Goal: Transaction & Acquisition: Purchase product/service

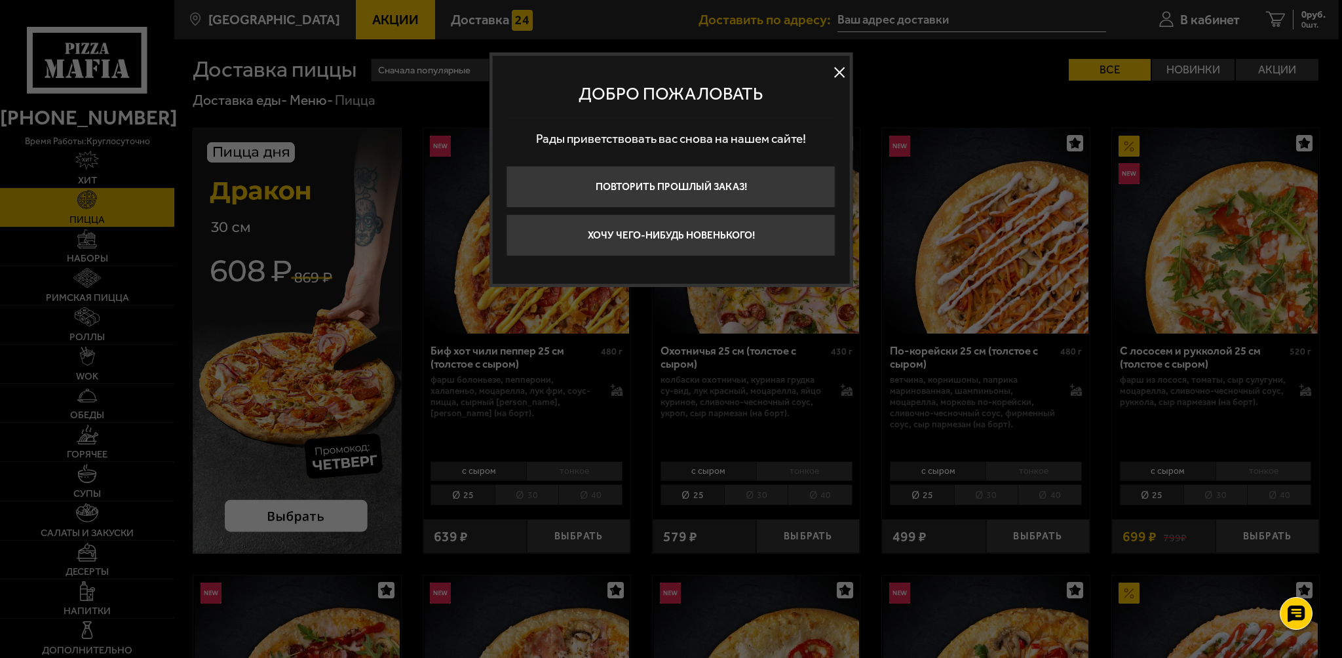
click at [691, 241] on button "Хочу чего-нибудь новенького!" at bounding box center [671, 235] width 329 height 42
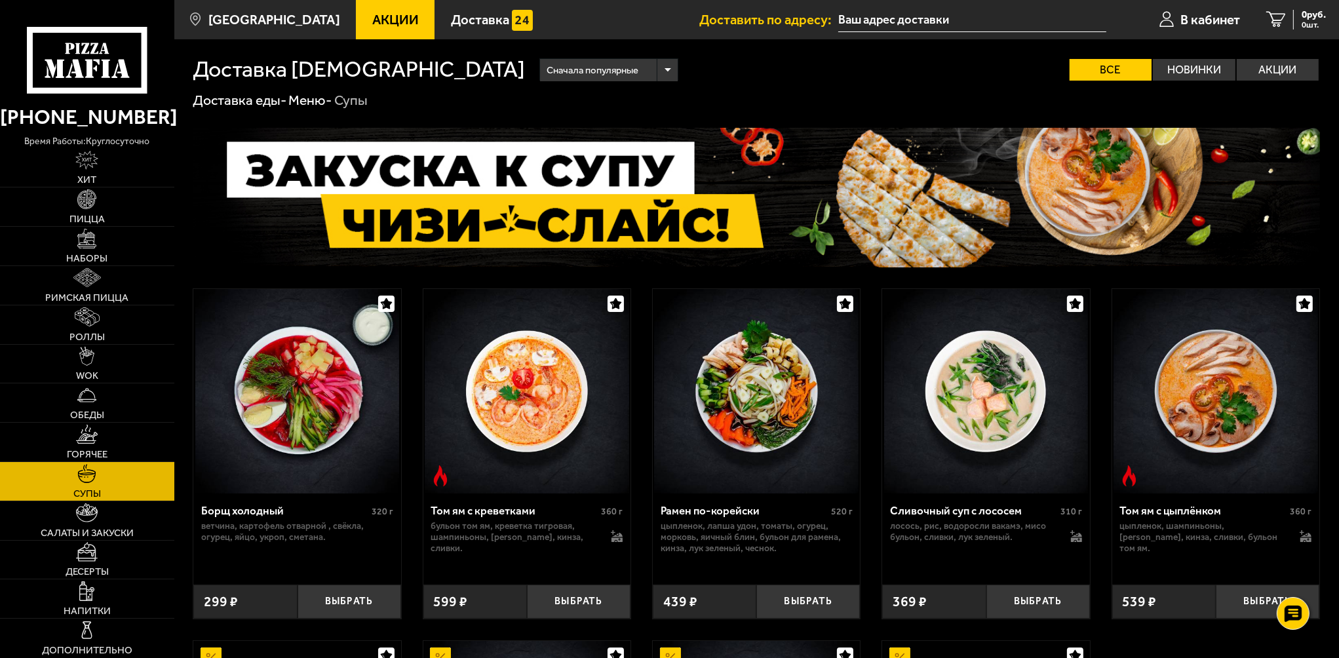
click at [374, 10] on link "Акции" at bounding box center [395, 19] width 79 height 39
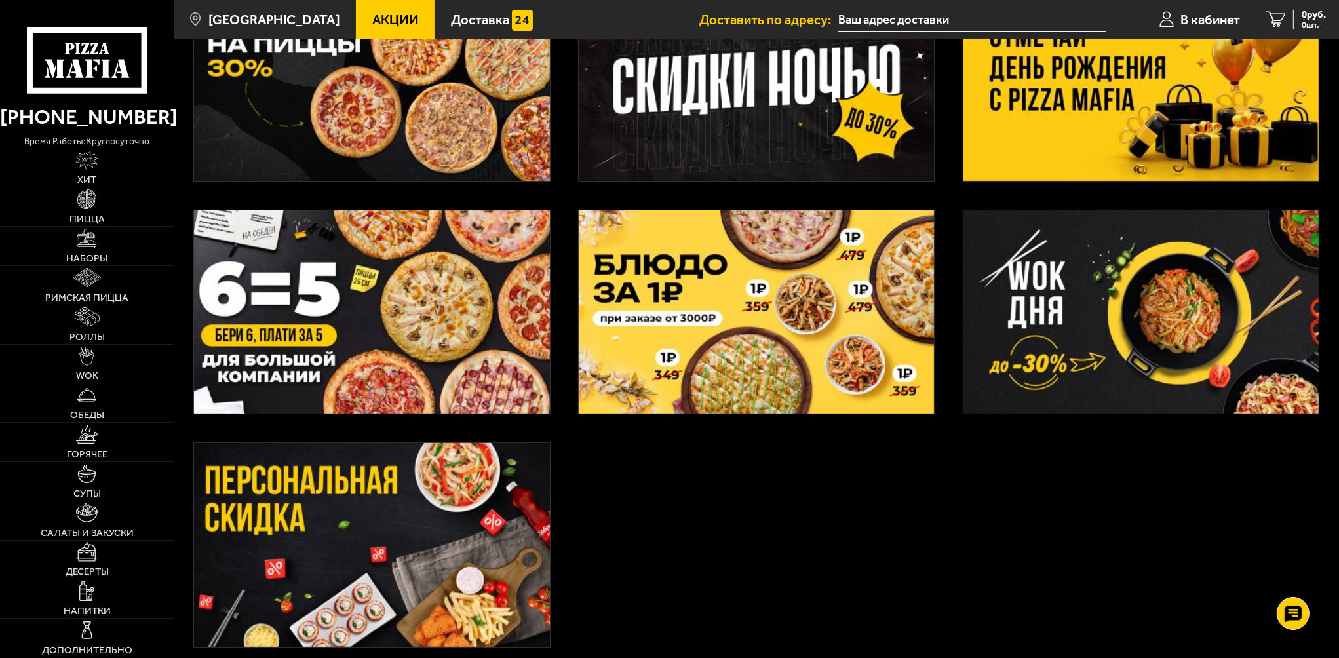
scroll to position [393, 0]
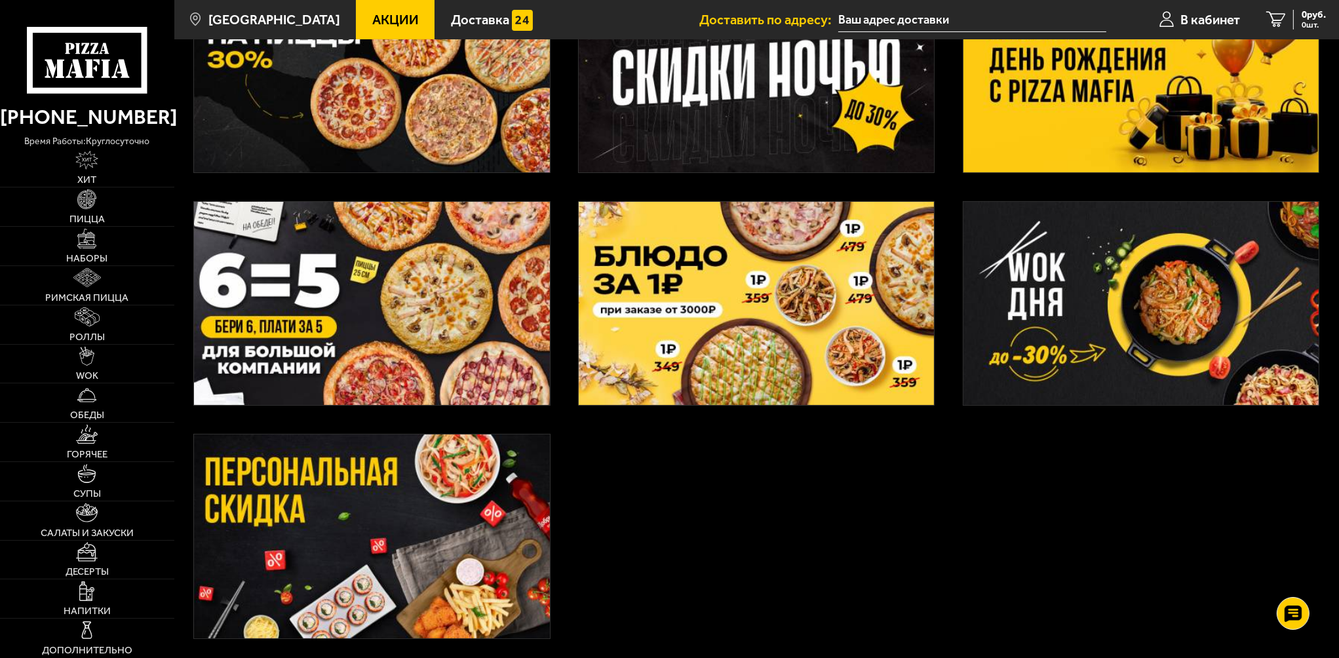
click at [1043, 292] on img at bounding box center [1140, 304] width 355 height 204
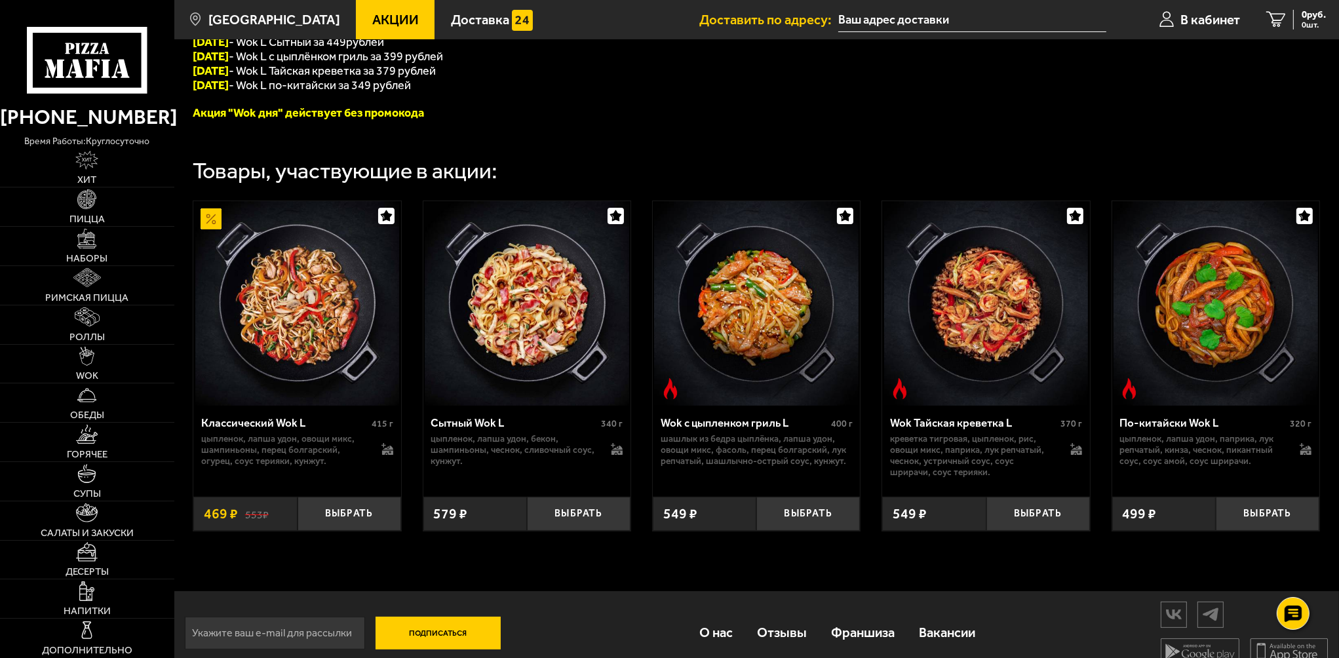
scroll to position [372, 0]
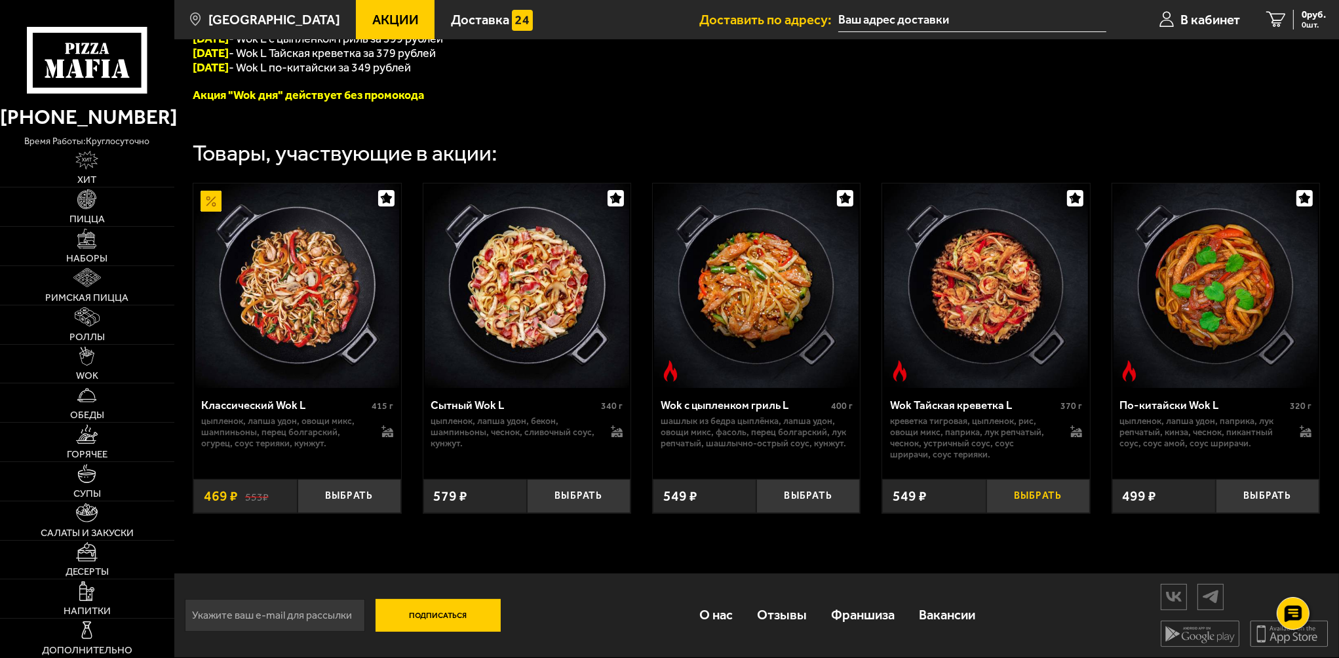
click at [1045, 501] on button "Выбрать" at bounding box center [1038, 496] width 104 height 34
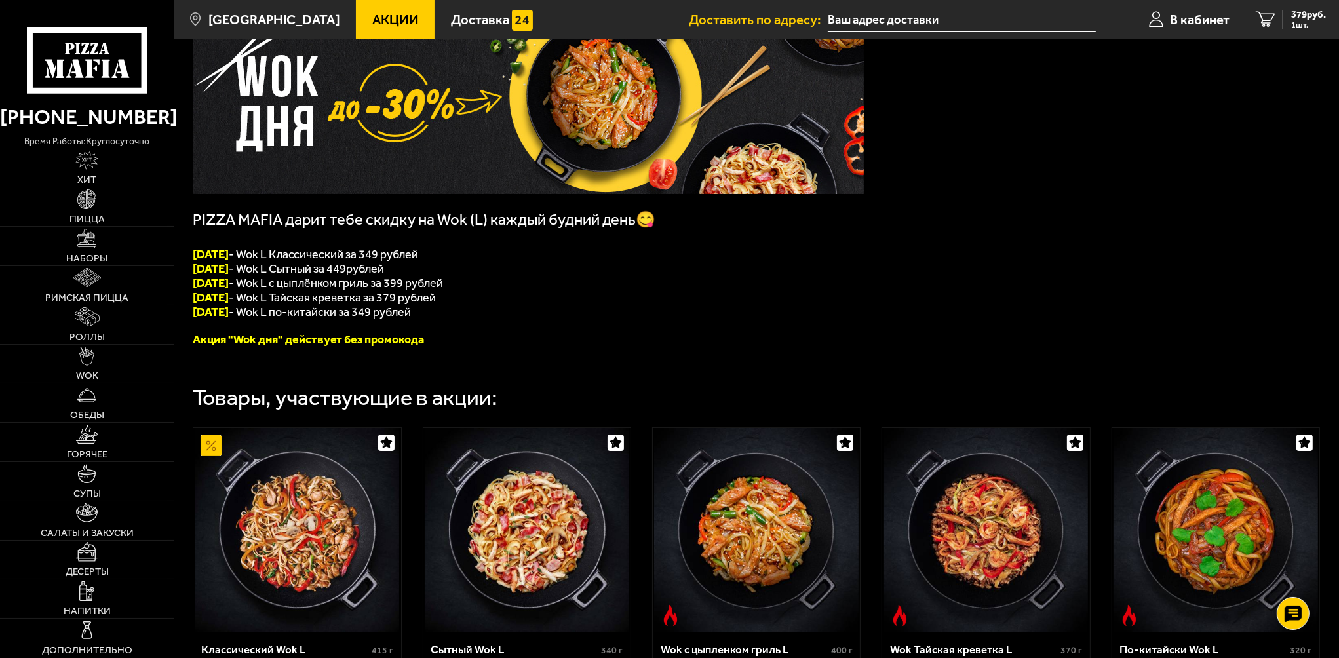
scroll to position [110, 0]
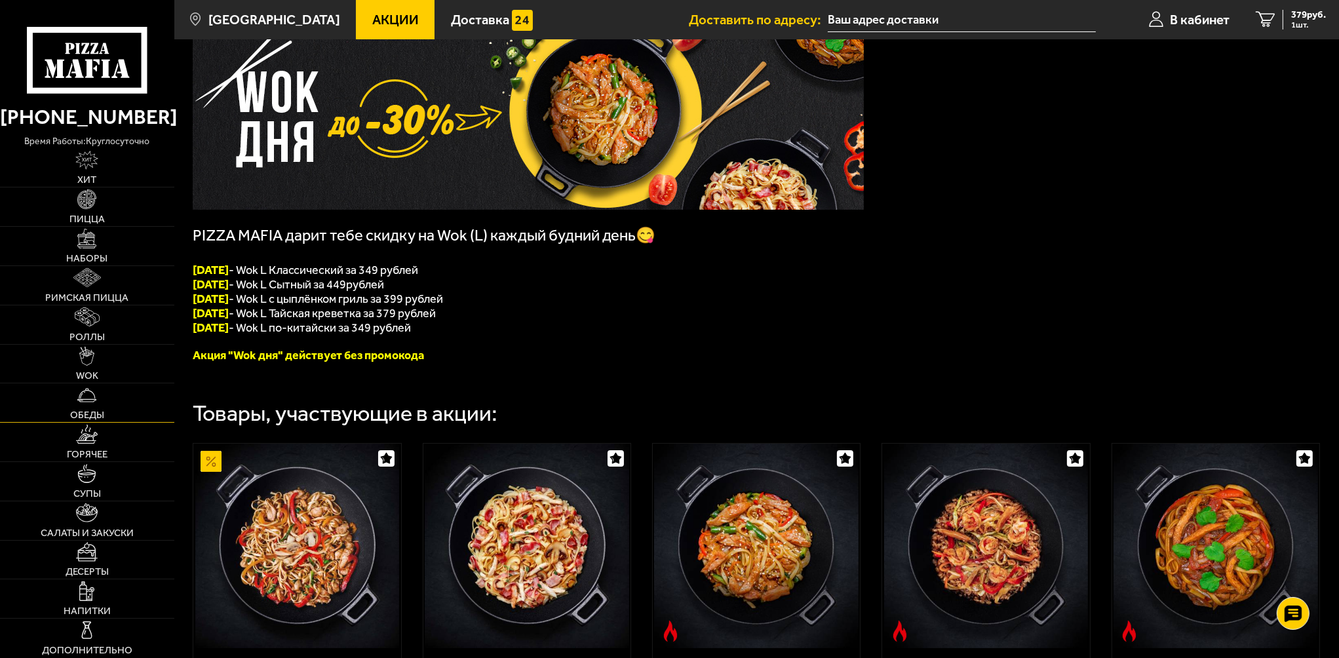
click at [89, 397] on img at bounding box center [86, 394] width 19 height 19
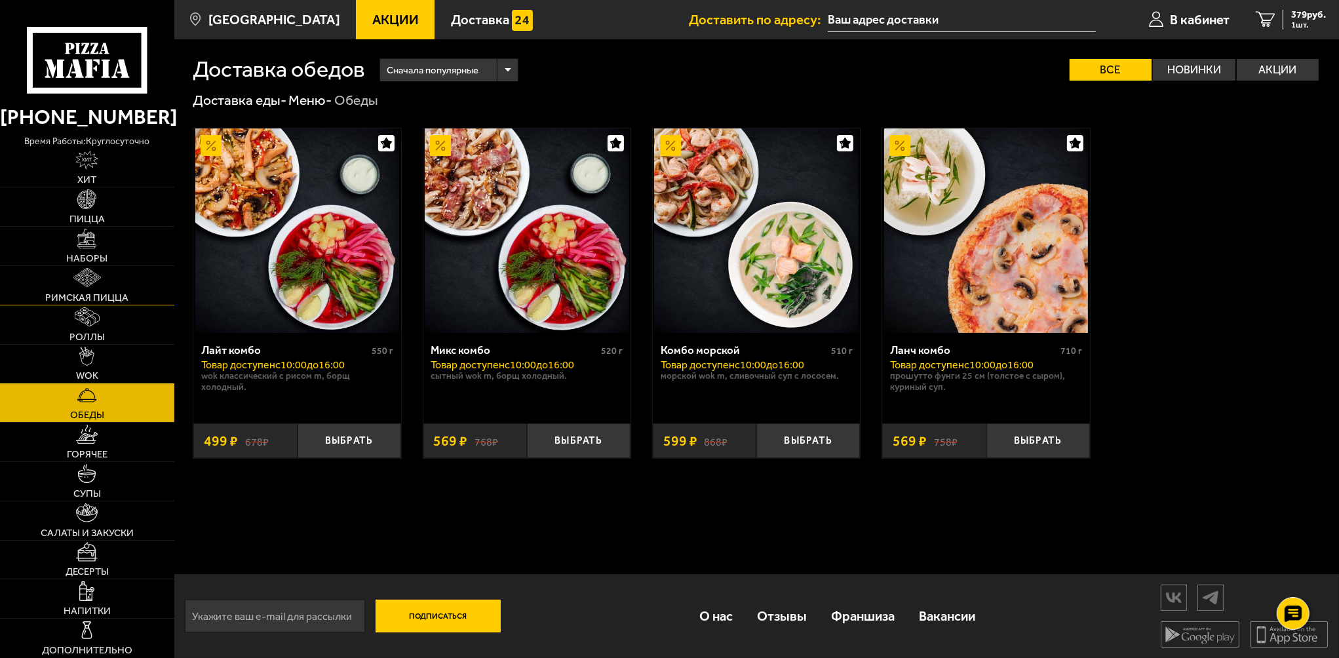
click at [87, 284] on img at bounding box center [87, 277] width 28 height 19
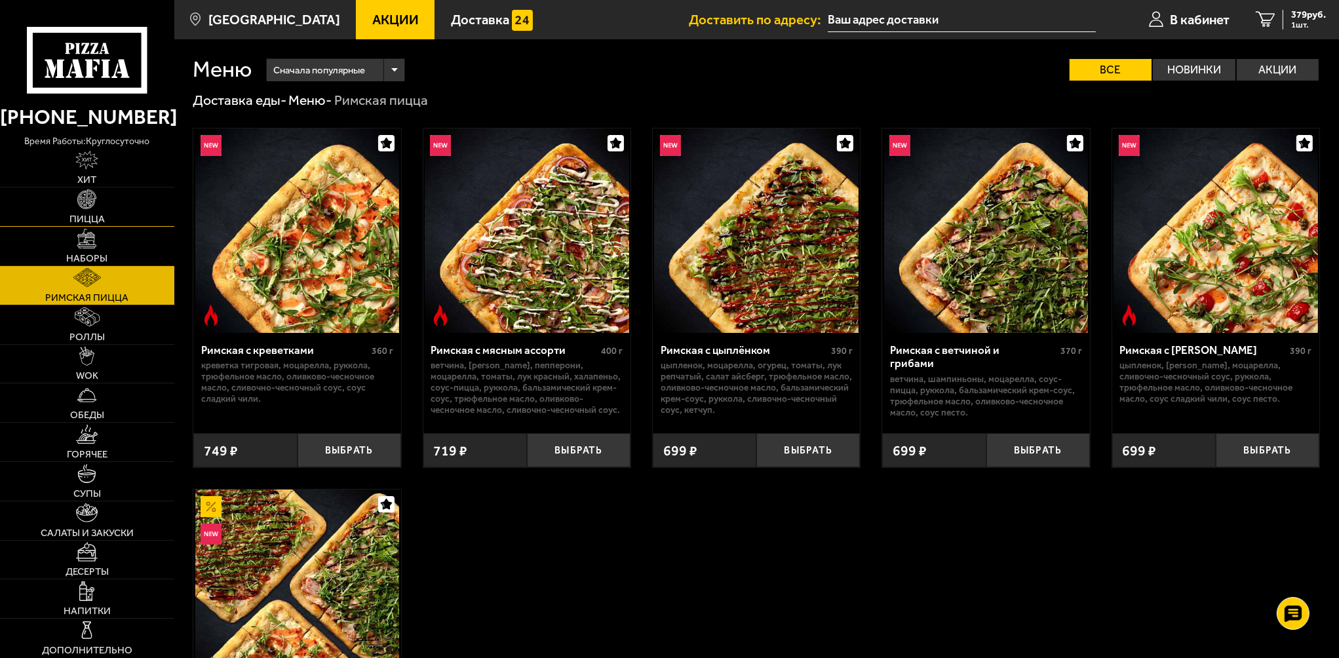
click at [93, 194] on img at bounding box center [86, 198] width 19 height 19
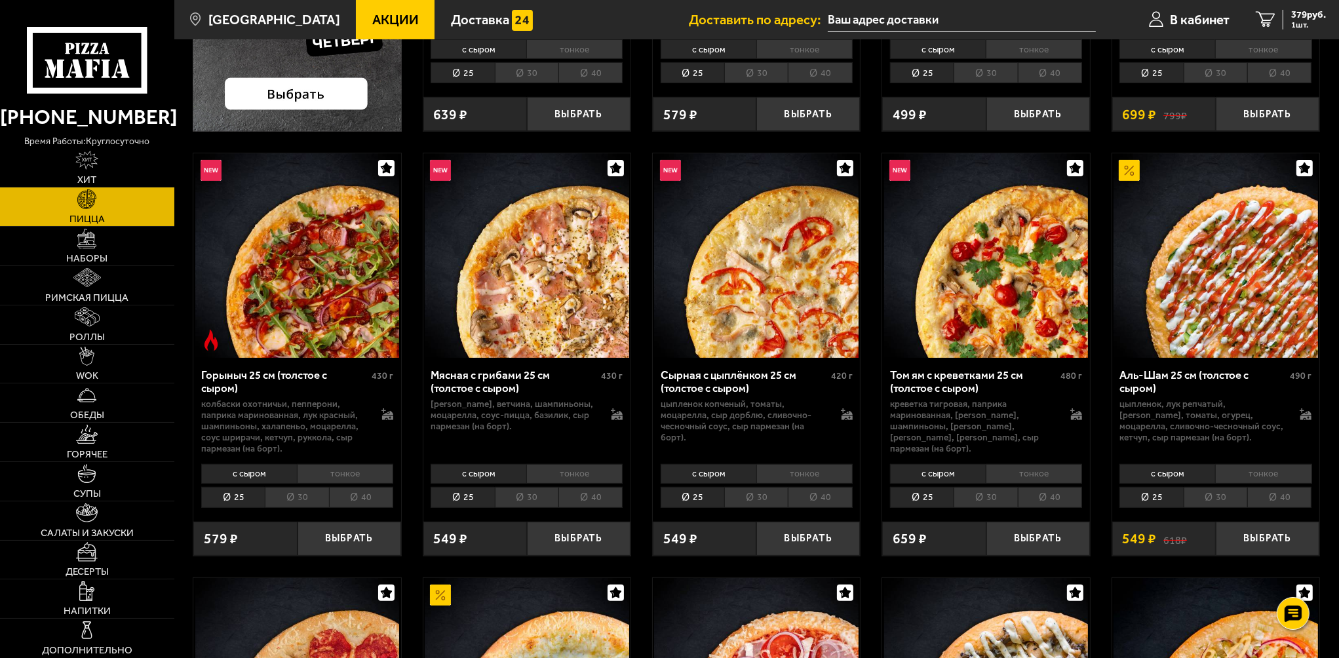
scroll to position [459, 0]
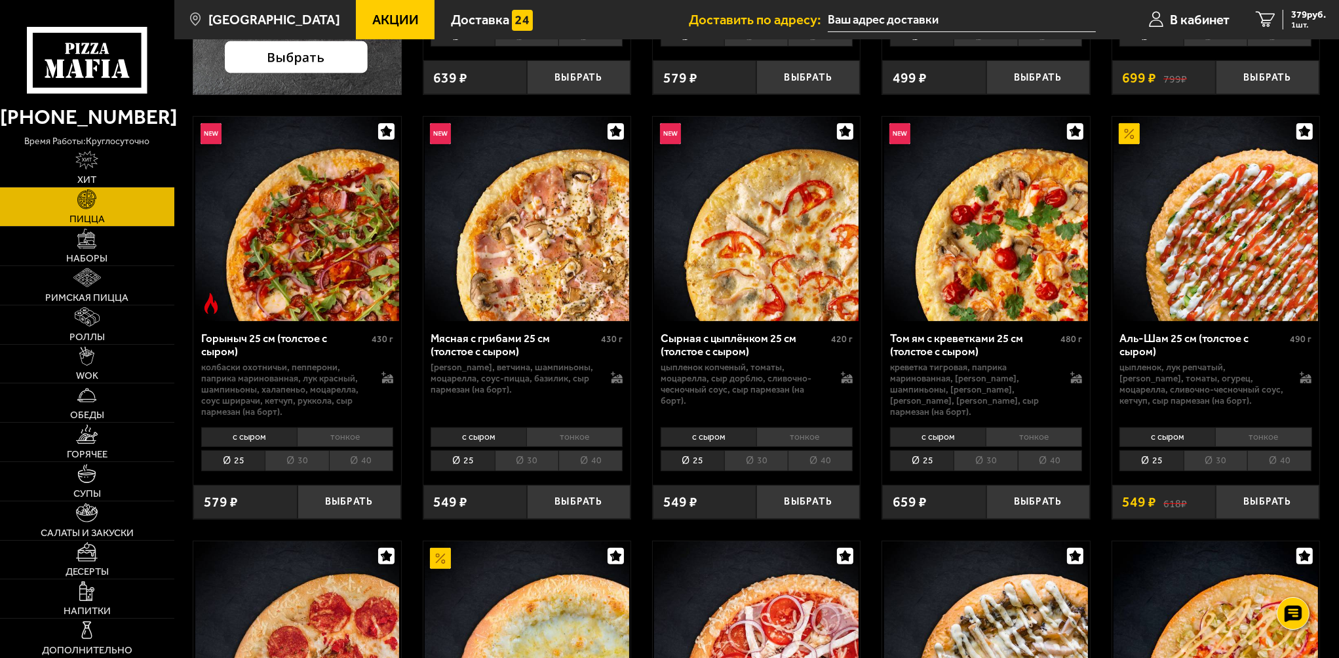
click at [752, 460] on li "30" at bounding box center [756, 460] width 64 height 21
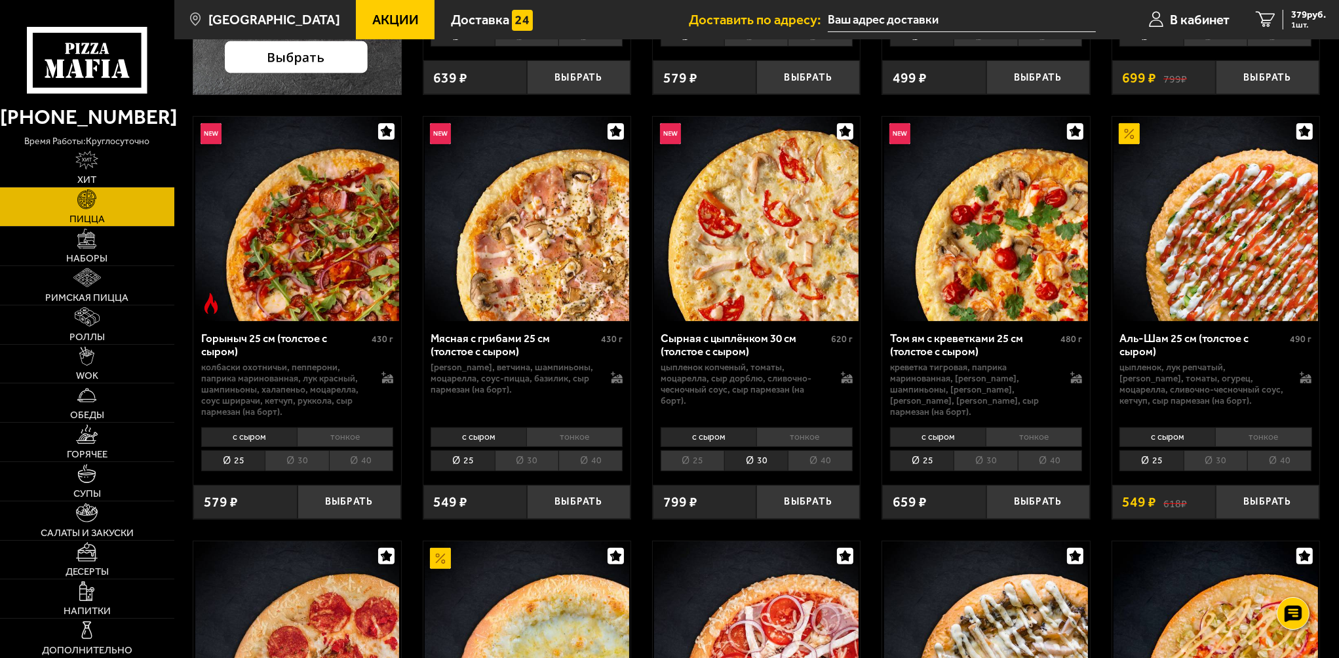
click at [821, 465] on li "40" at bounding box center [820, 460] width 64 height 21
click at [759, 459] on li "30" at bounding box center [756, 460] width 64 height 21
click at [771, 442] on li "тонкое" at bounding box center [804, 437] width 96 height 20
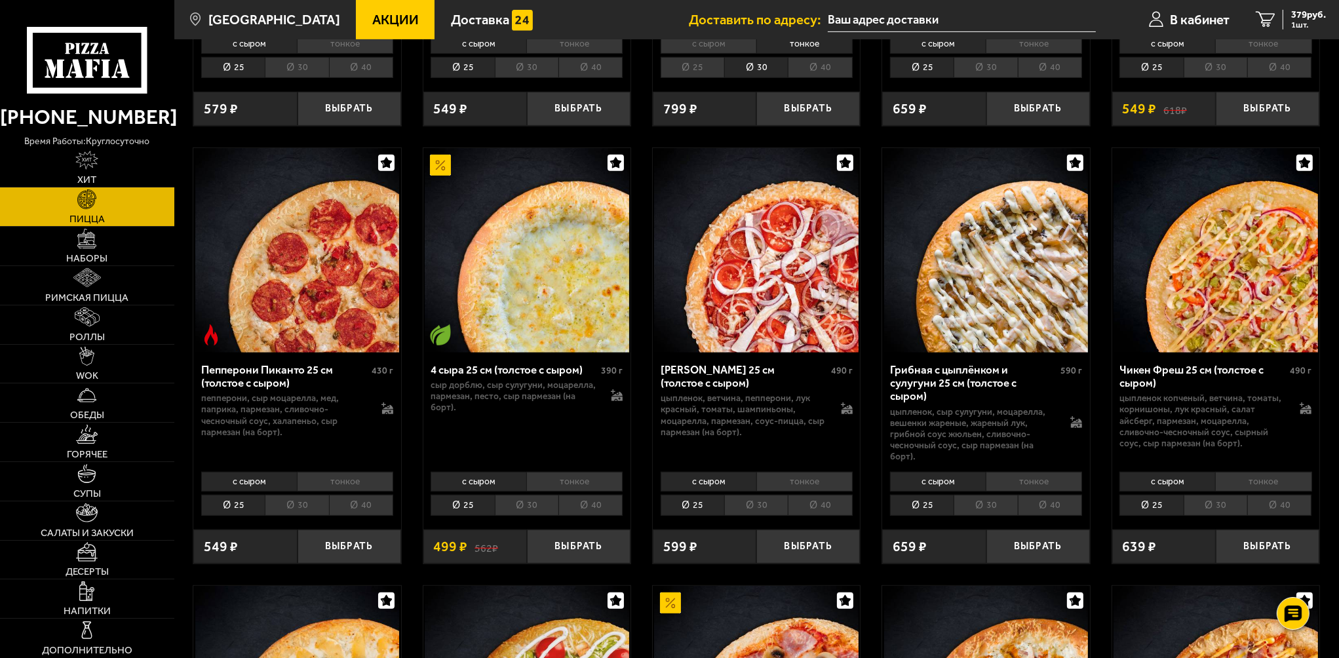
scroll to position [918, 0]
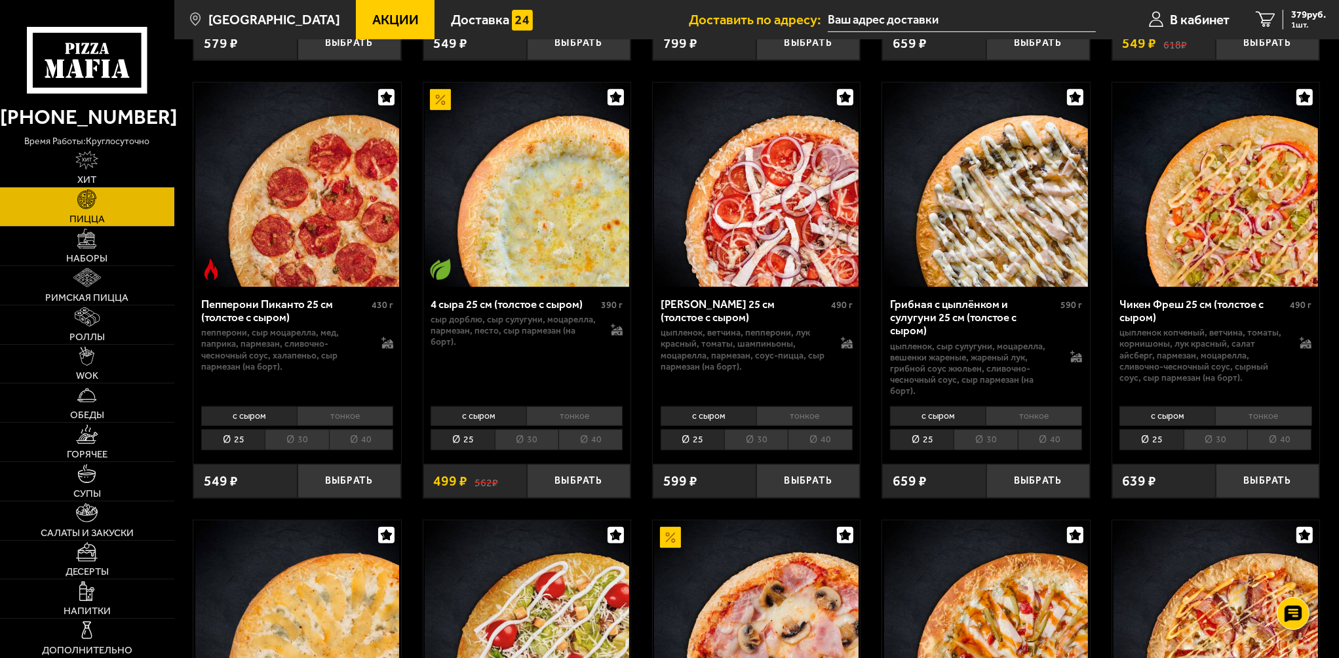
click at [761, 438] on li "30" at bounding box center [756, 439] width 64 height 21
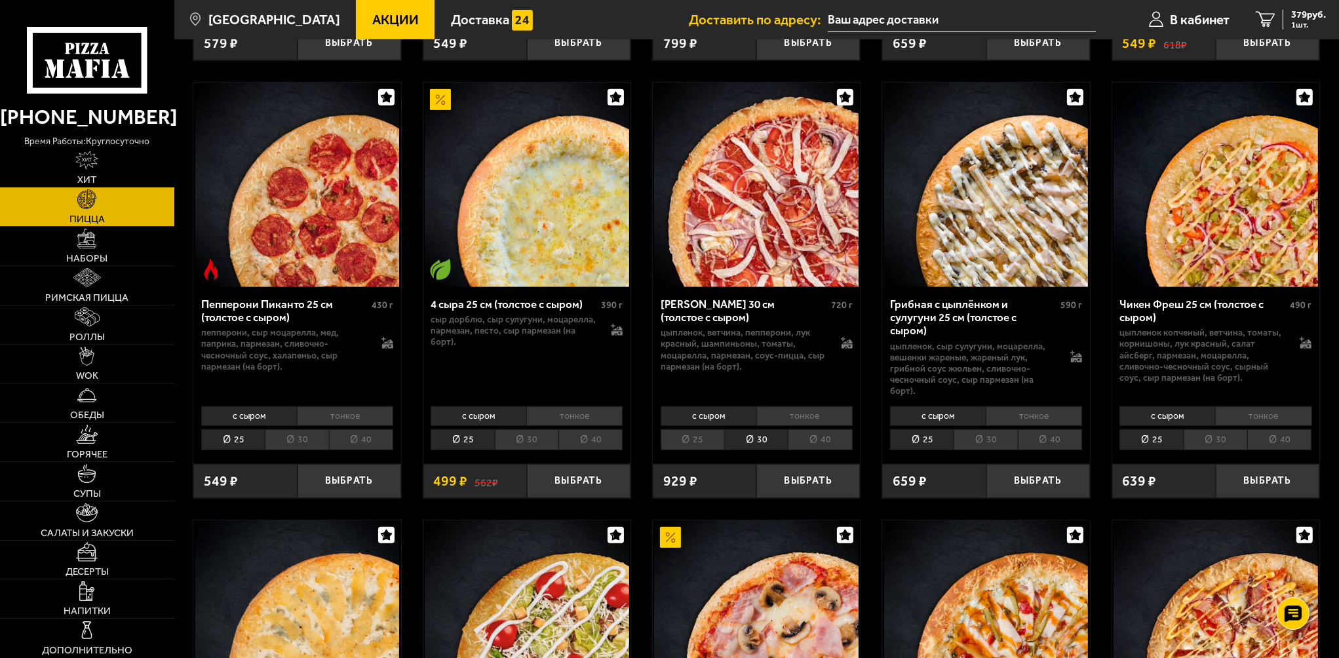
click at [789, 417] on li "тонкое" at bounding box center [804, 416] width 96 height 20
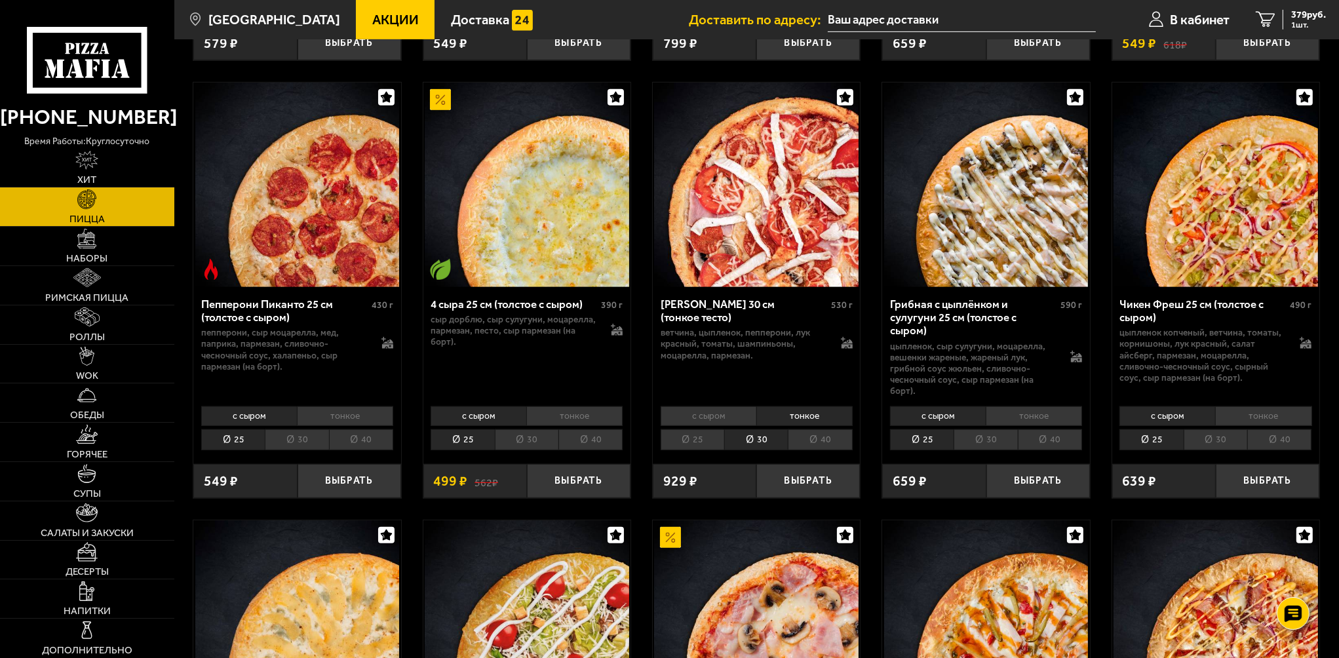
click at [768, 438] on li "30" at bounding box center [756, 439] width 64 height 21
click at [983, 448] on li "30" at bounding box center [986, 439] width 64 height 21
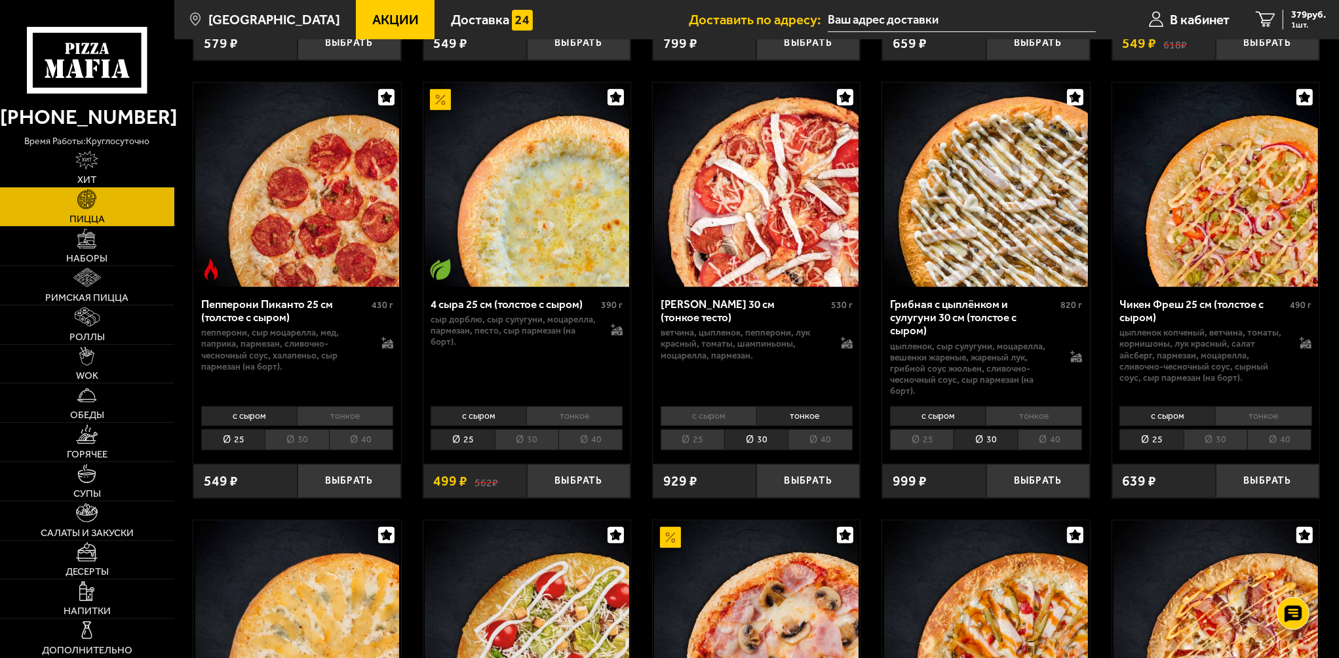
click at [1015, 417] on li "тонкое" at bounding box center [1034, 416] width 96 height 20
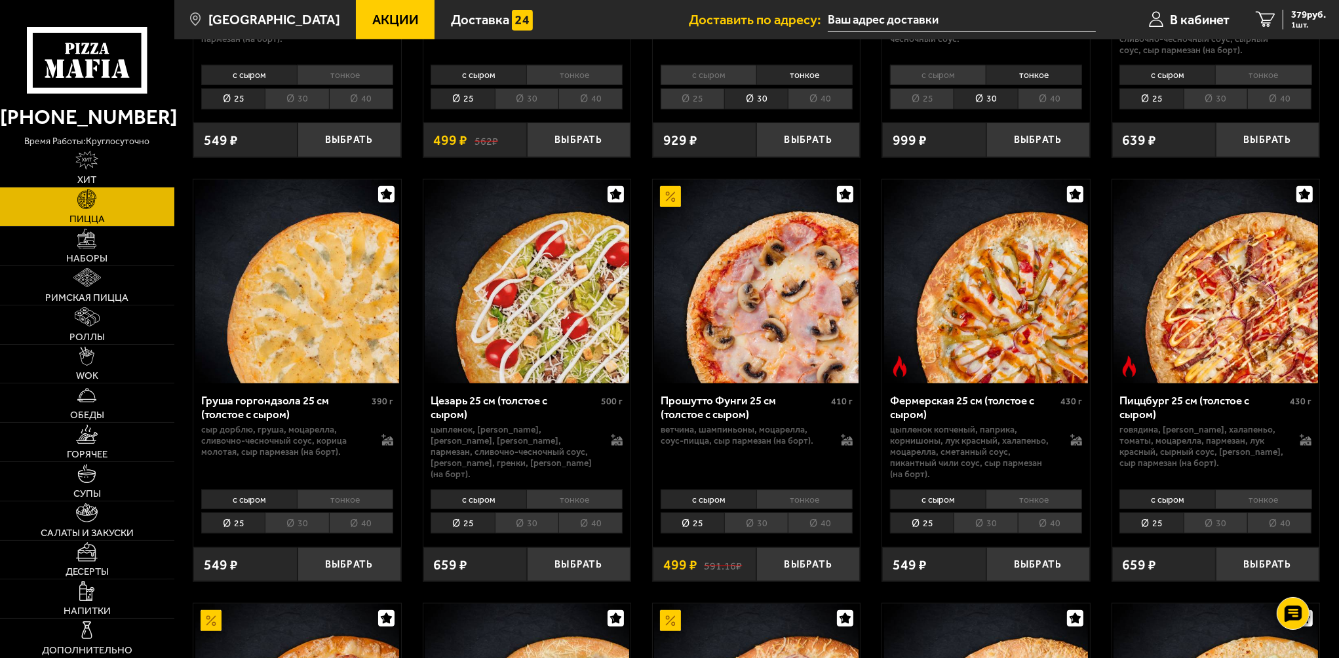
scroll to position [1311, 0]
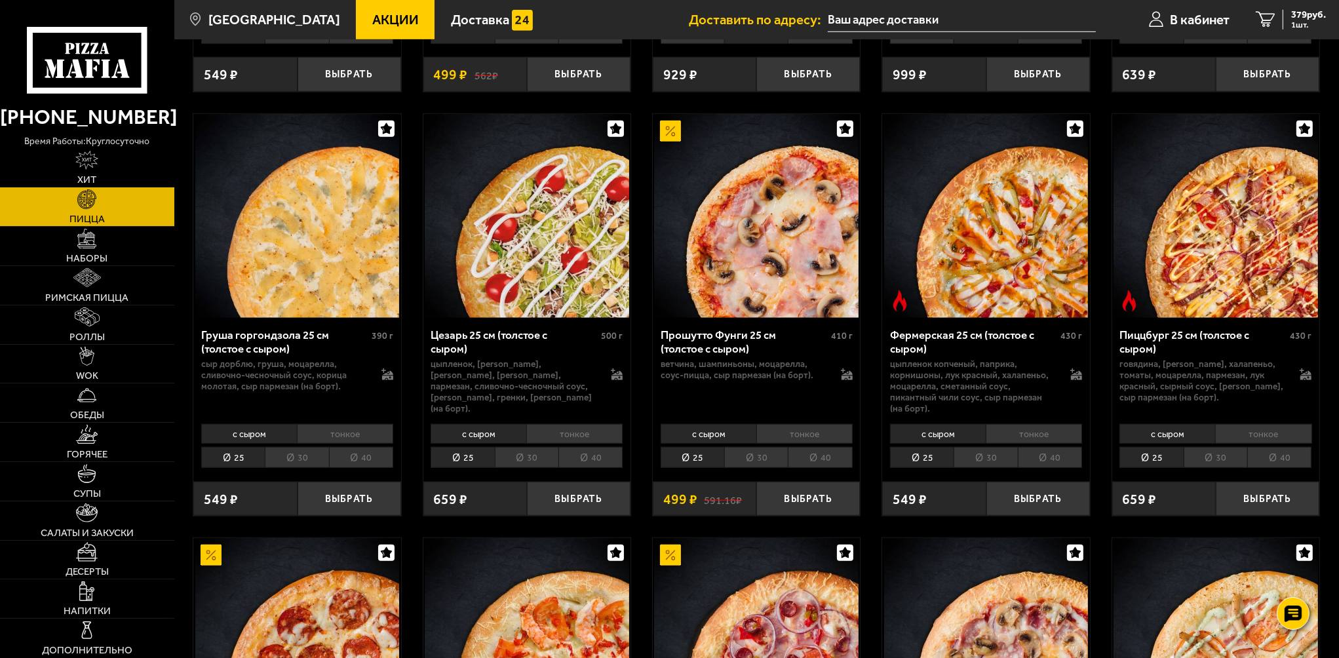
click at [758, 456] on li "30" at bounding box center [756, 457] width 64 height 21
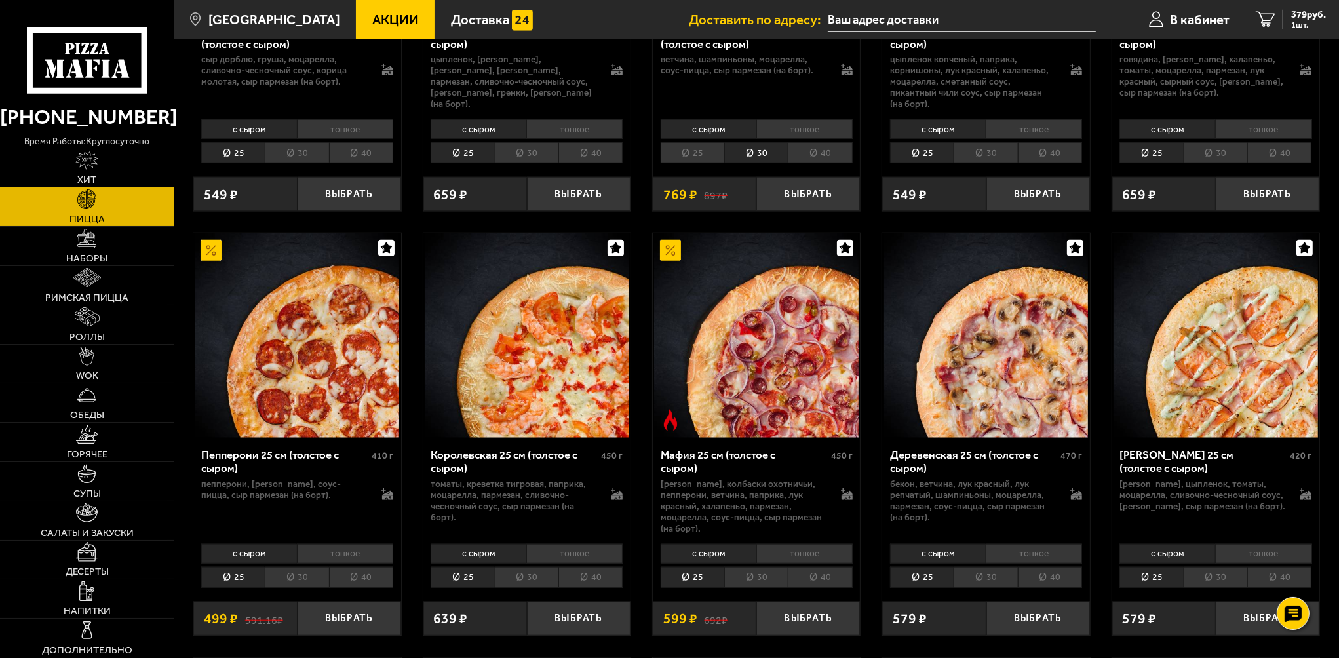
scroll to position [1639, 0]
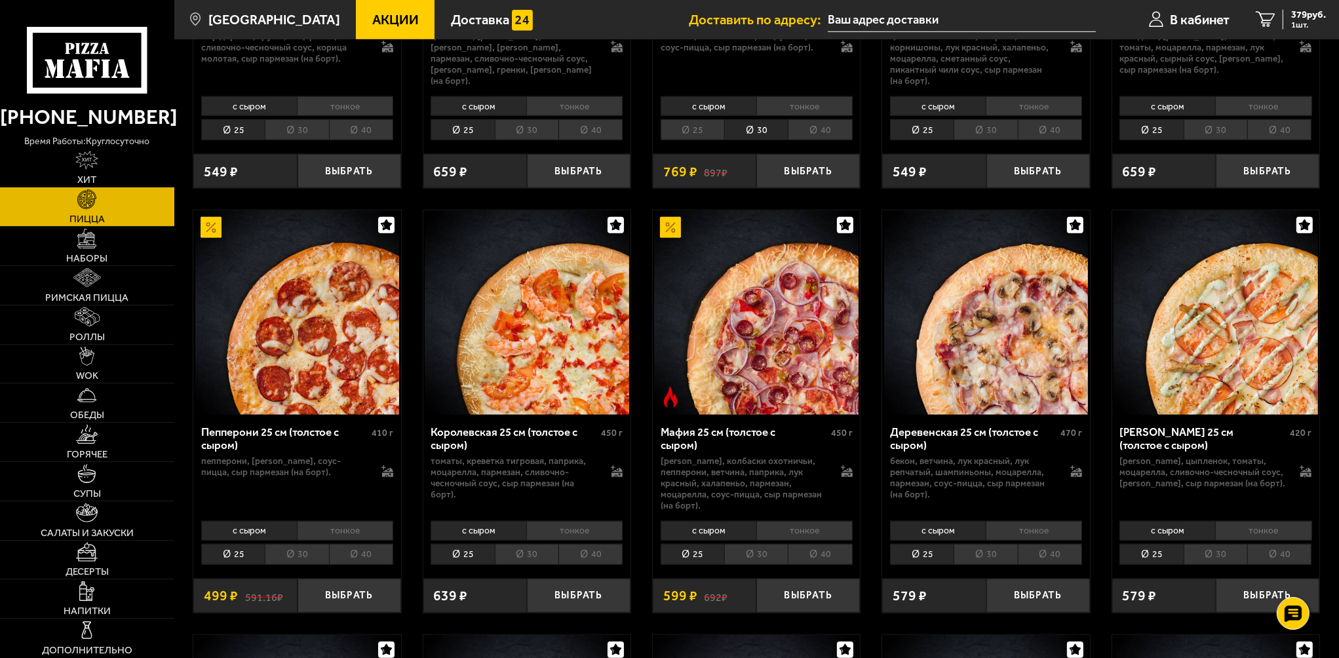
click at [284, 544] on li "30" at bounding box center [297, 554] width 64 height 21
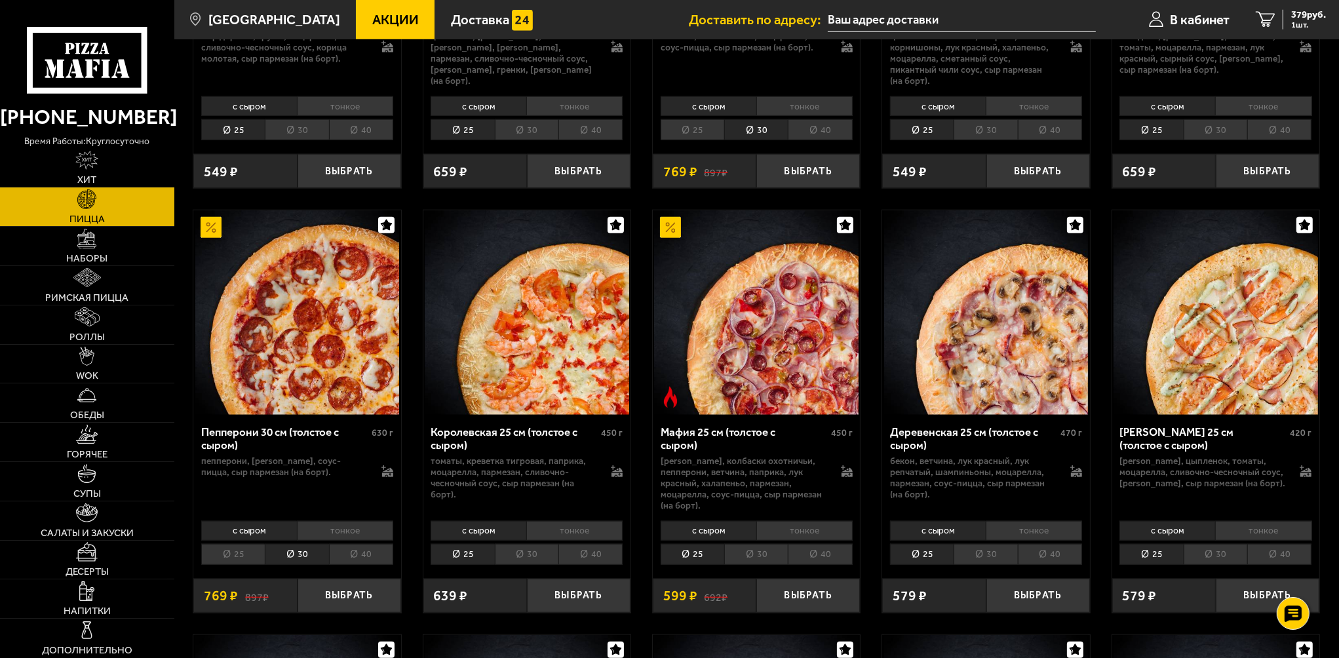
click at [336, 521] on li "тонкое" at bounding box center [345, 531] width 96 height 20
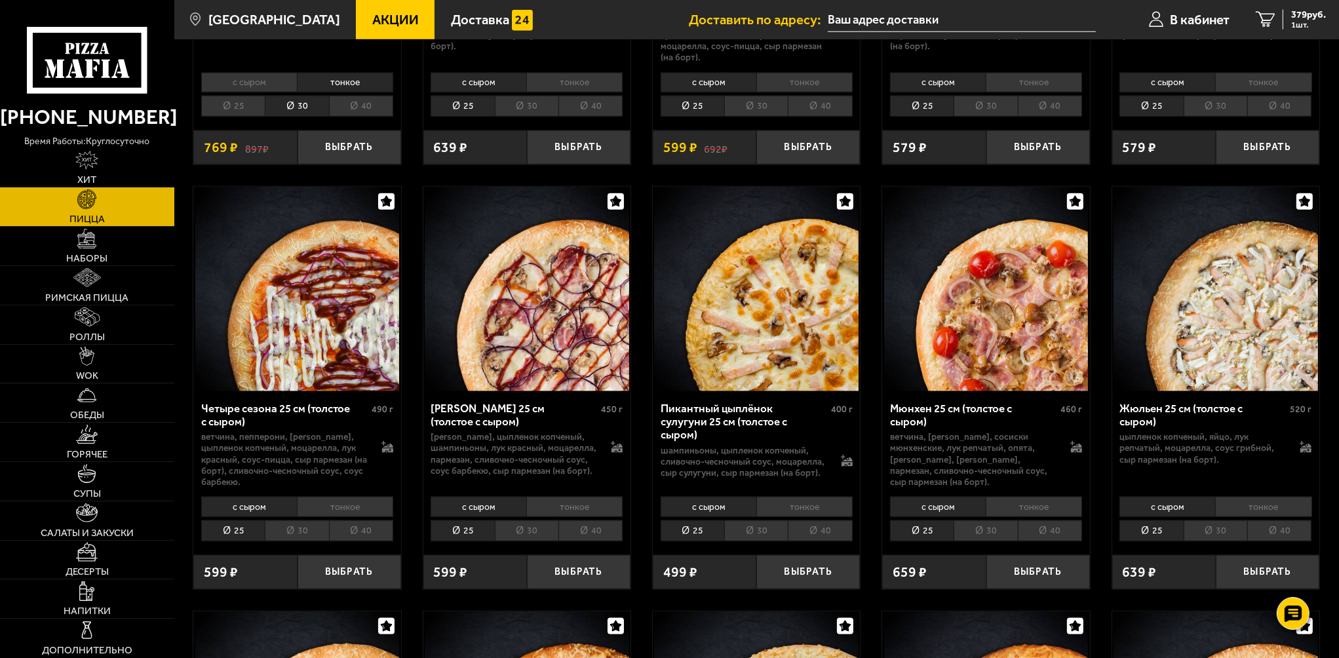
scroll to position [2163, 0]
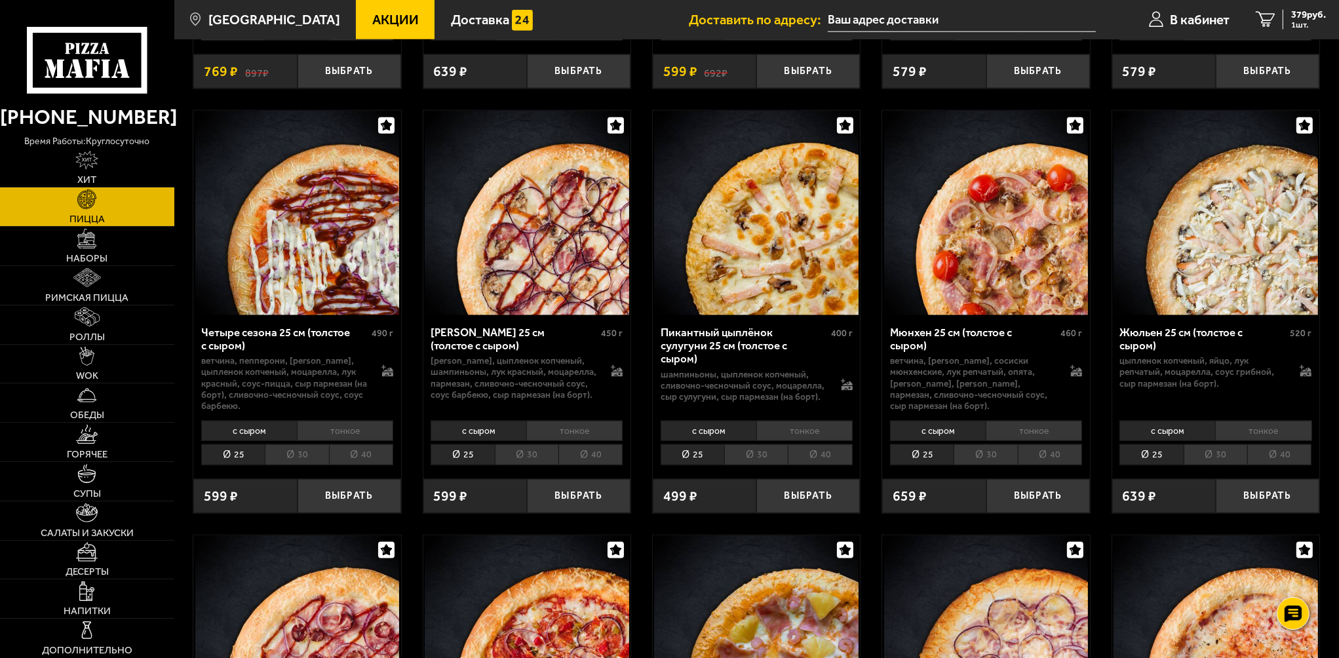
click at [1212, 444] on li "30" at bounding box center [1216, 454] width 64 height 21
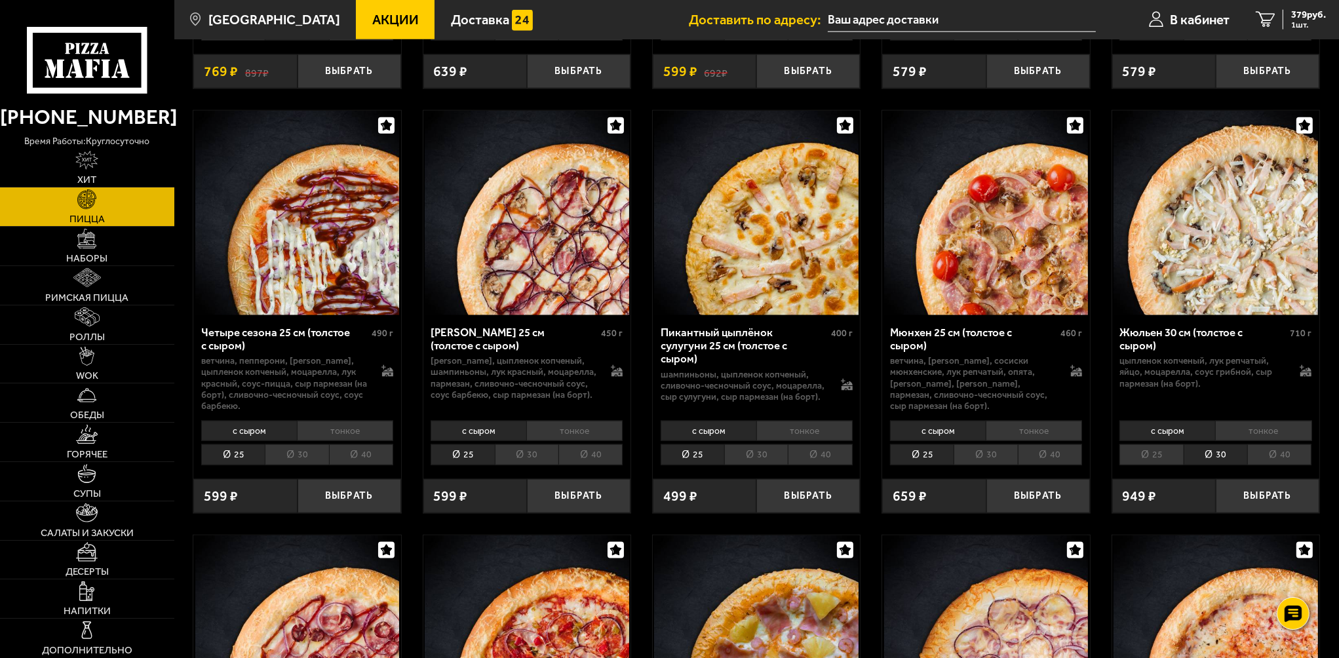
click at [987, 444] on li "30" at bounding box center [986, 454] width 64 height 21
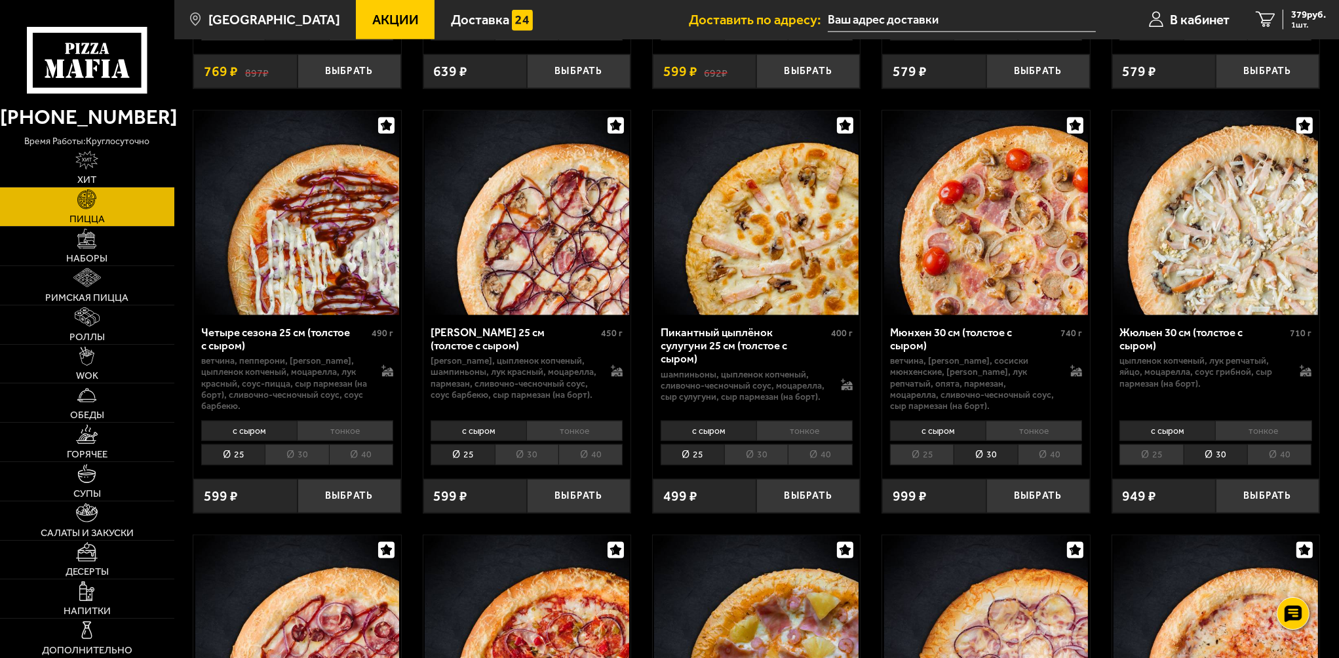
click at [758, 444] on li "30" at bounding box center [756, 454] width 64 height 21
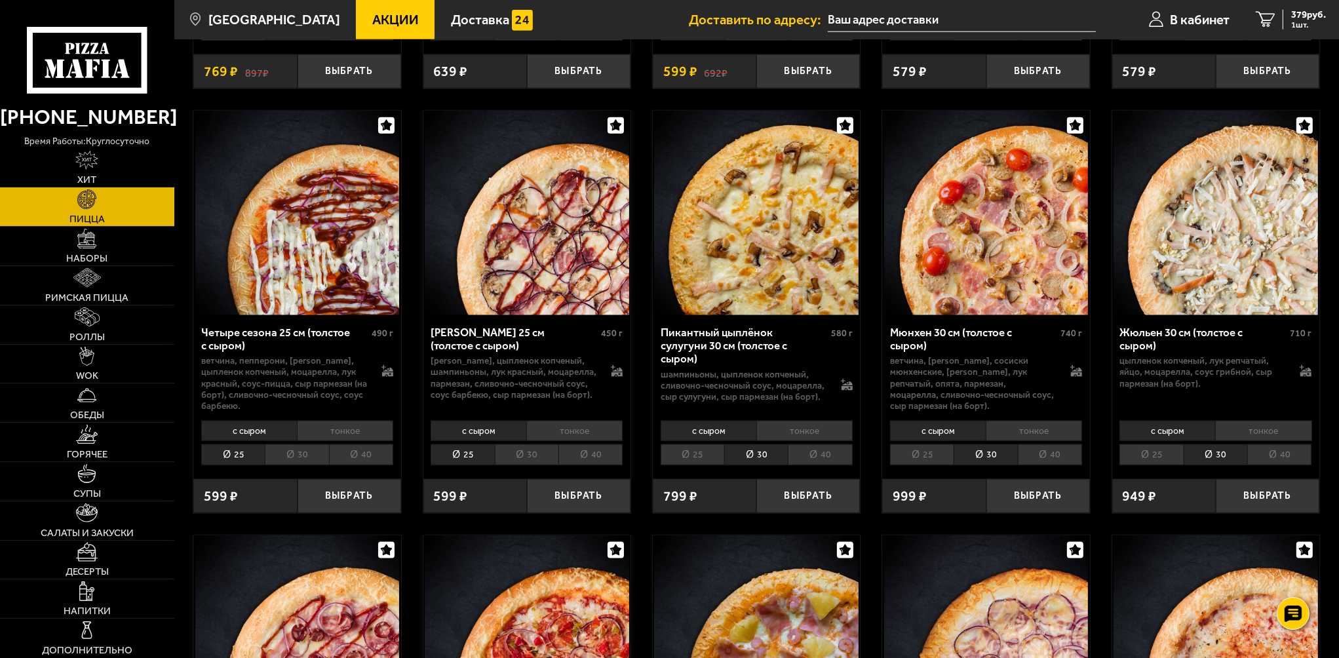
click at [527, 444] on li "30" at bounding box center [527, 454] width 64 height 21
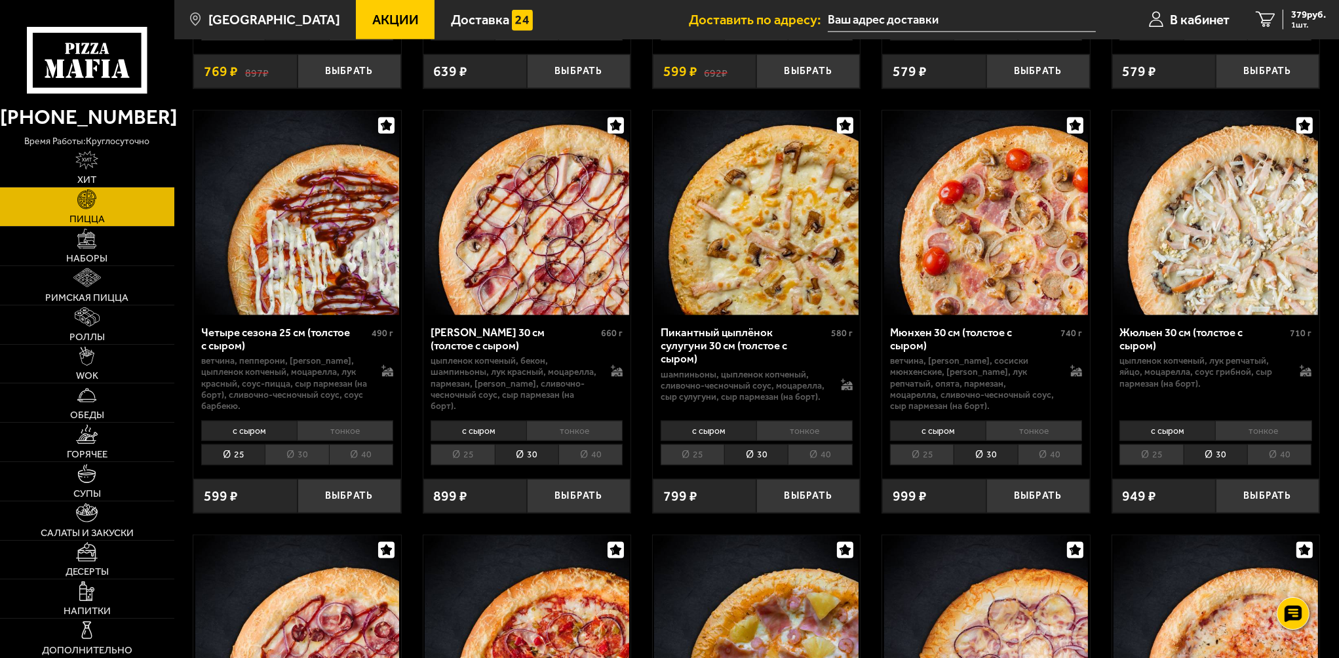
click at [819, 421] on li "тонкое" at bounding box center [804, 431] width 96 height 20
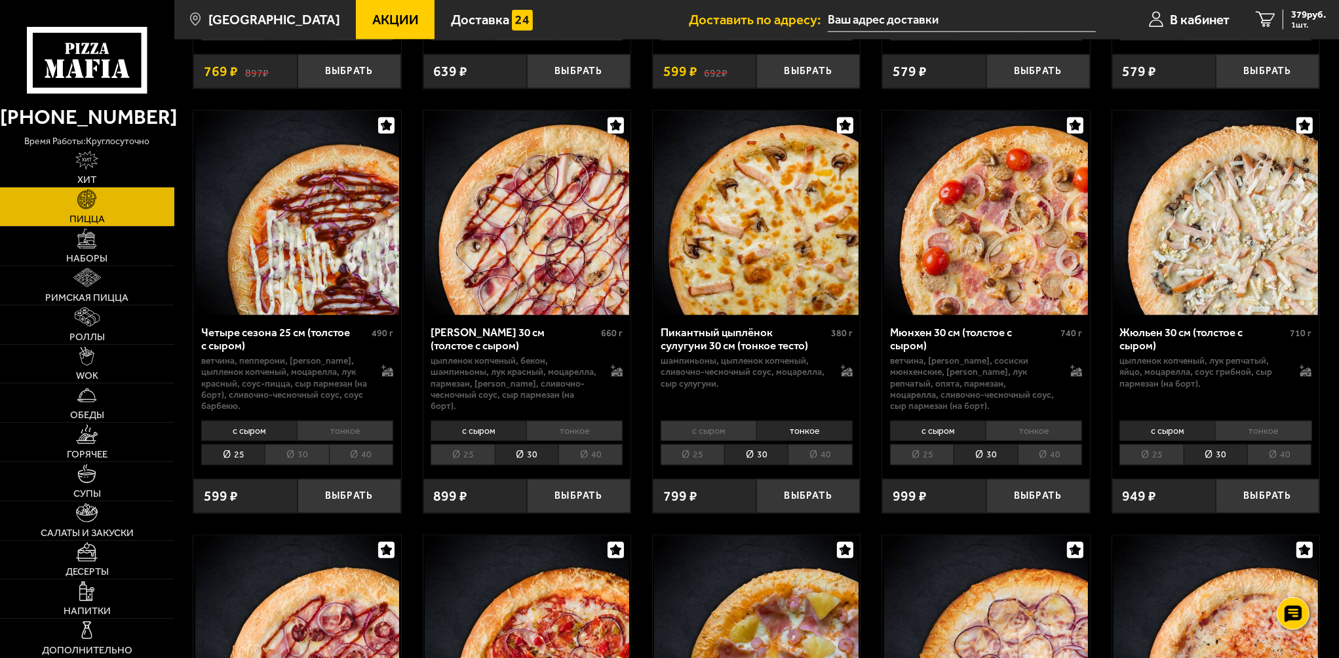
click at [690, 421] on li "с сыром" at bounding box center [709, 431] width 96 height 20
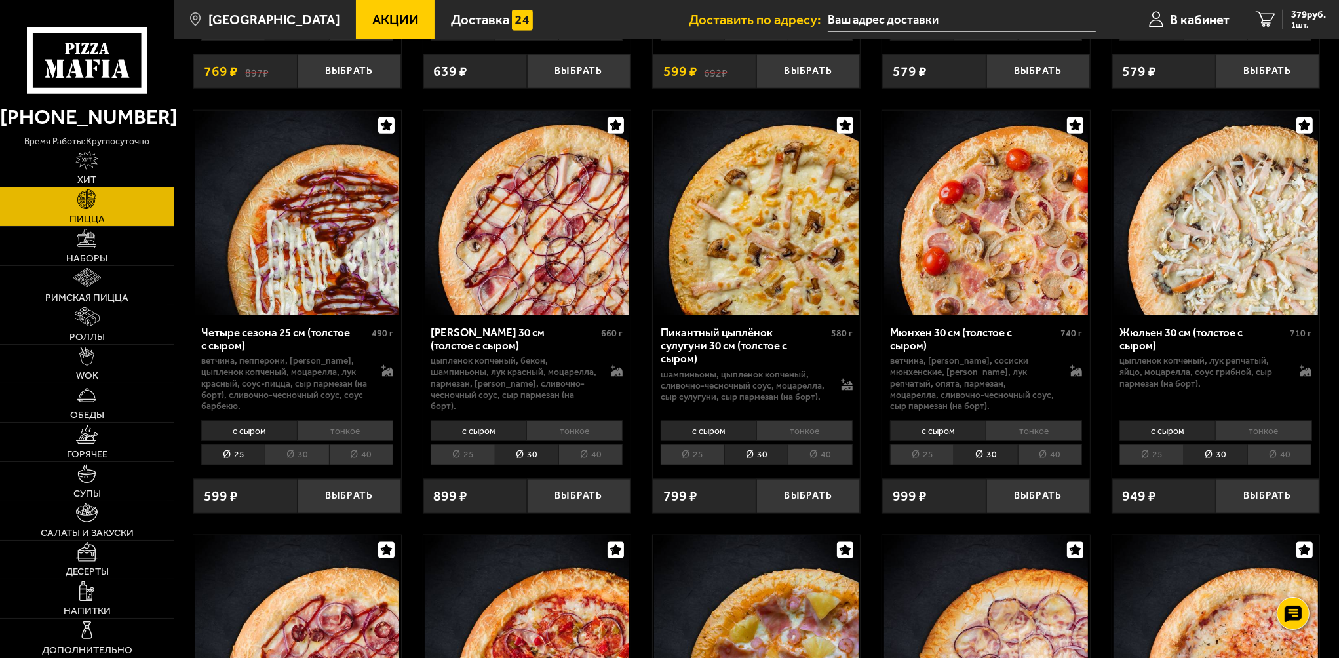
click at [819, 421] on li "тонкое" at bounding box center [804, 431] width 96 height 20
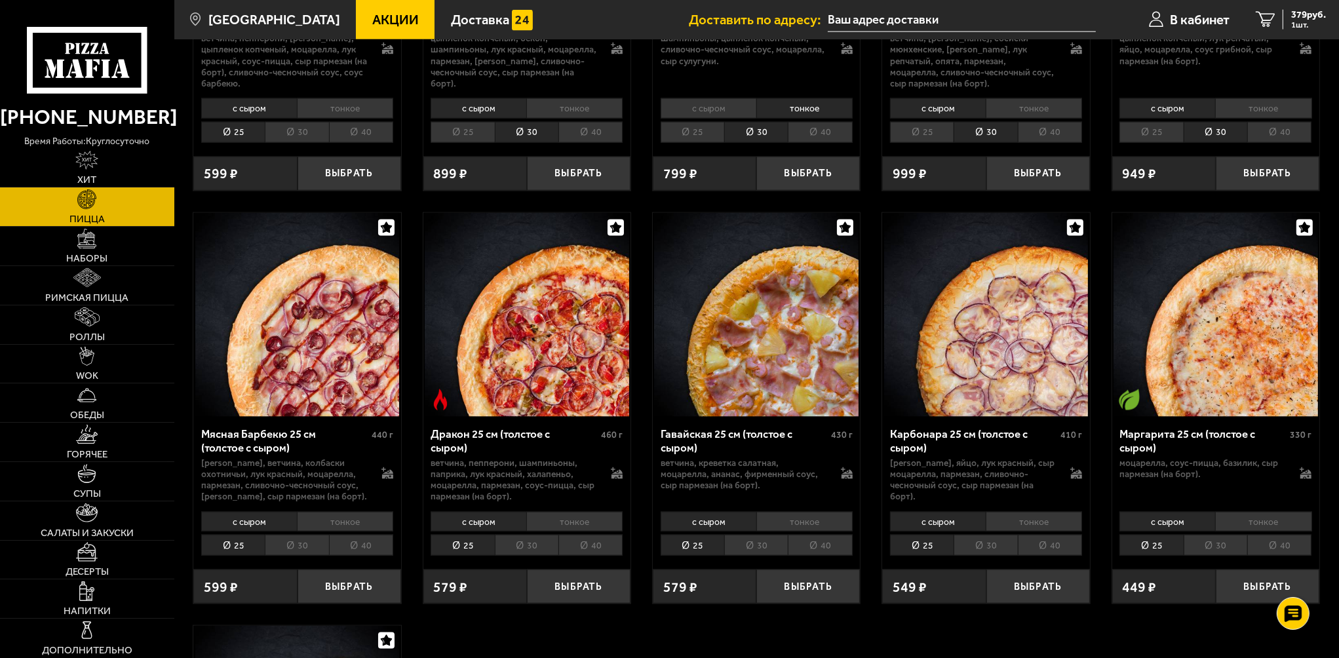
scroll to position [2491, 0]
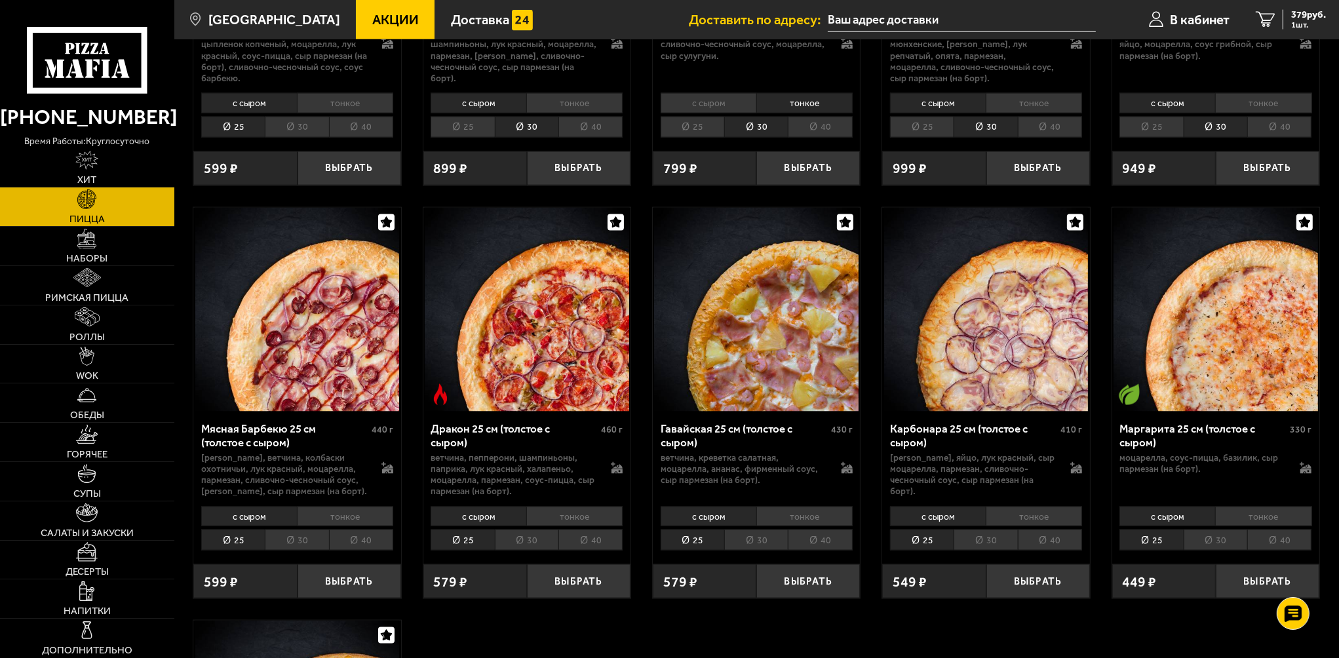
click at [1005, 530] on li "30" at bounding box center [986, 540] width 64 height 21
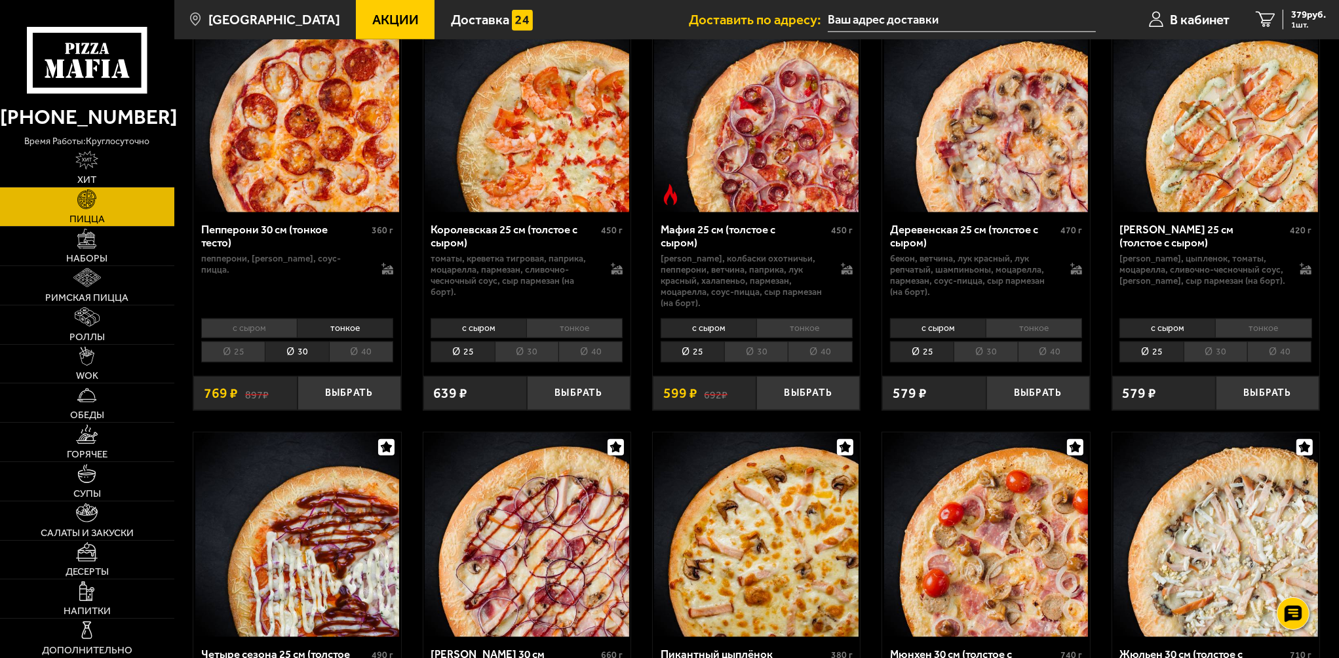
scroll to position [1835, 0]
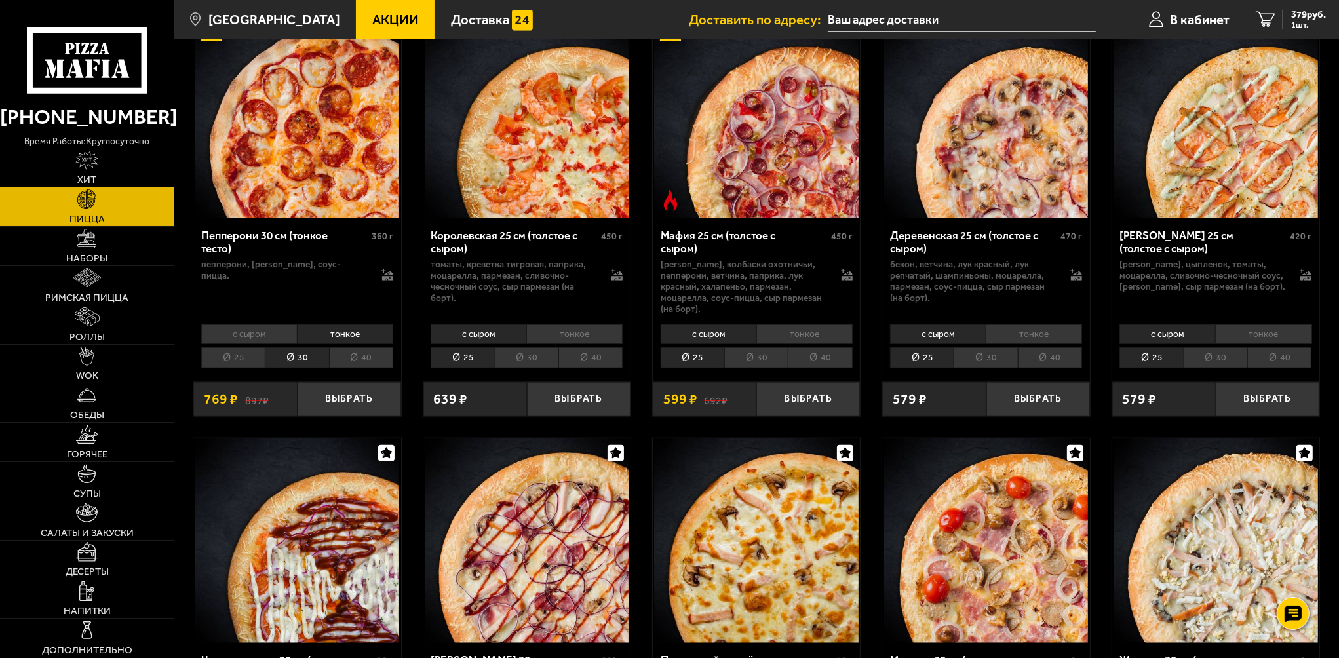
click at [996, 347] on li "30" at bounding box center [986, 357] width 64 height 21
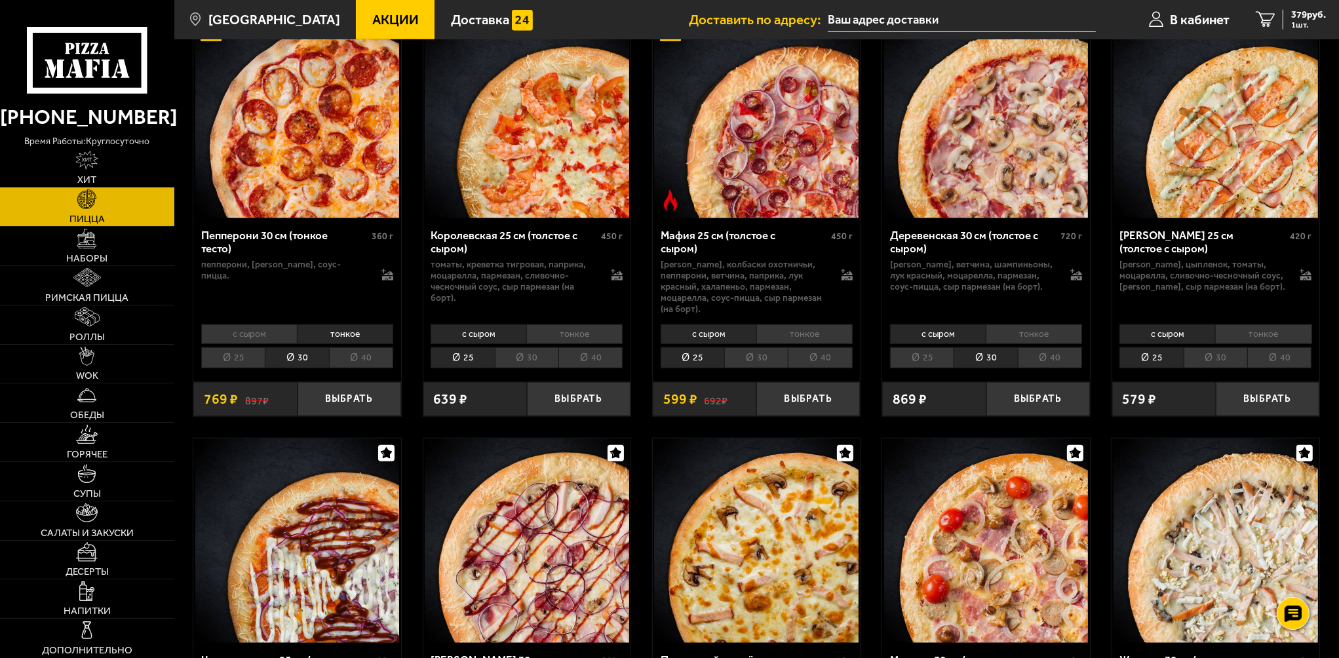
click at [1224, 347] on li "30" at bounding box center [1216, 357] width 64 height 21
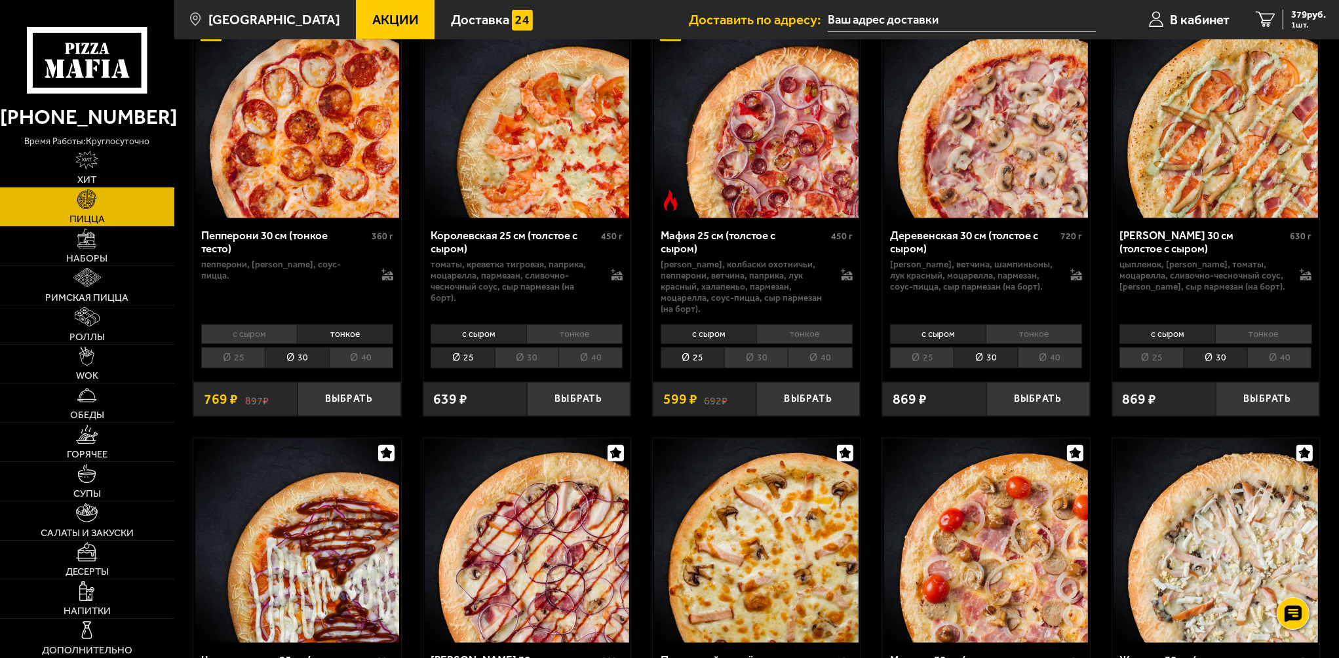
click at [731, 347] on li "30" at bounding box center [756, 357] width 64 height 21
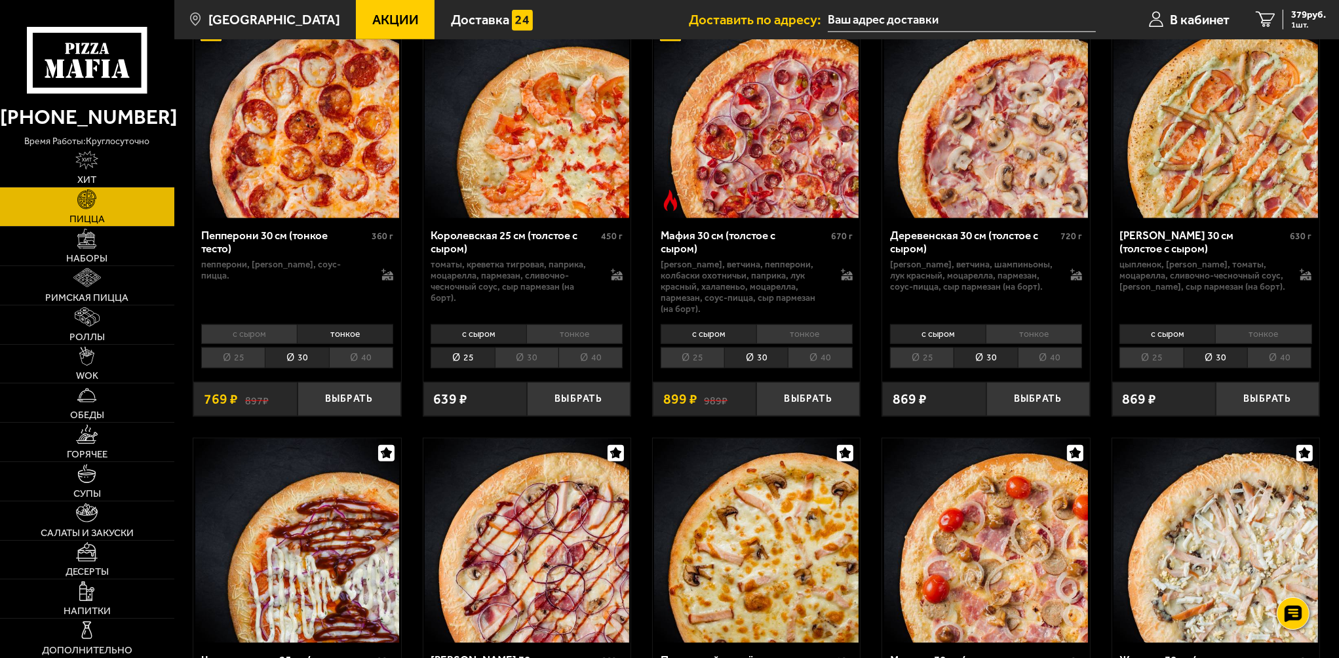
click at [522, 347] on li "30" at bounding box center [527, 357] width 64 height 21
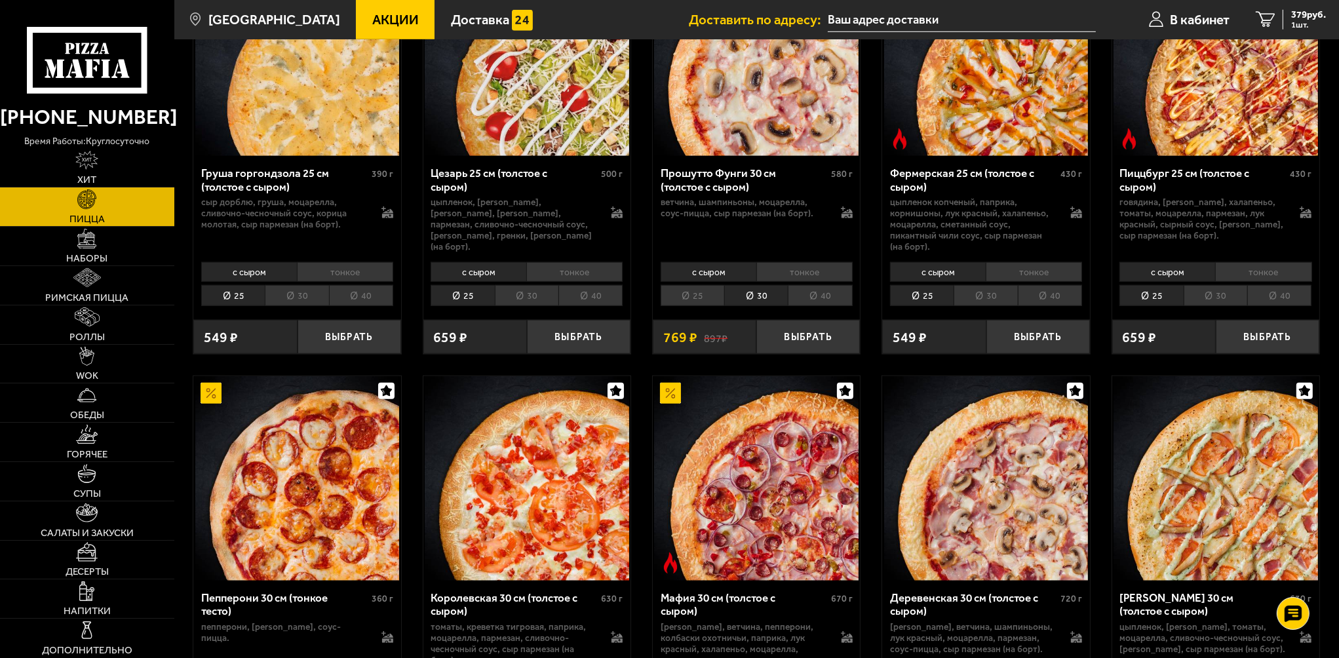
scroll to position [1442, 0]
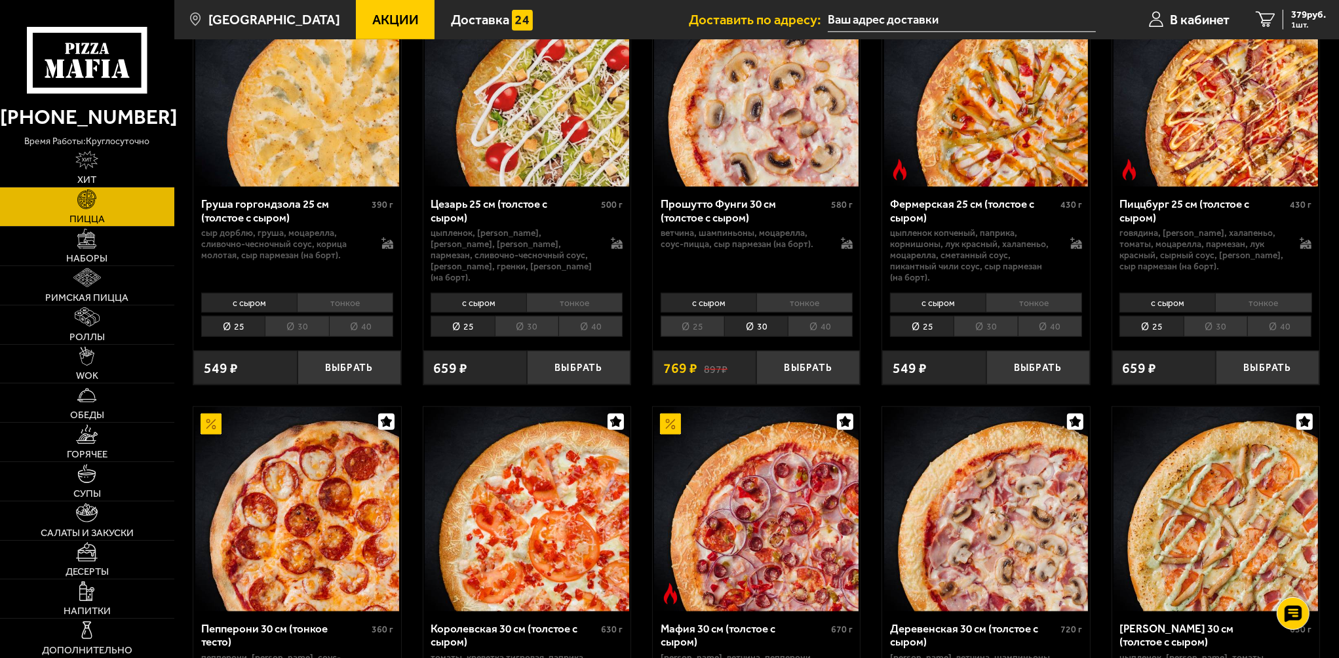
click at [1197, 322] on li "30" at bounding box center [1216, 326] width 64 height 21
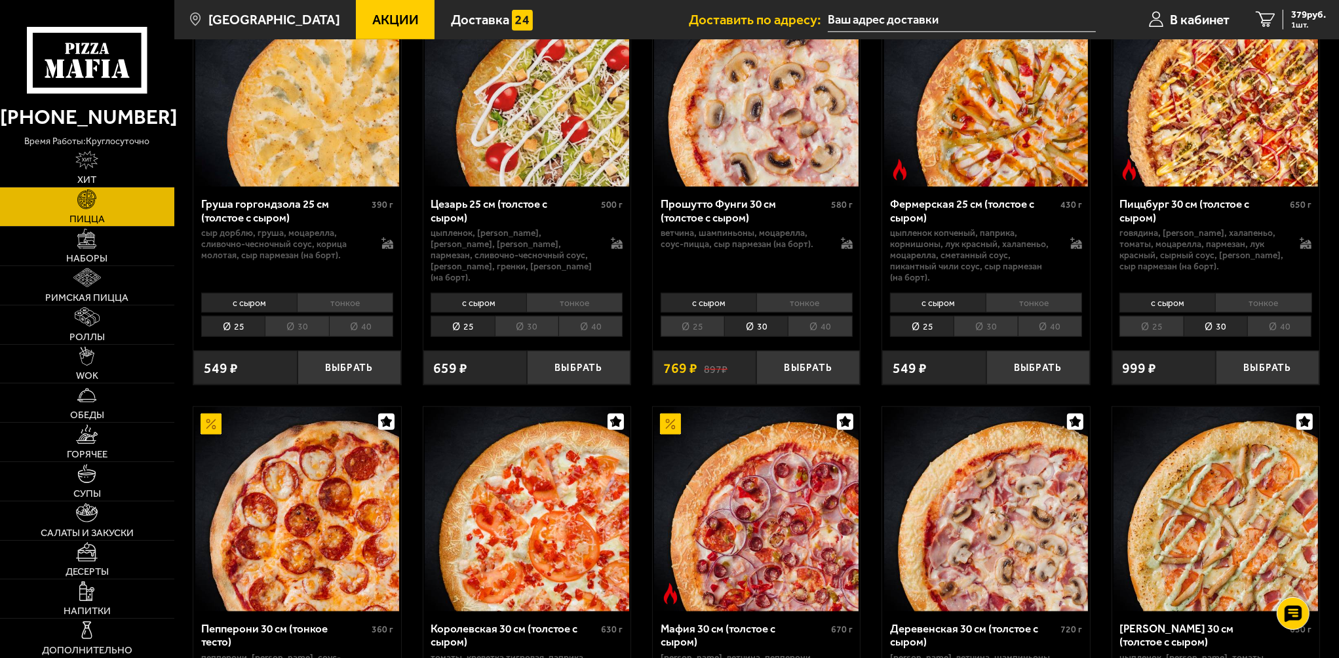
click at [975, 322] on li "30" at bounding box center [986, 326] width 64 height 21
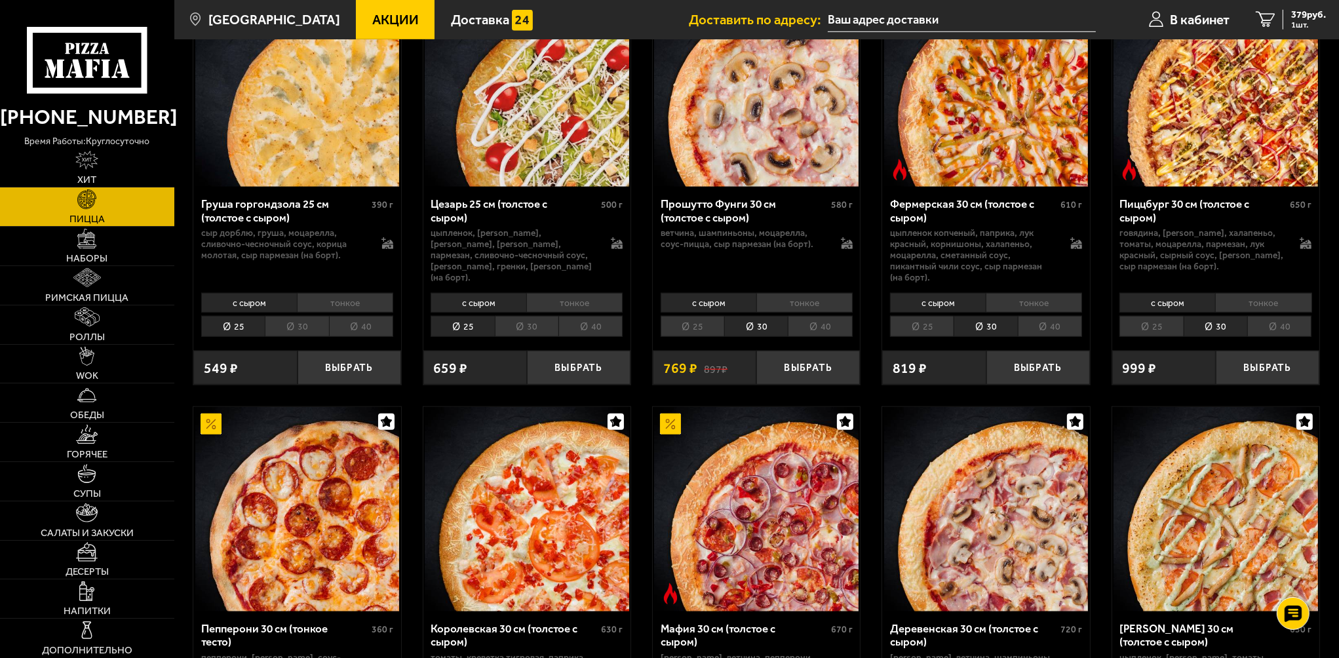
click at [512, 323] on li "30" at bounding box center [527, 326] width 64 height 21
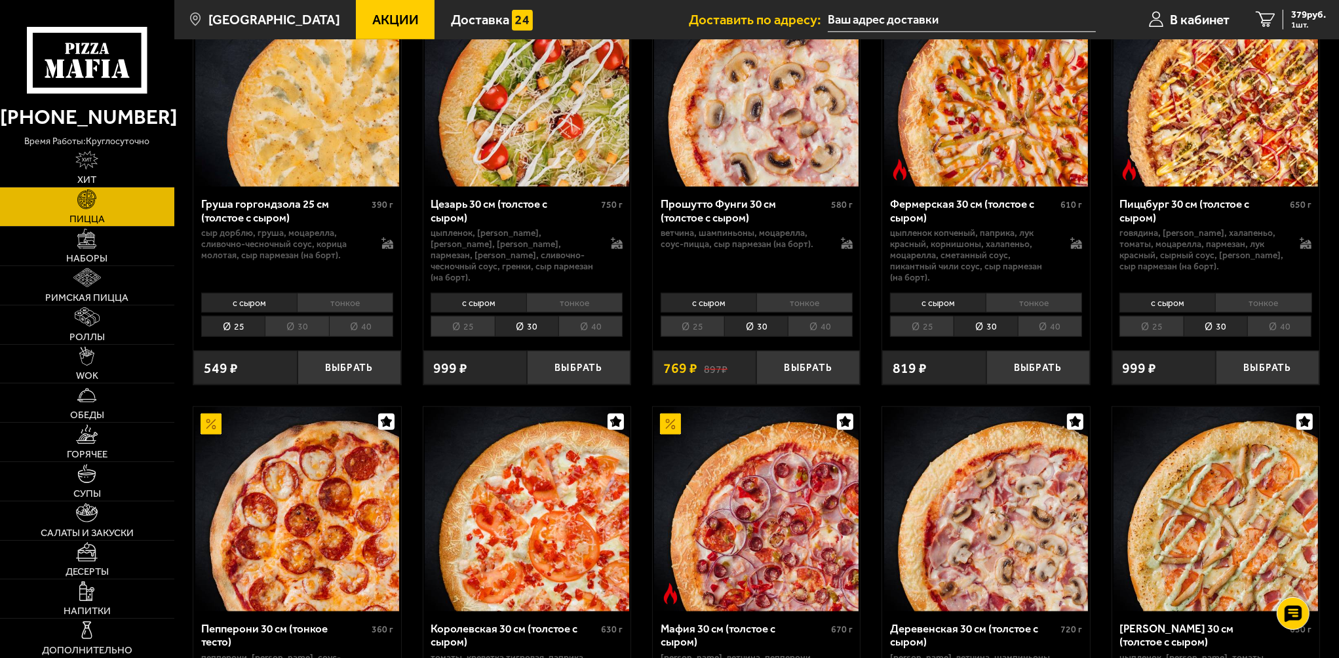
click at [298, 322] on li "30" at bounding box center [297, 326] width 64 height 21
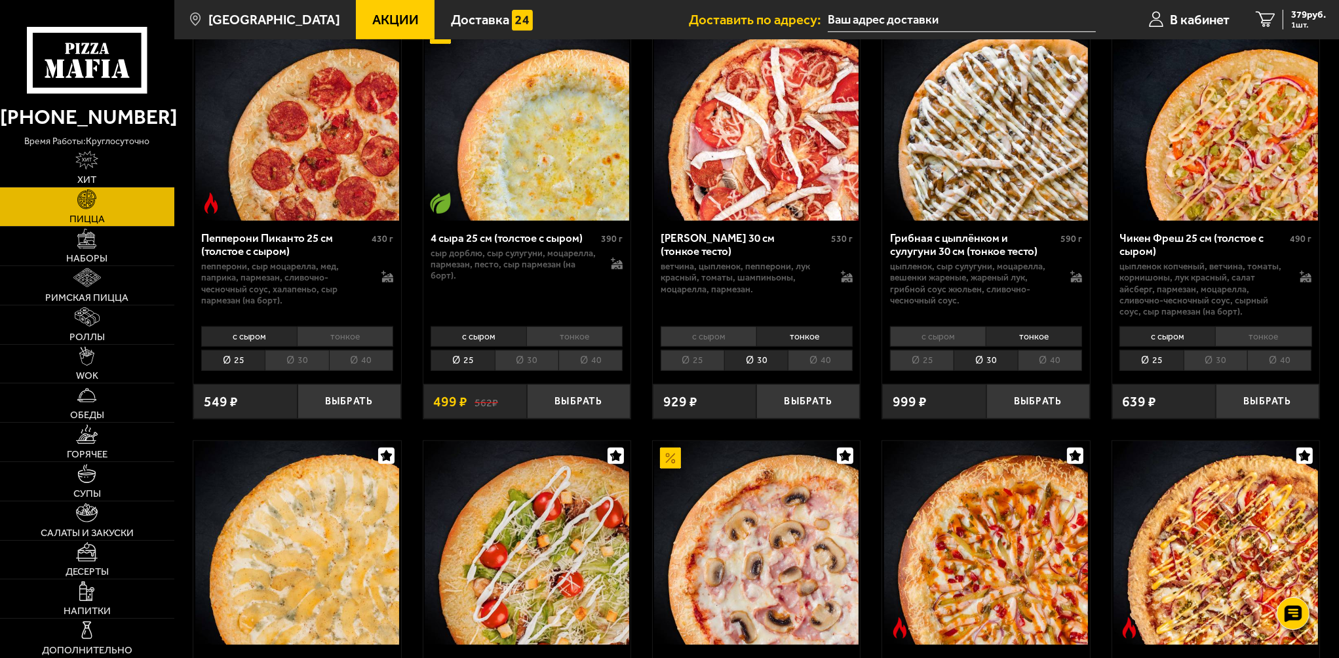
scroll to position [983, 0]
click at [304, 365] on li "30" at bounding box center [297, 361] width 64 height 21
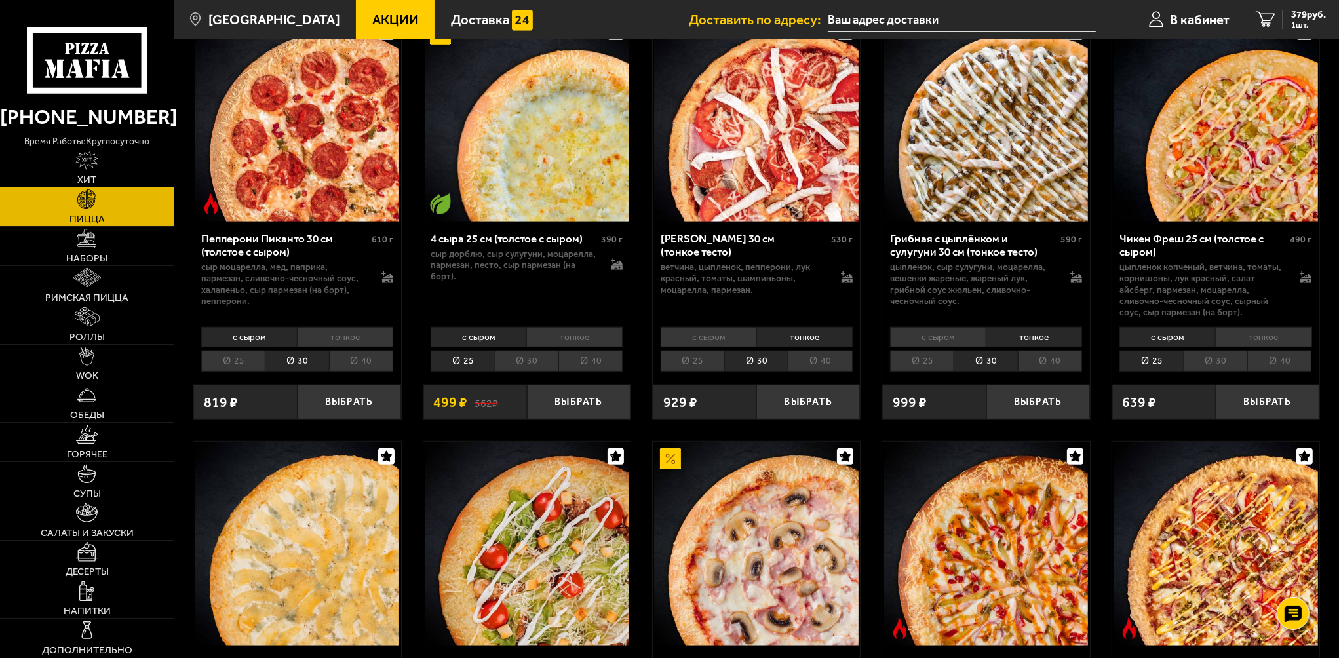
click at [1228, 364] on li "30" at bounding box center [1216, 361] width 64 height 21
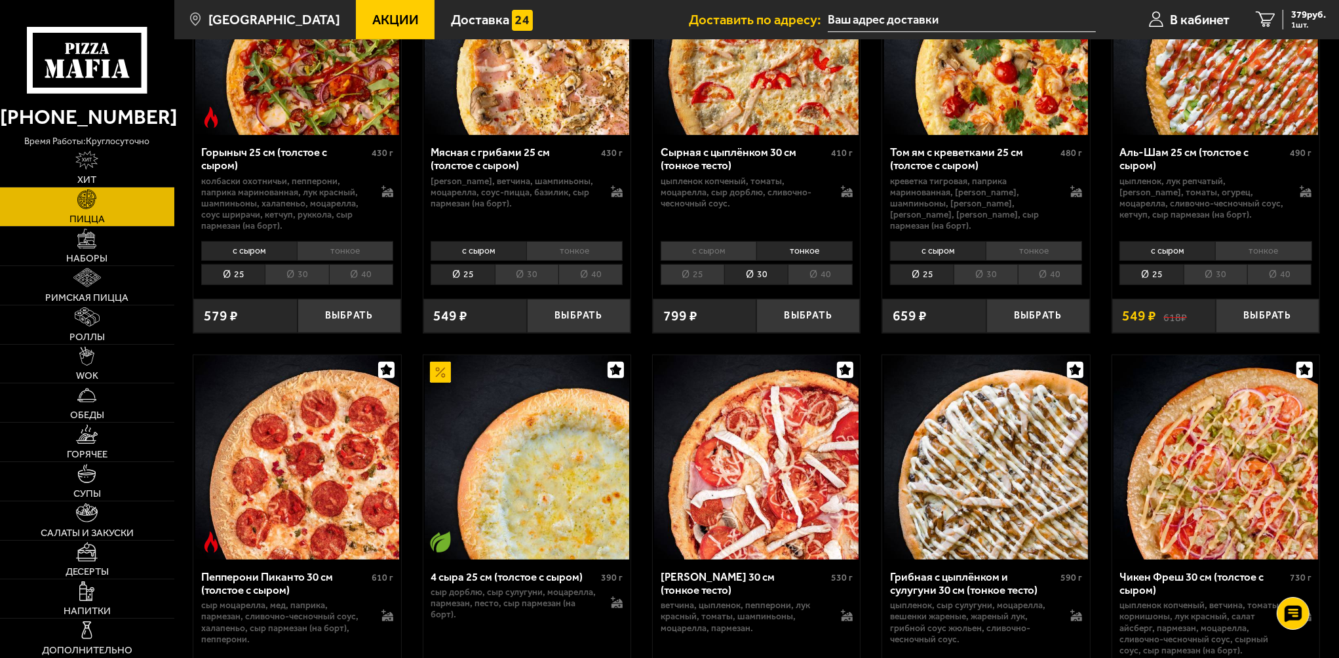
scroll to position [590, 0]
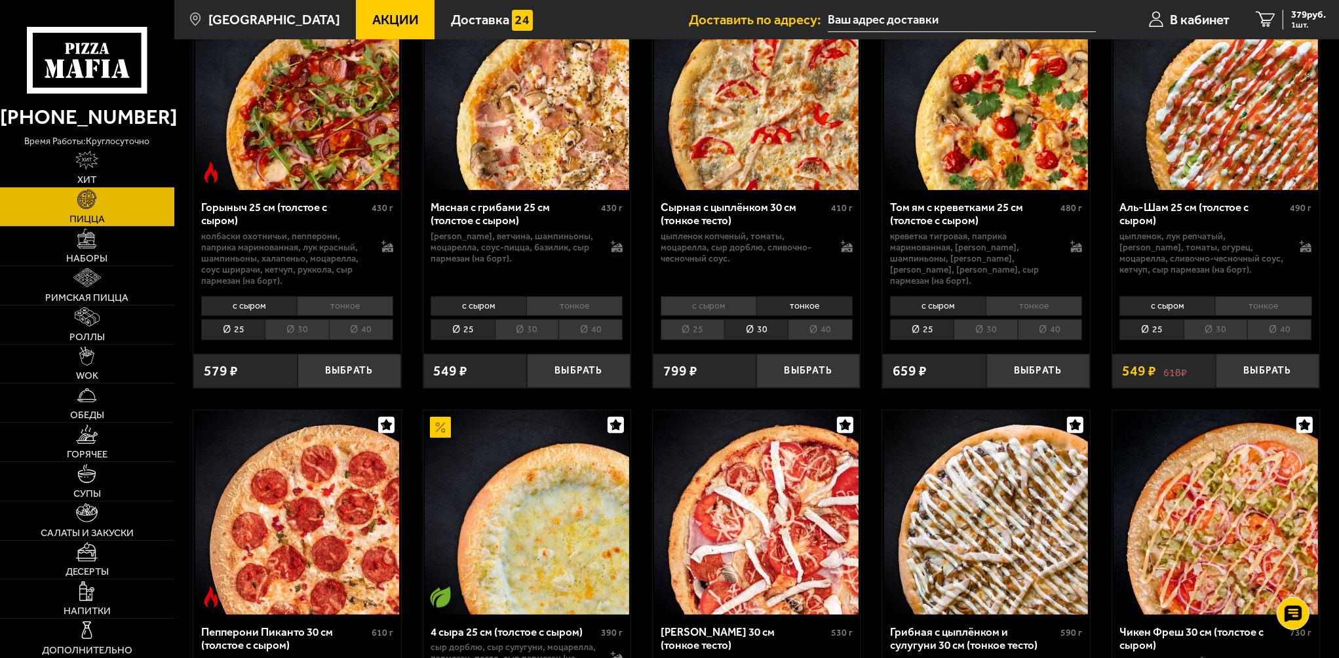
click at [1213, 333] on li "30" at bounding box center [1216, 329] width 64 height 21
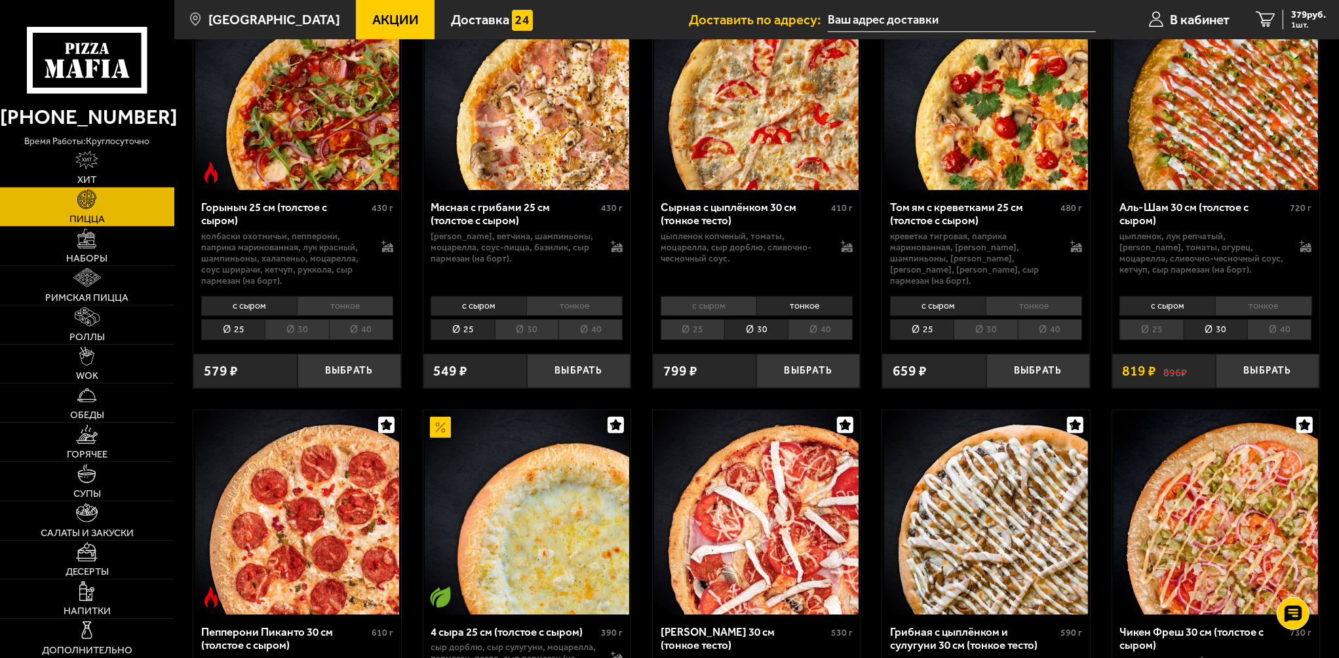
click at [972, 336] on li "30" at bounding box center [986, 329] width 64 height 21
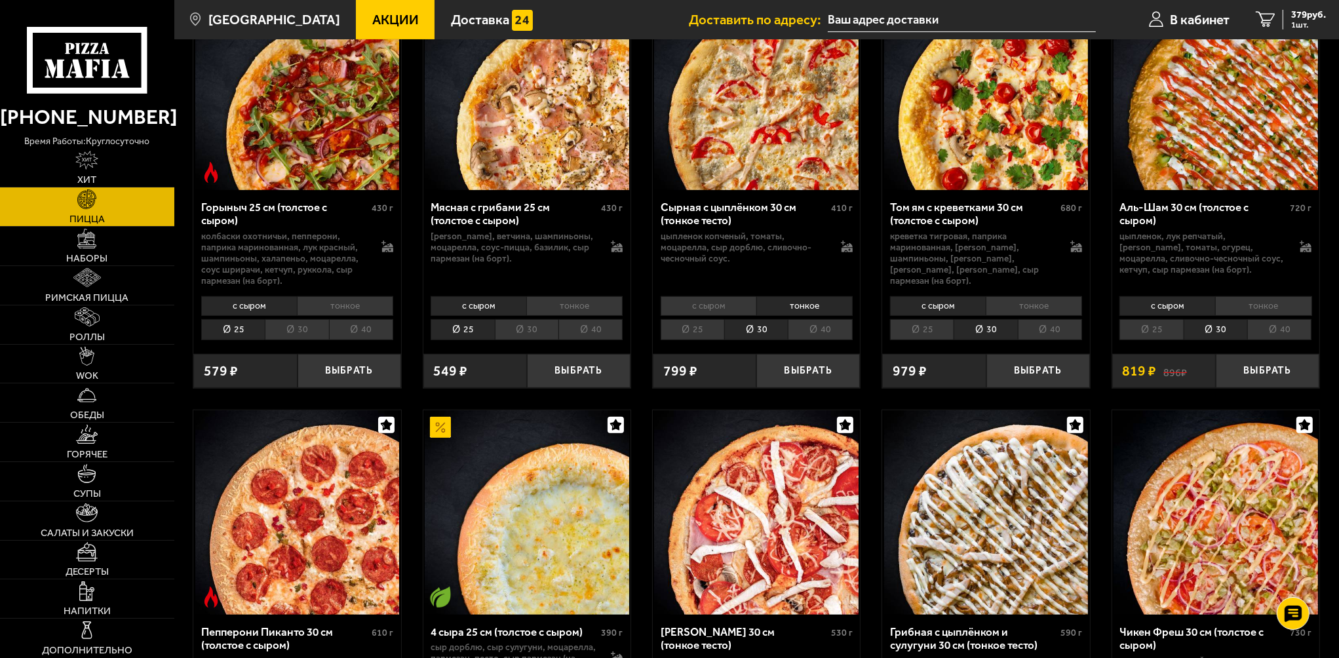
click at [543, 329] on li "30" at bounding box center [527, 329] width 64 height 21
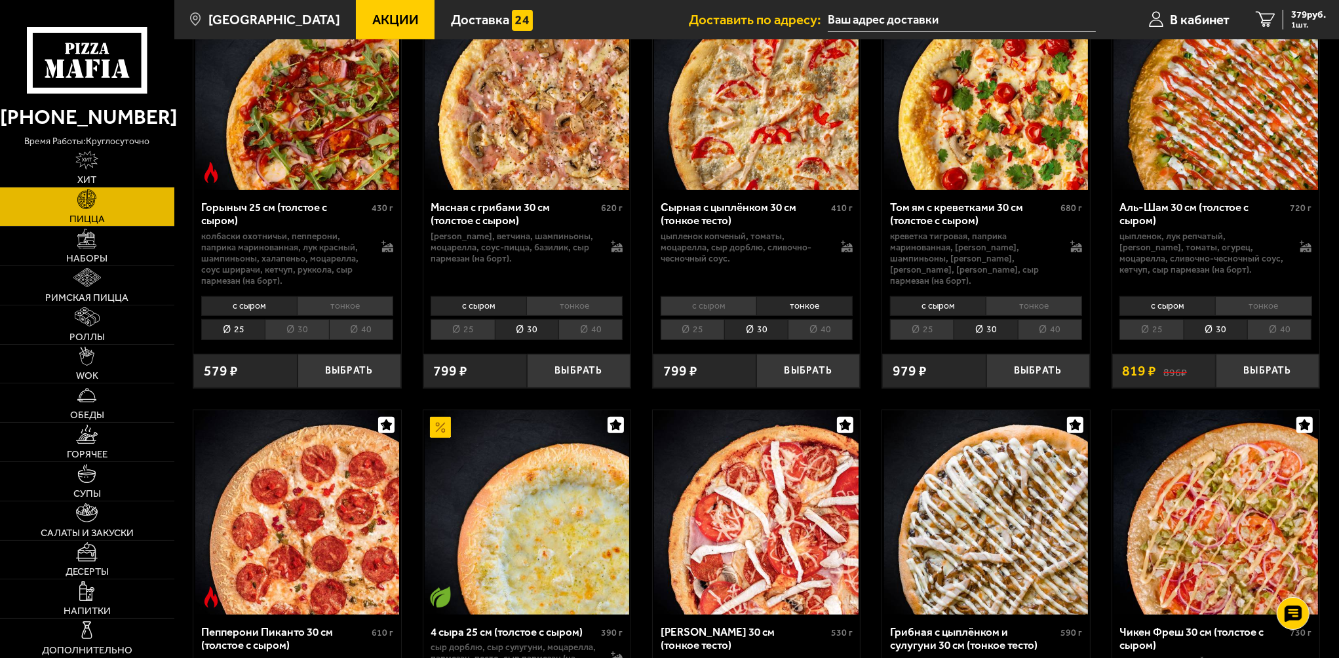
click at [302, 330] on li "30" at bounding box center [297, 329] width 64 height 21
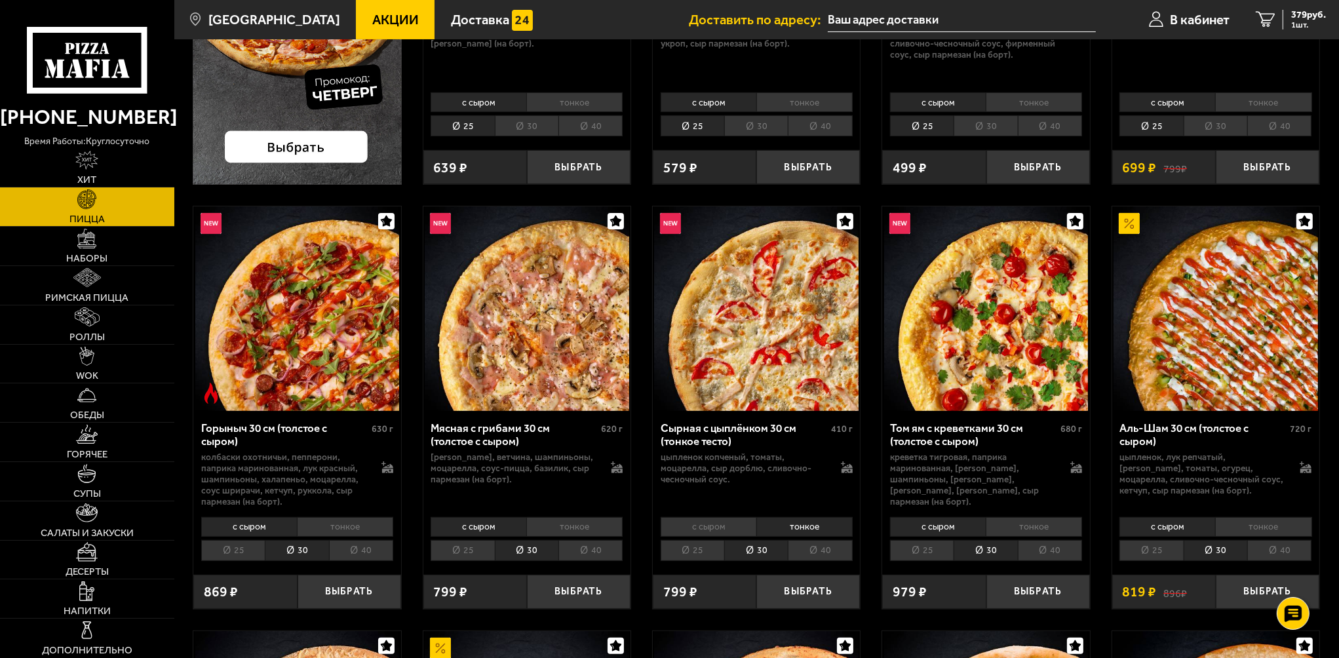
scroll to position [393, 0]
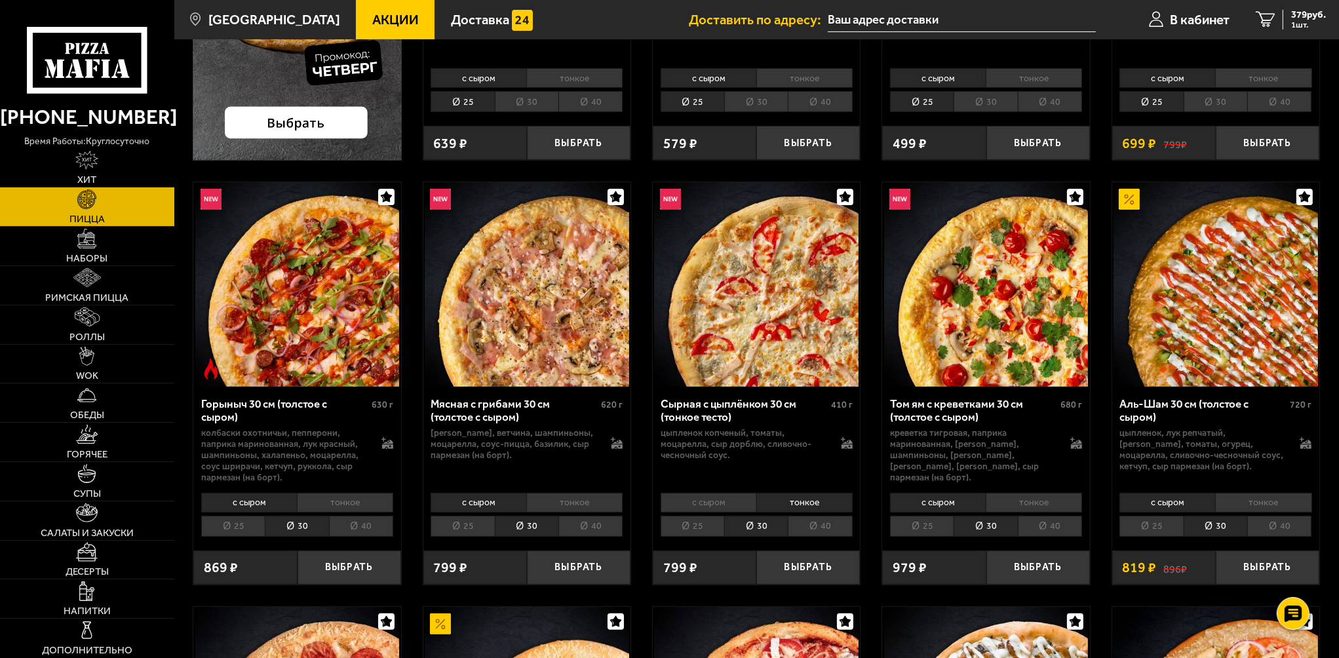
click at [1148, 528] on li "25" at bounding box center [1151, 526] width 64 height 21
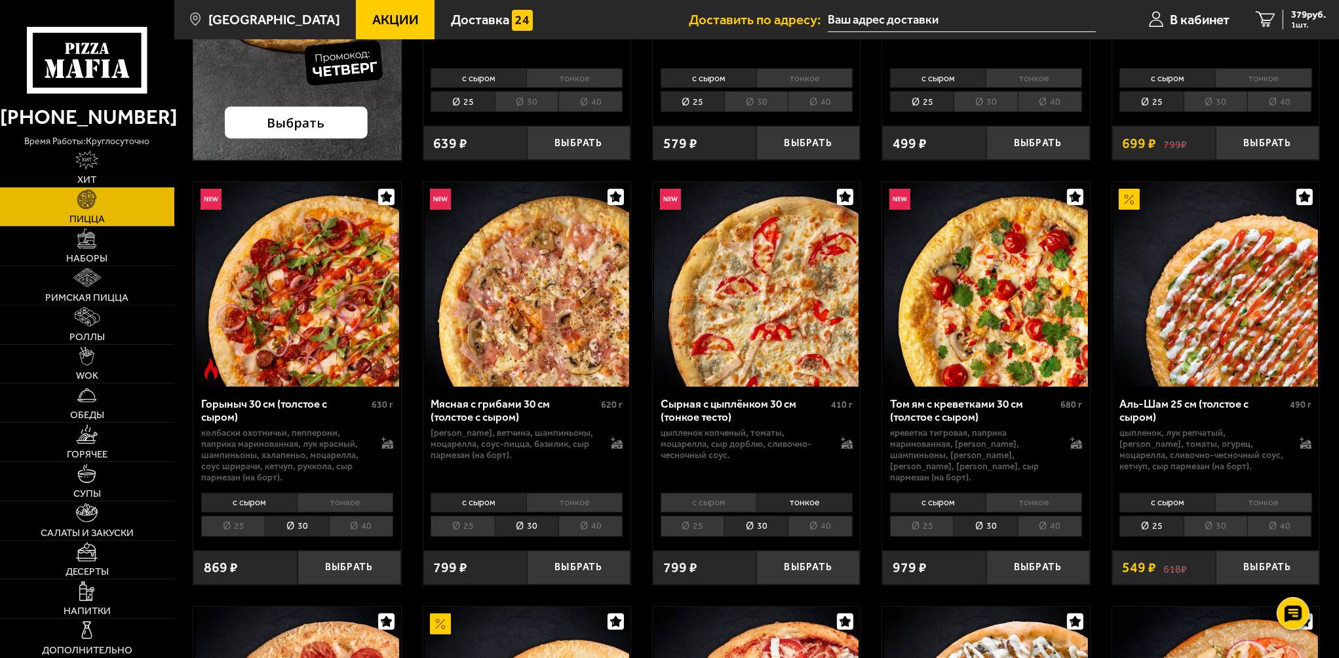
click at [1251, 506] on li "тонкое" at bounding box center [1263, 503] width 96 height 20
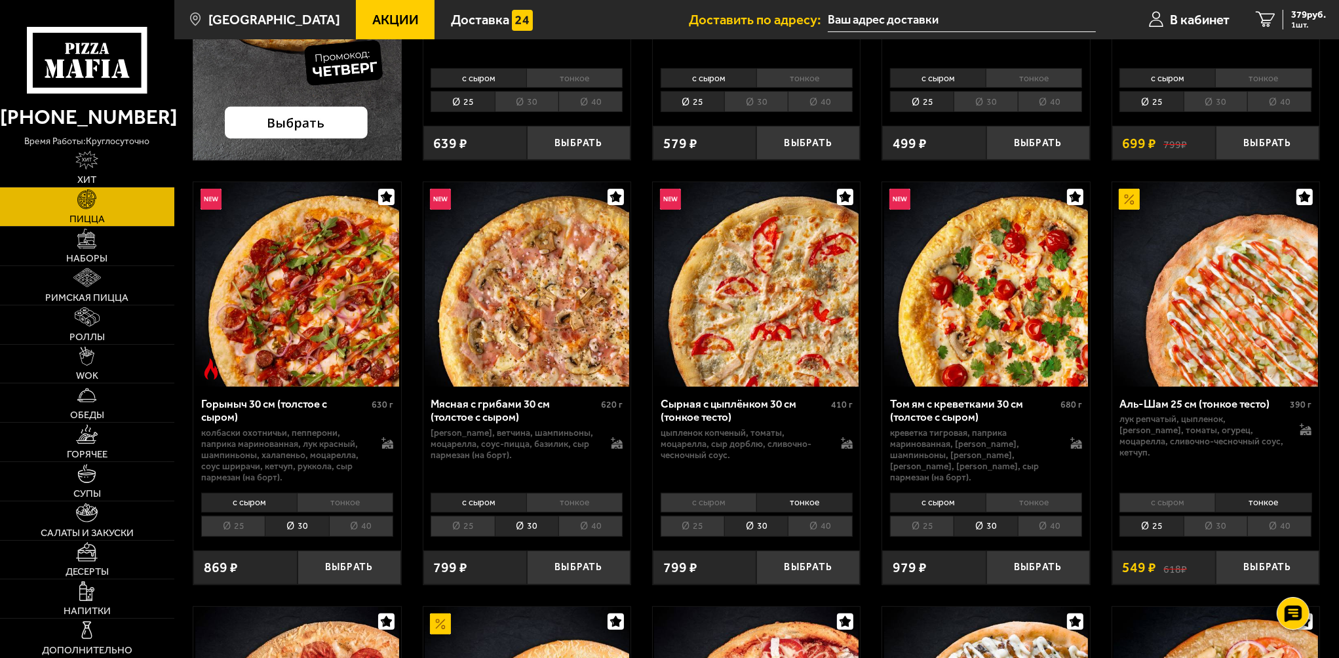
click at [458, 528] on li "25" at bounding box center [463, 526] width 64 height 21
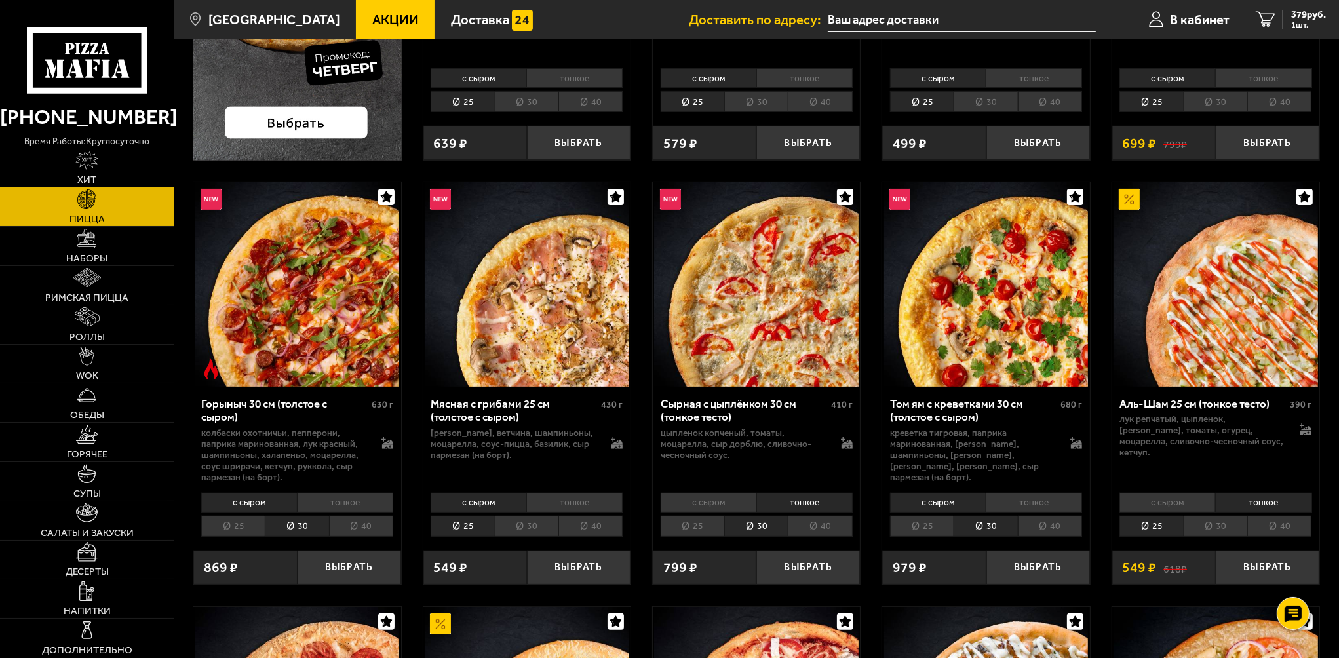
click at [582, 497] on li "тонкое" at bounding box center [574, 503] width 96 height 20
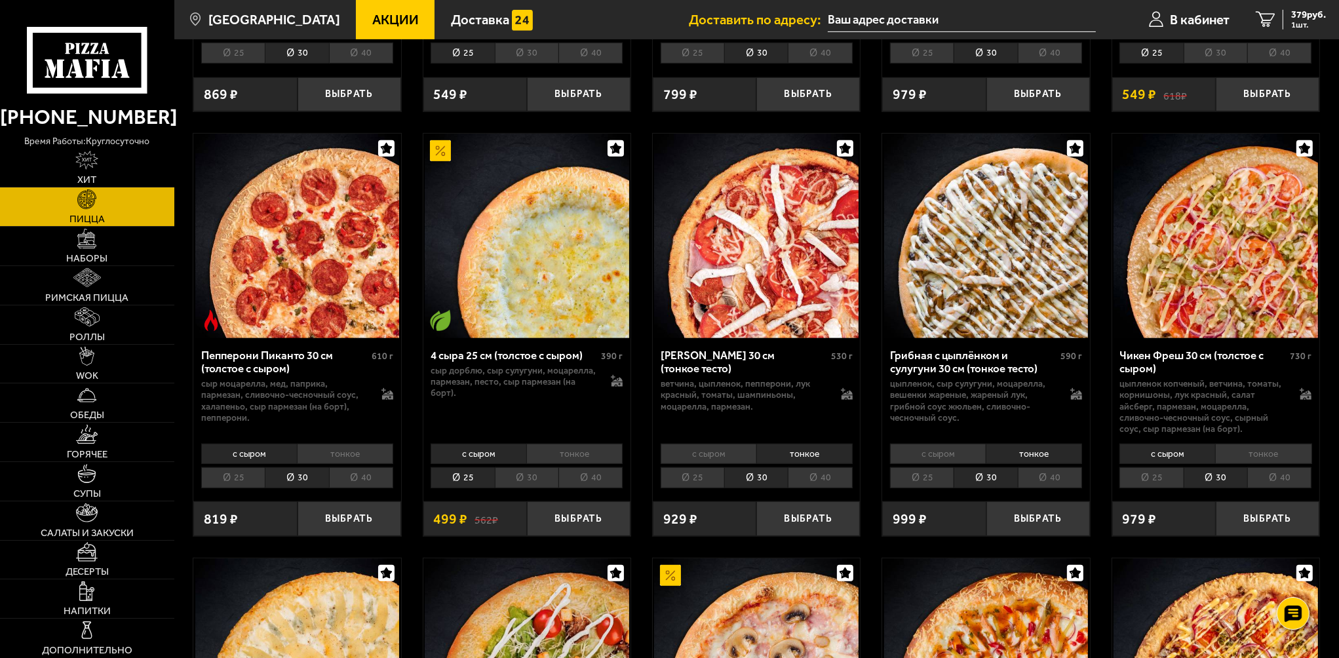
scroll to position [918, 0]
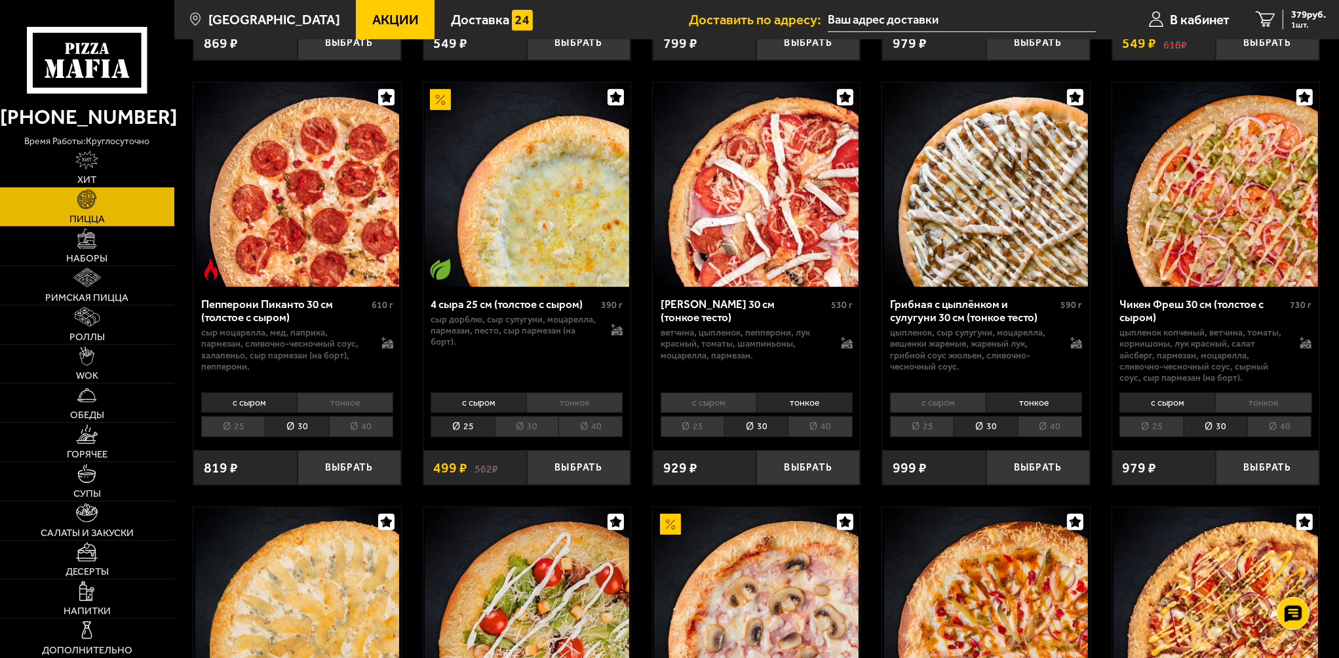
click at [1140, 431] on li "25" at bounding box center [1151, 426] width 64 height 21
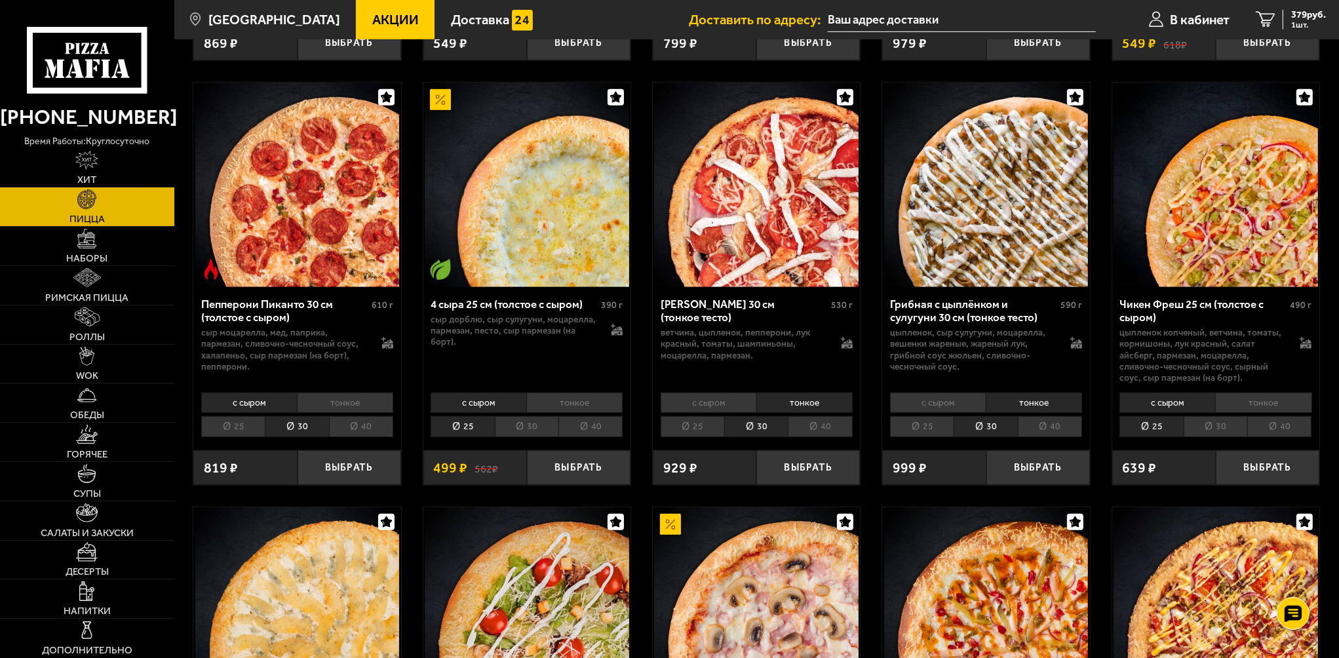
click at [937, 431] on li "25" at bounding box center [922, 426] width 64 height 21
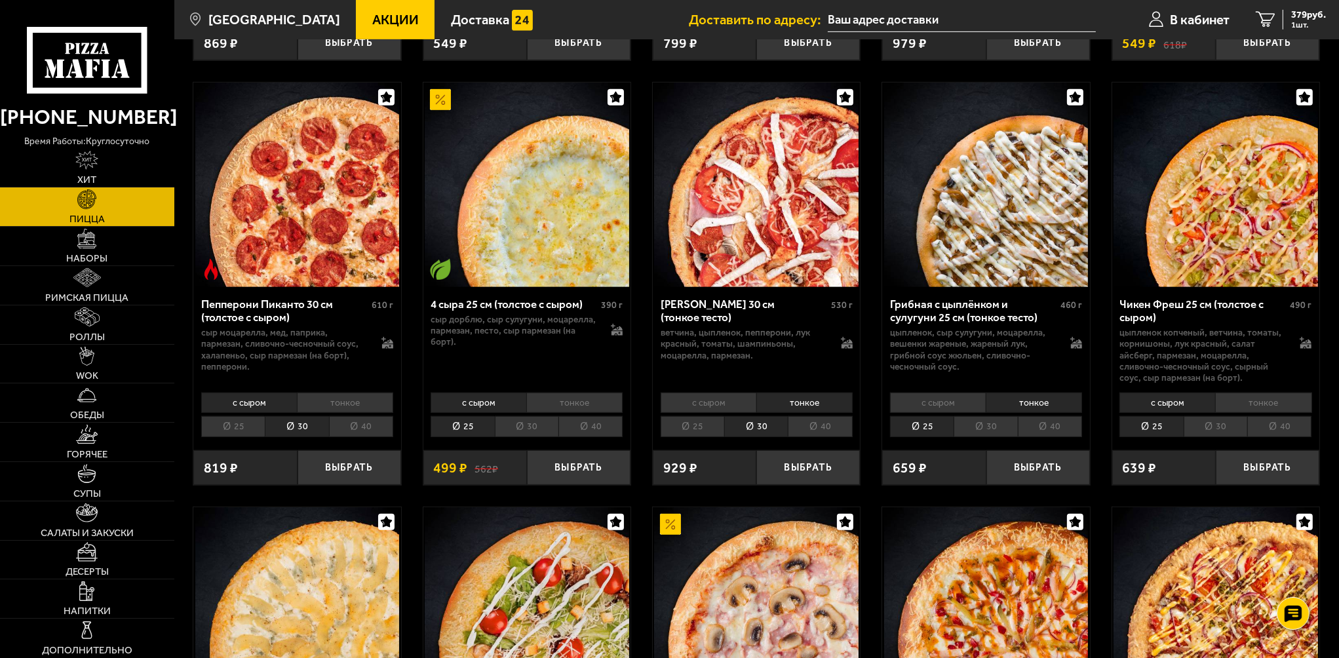
click at [708, 425] on li "25" at bounding box center [693, 426] width 64 height 21
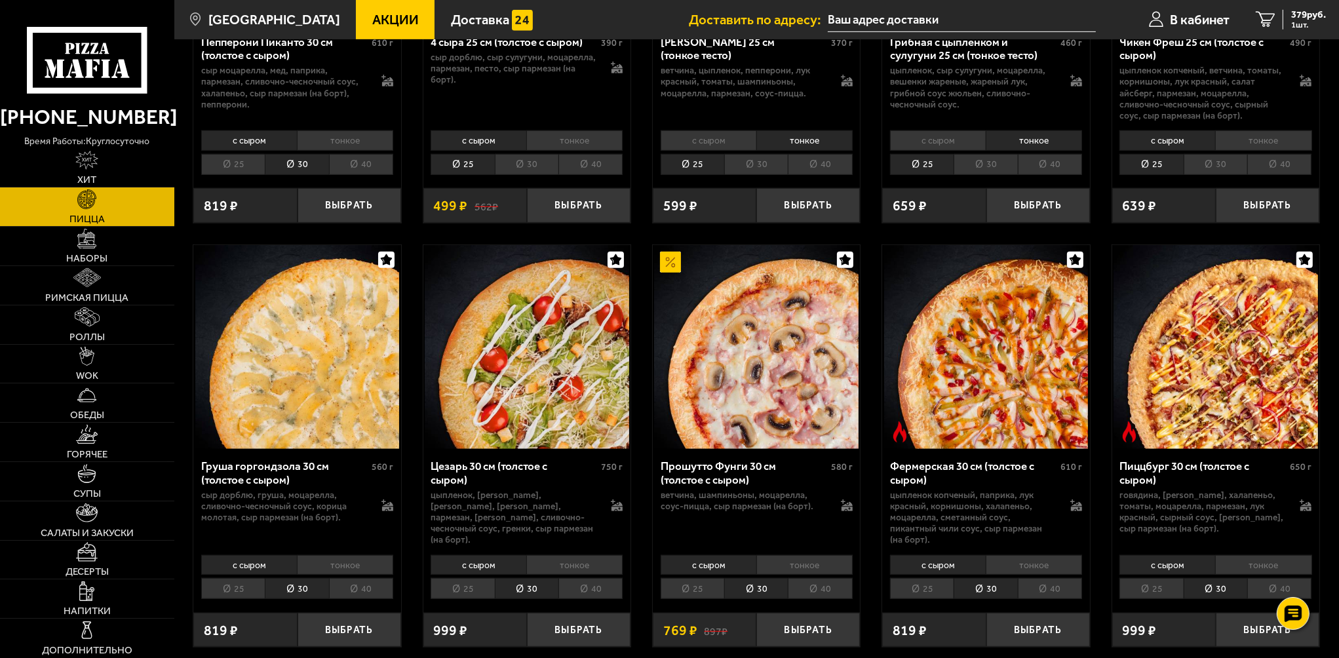
scroll to position [1245, 0]
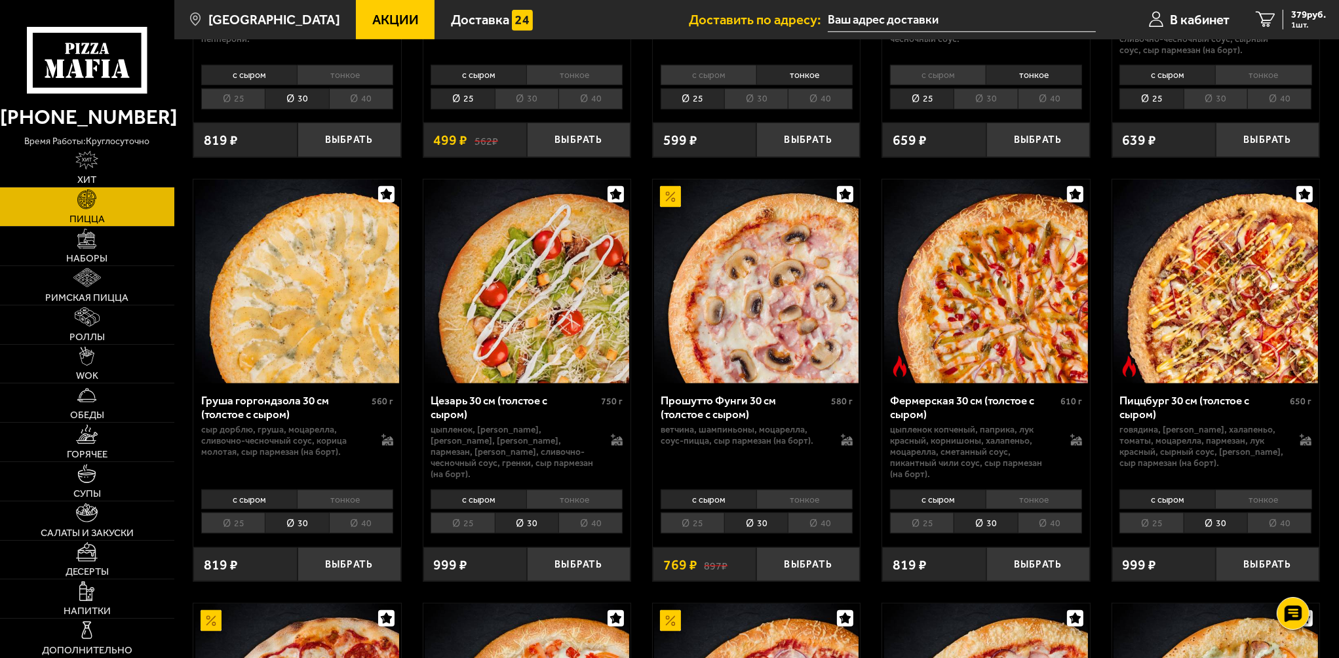
click at [931, 513] on li "25" at bounding box center [922, 523] width 64 height 21
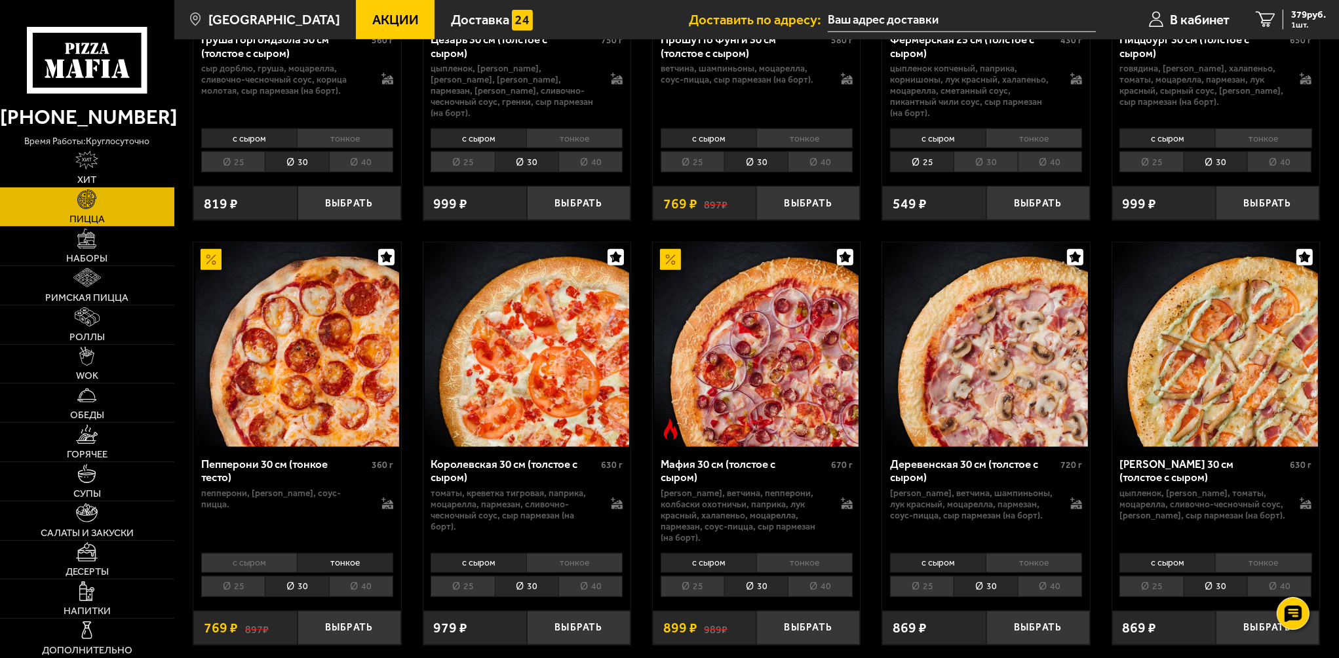
scroll to position [1639, 0]
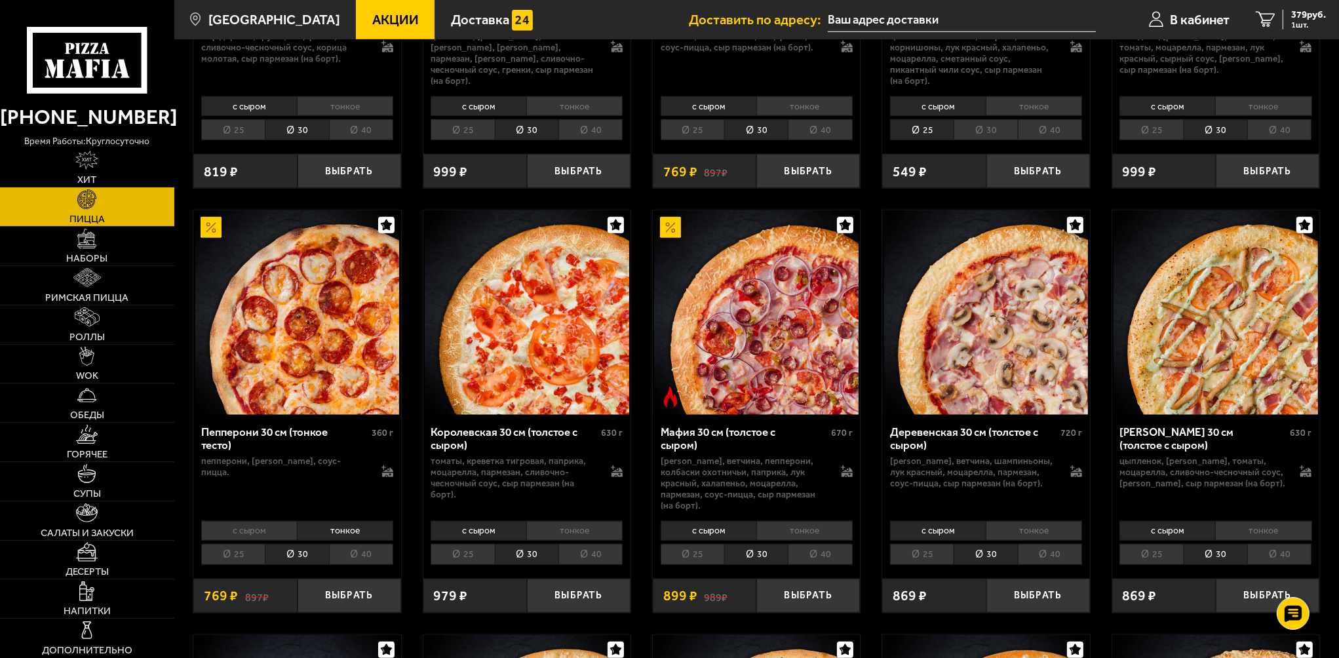
click at [670, 544] on li "25" at bounding box center [693, 554] width 64 height 21
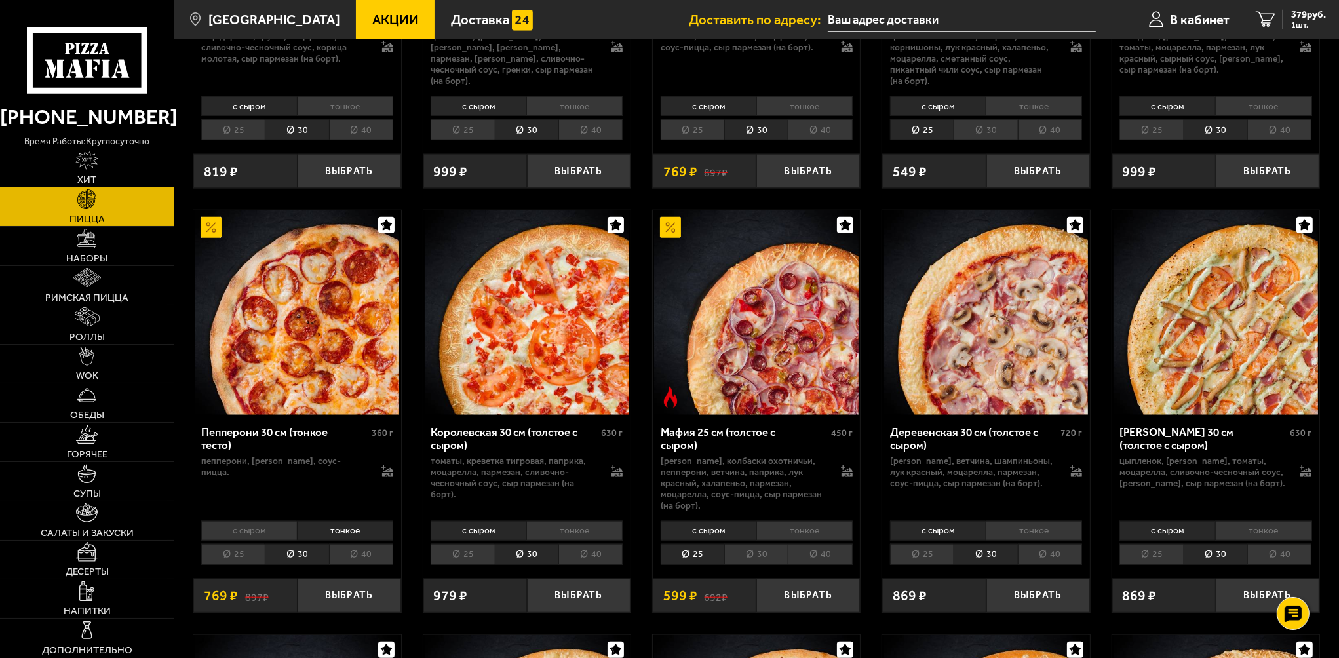
click at [799, 521] on li "тонкое" at bounding box center [804, 531] width 96 height 20
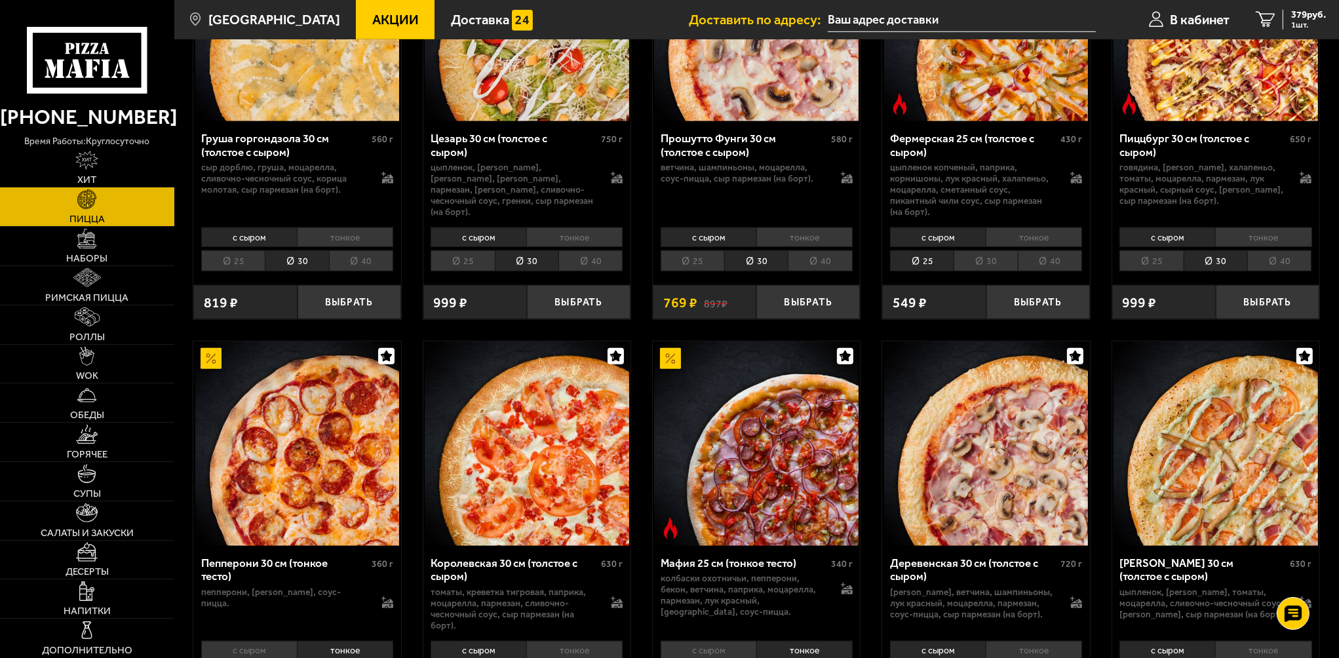
scroll to position [1573, 0]
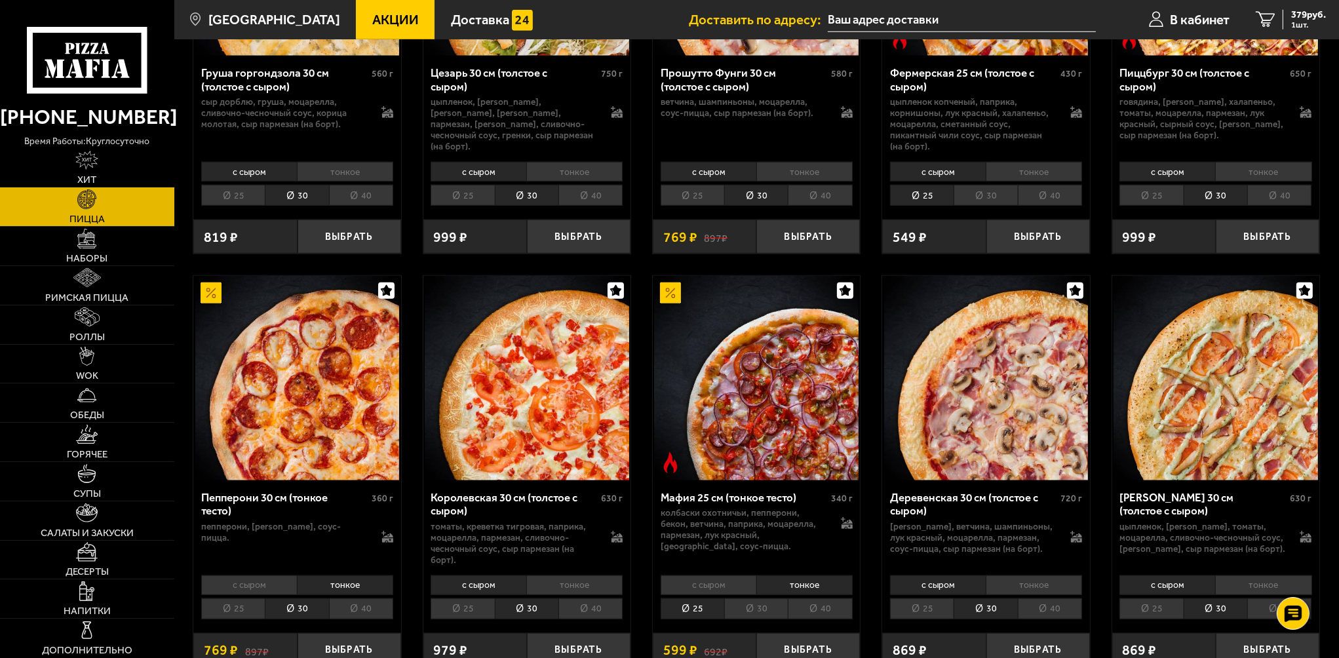
click at [874, 439] on div "Биф хот чили пеппер 25 см (толстое с сыром) 480 г фарш болоньезе, пепперони, ха…" at bounding box center [756, 206] width 1165 height 3340
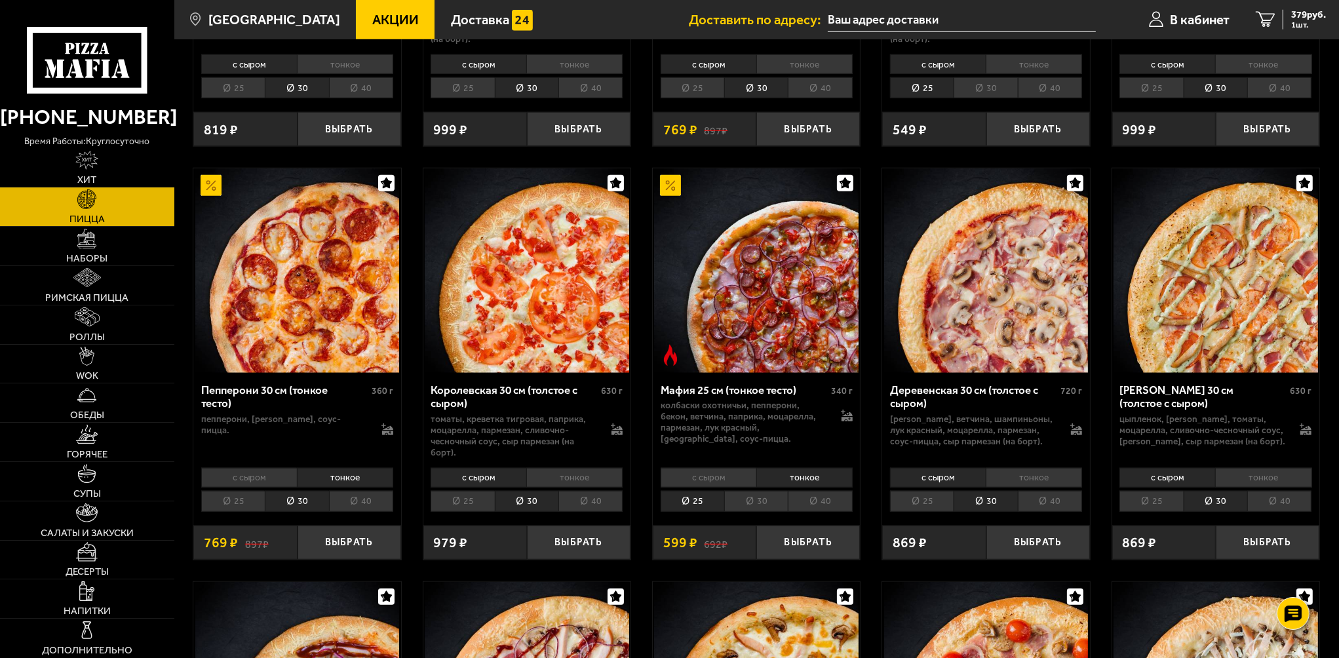
scroll to position [1704, 0]
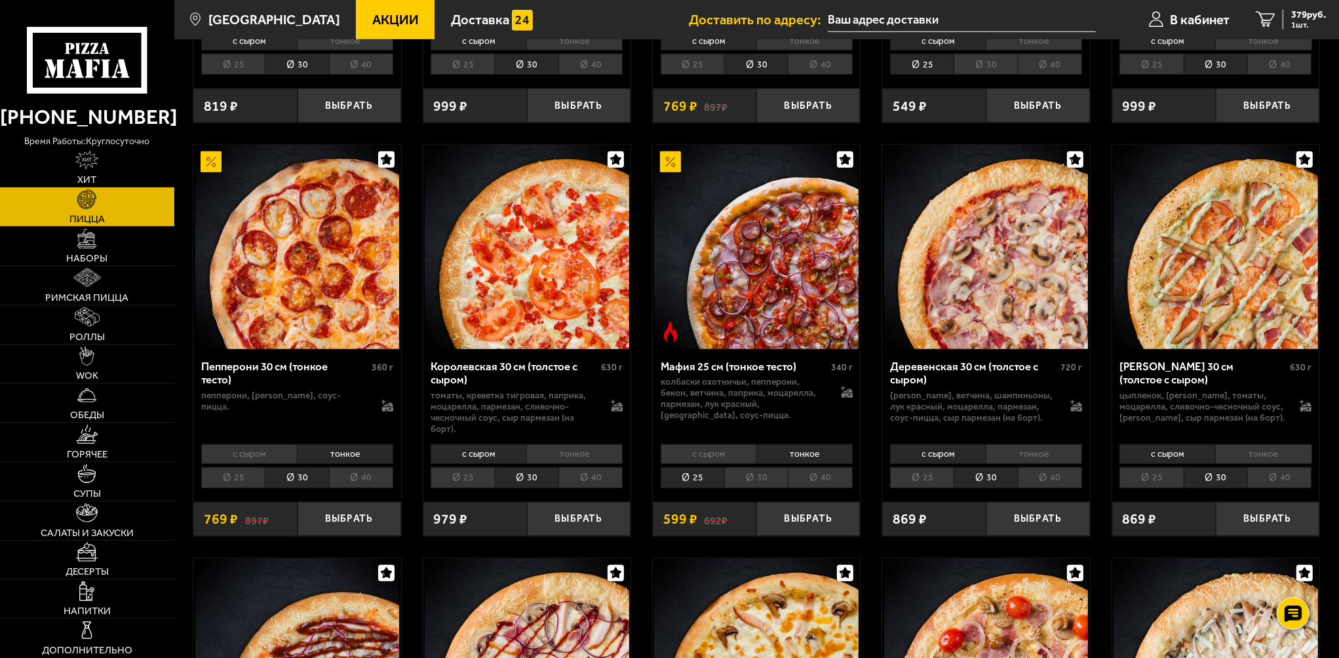
click at [936, 467] on li "25" at bounding box center [922, 477] width 64 height 21
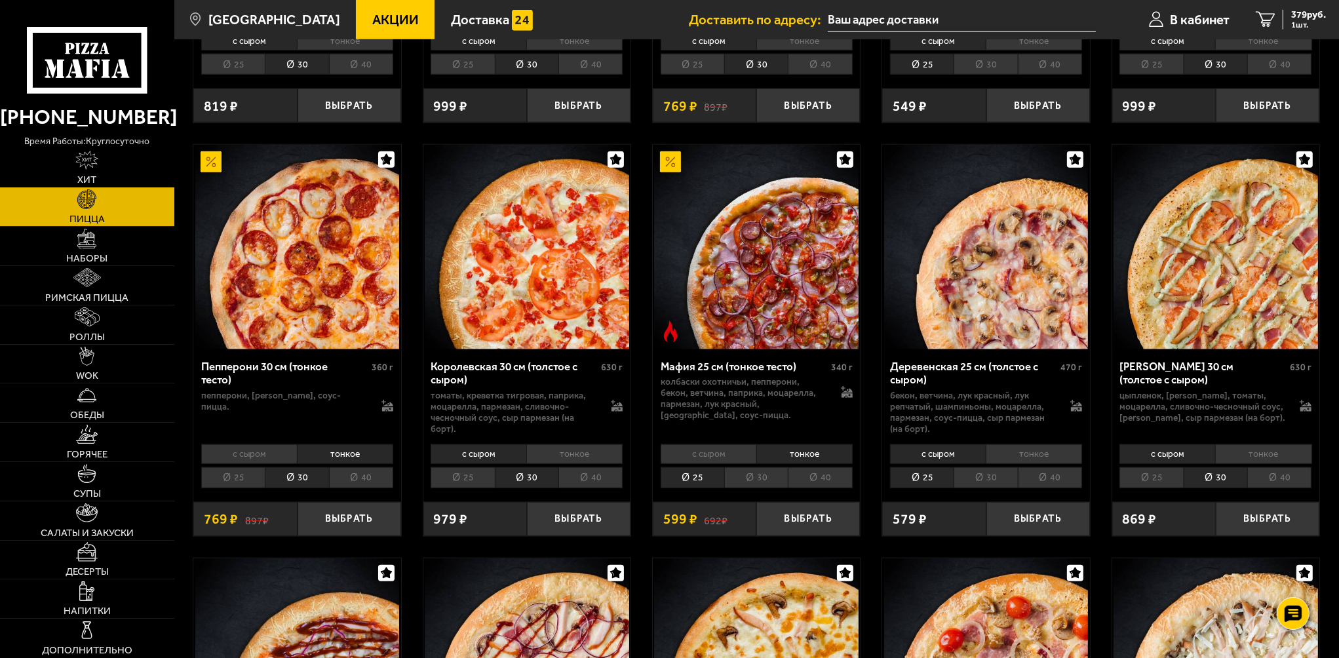
click at [1067, 444] on li "тонкое" at bounding box center [1034, 454] width 96 height 20
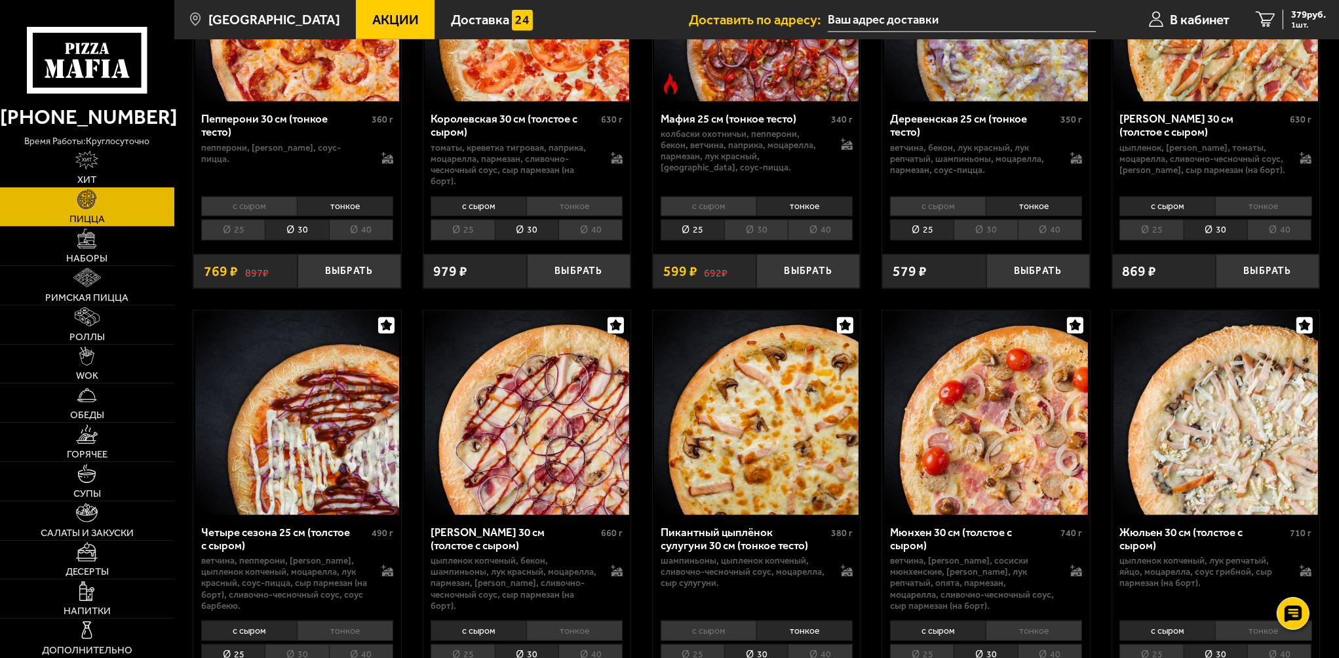
scroll to position [2032, 0]
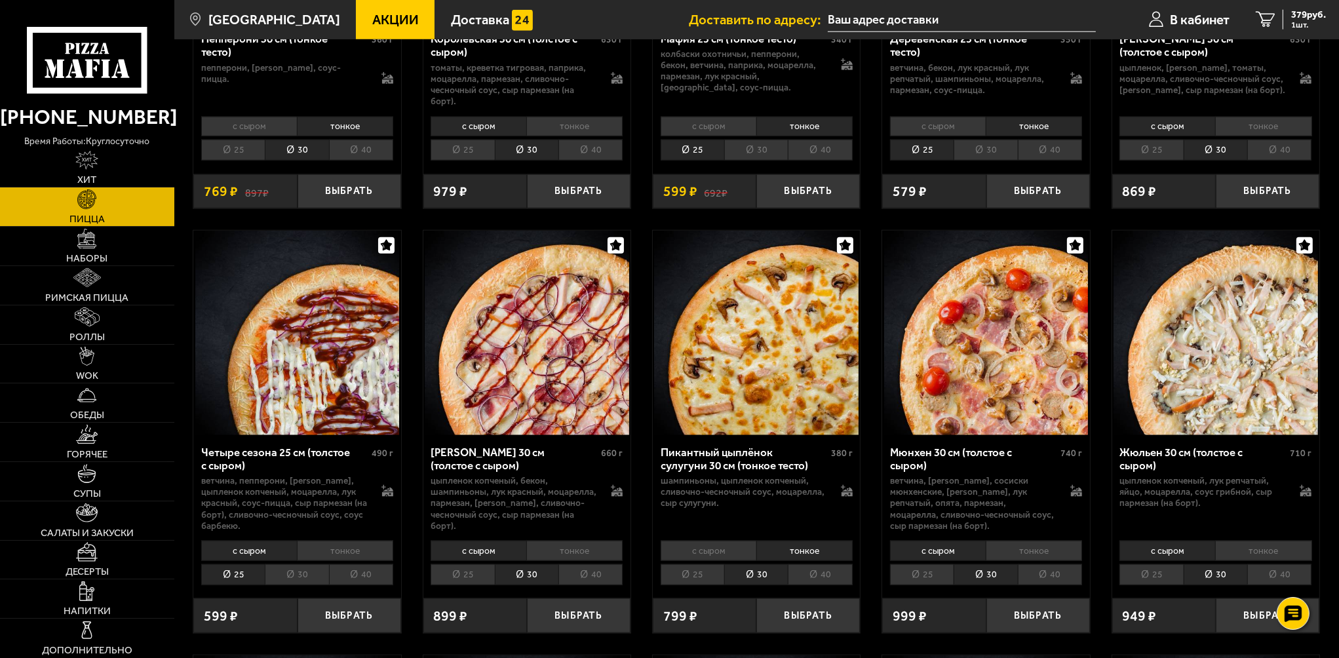
click at [1175, 568] on li "25" at bounding box center [1151, 574] width 64 height 21
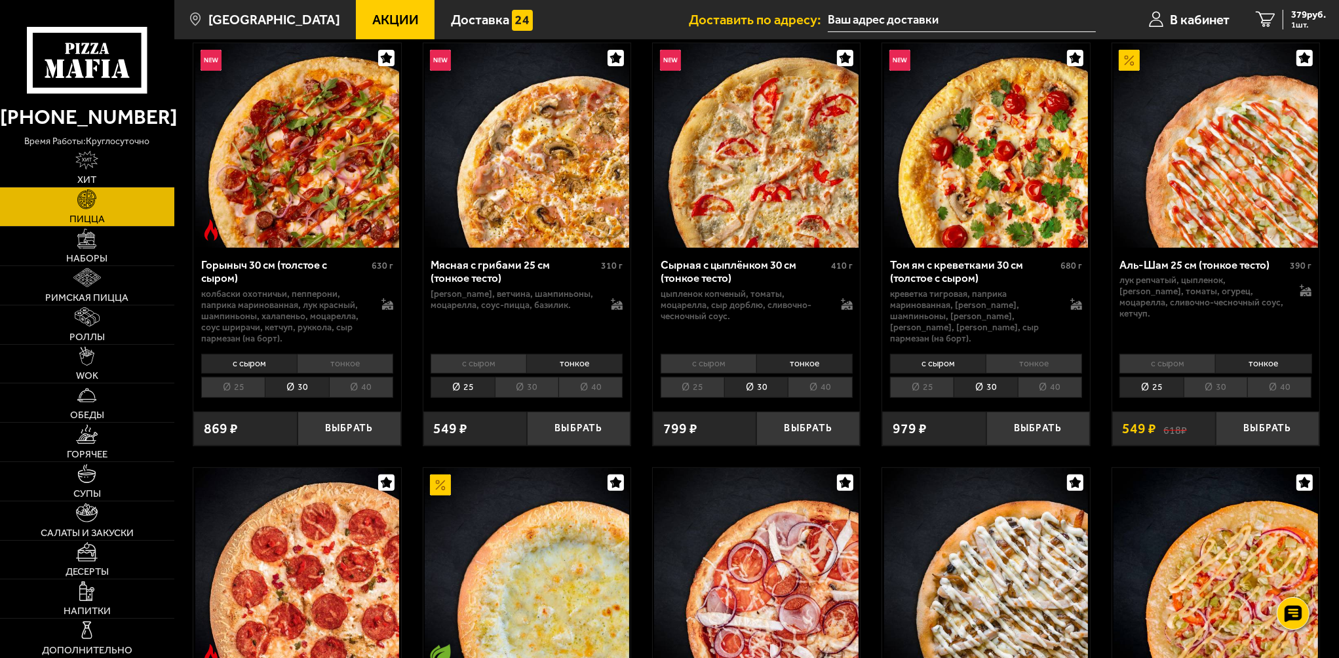
scroll to position [524, 0]
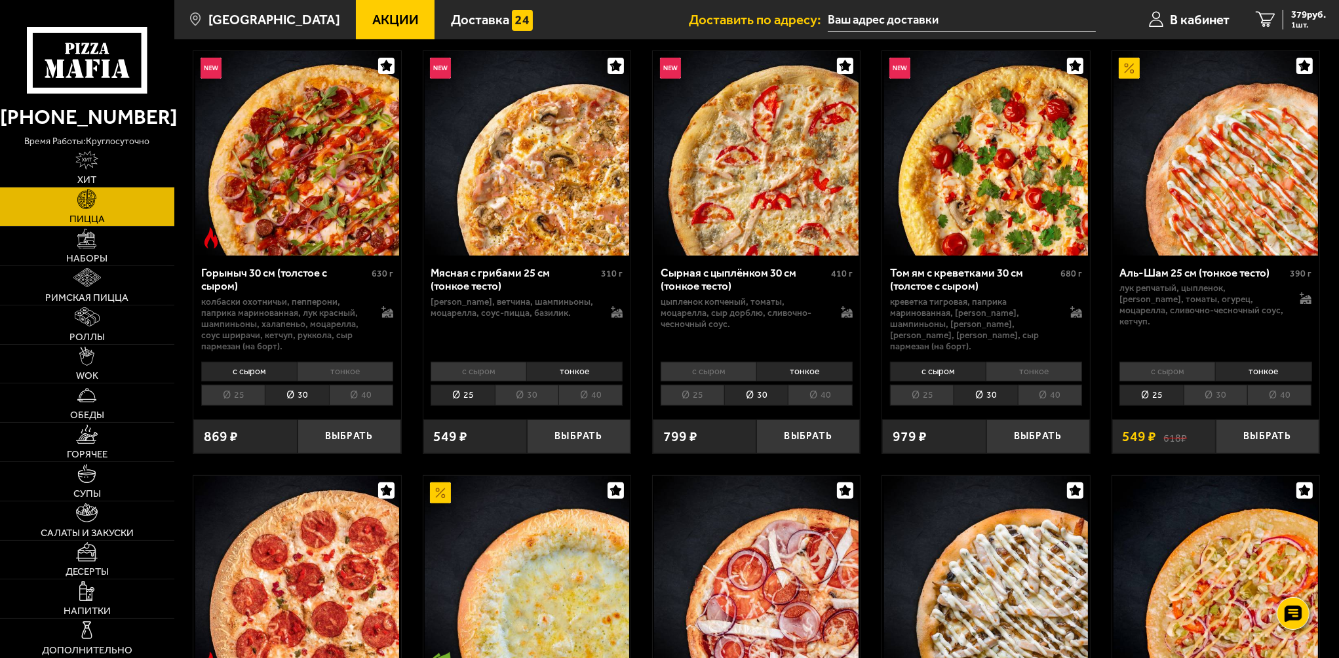
click at [711, 398] on li "25" at bounding box center [693, 395] width 64 height 21
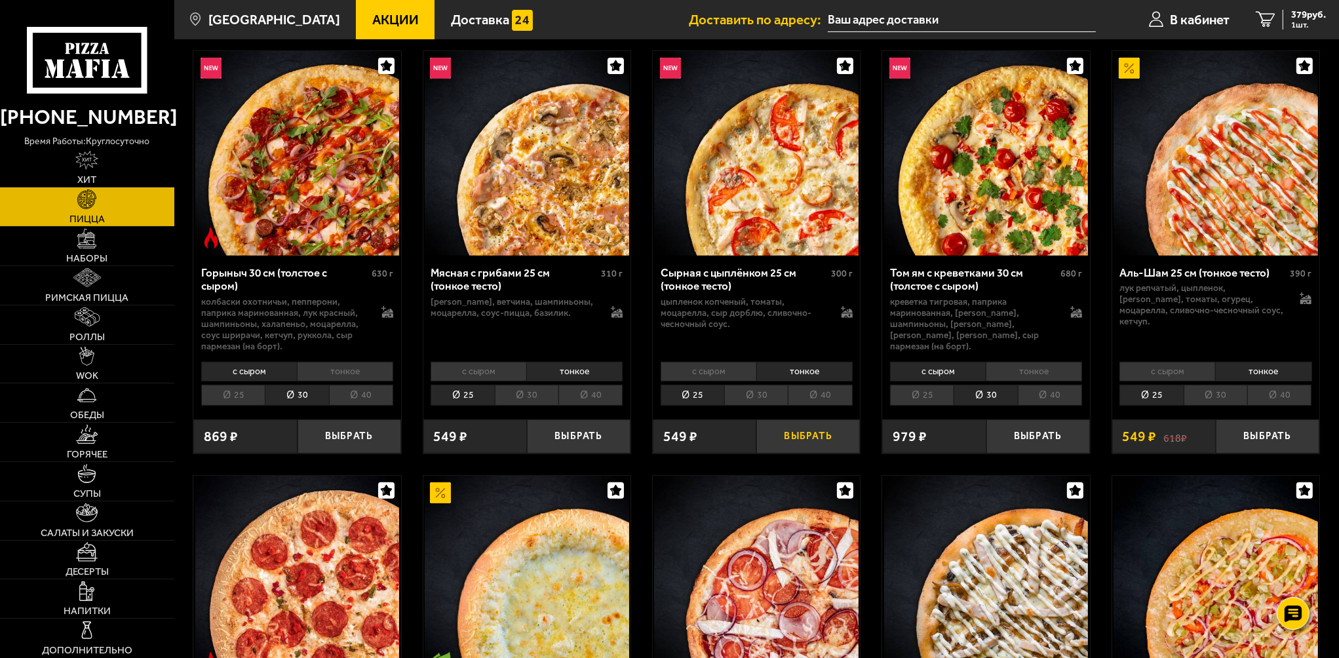
click at [812, 440] on button "Выбрать" at bounding box center [808, 436] width 104 height 34
click at [1303, 19] on span "846 руб." at bounding box center [1308, 15] width 35 height 10
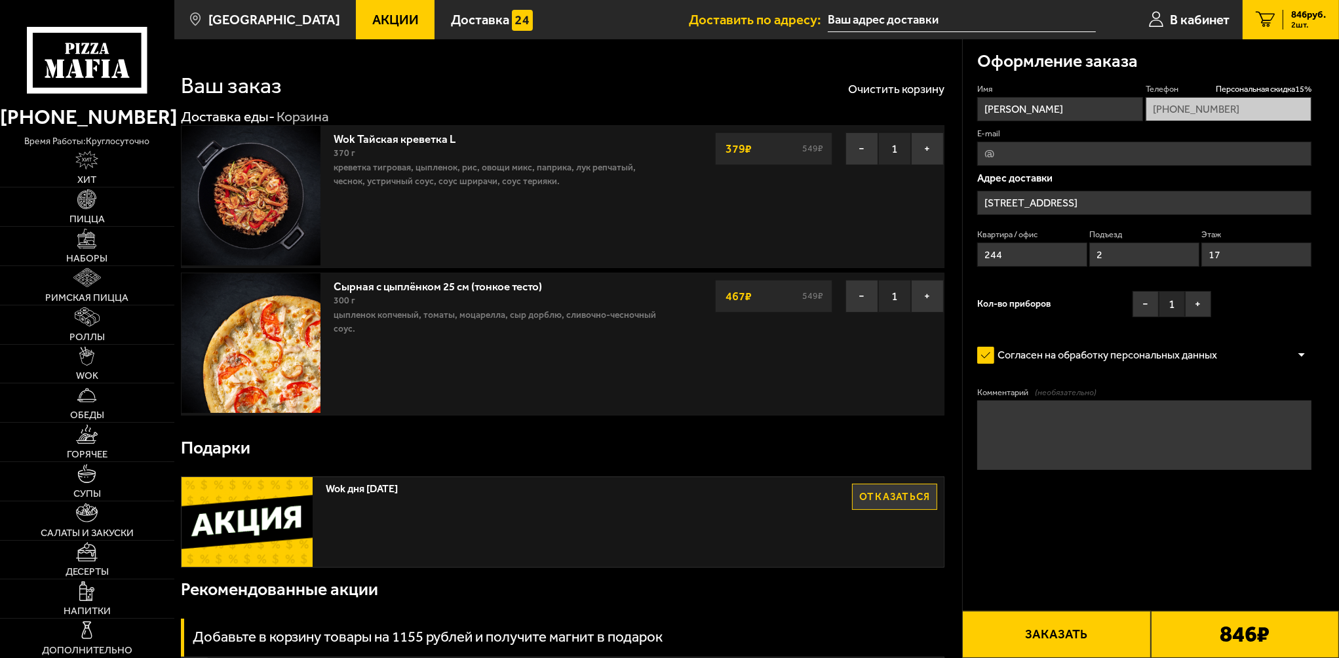
type input "[STREET_ADDRESS]"
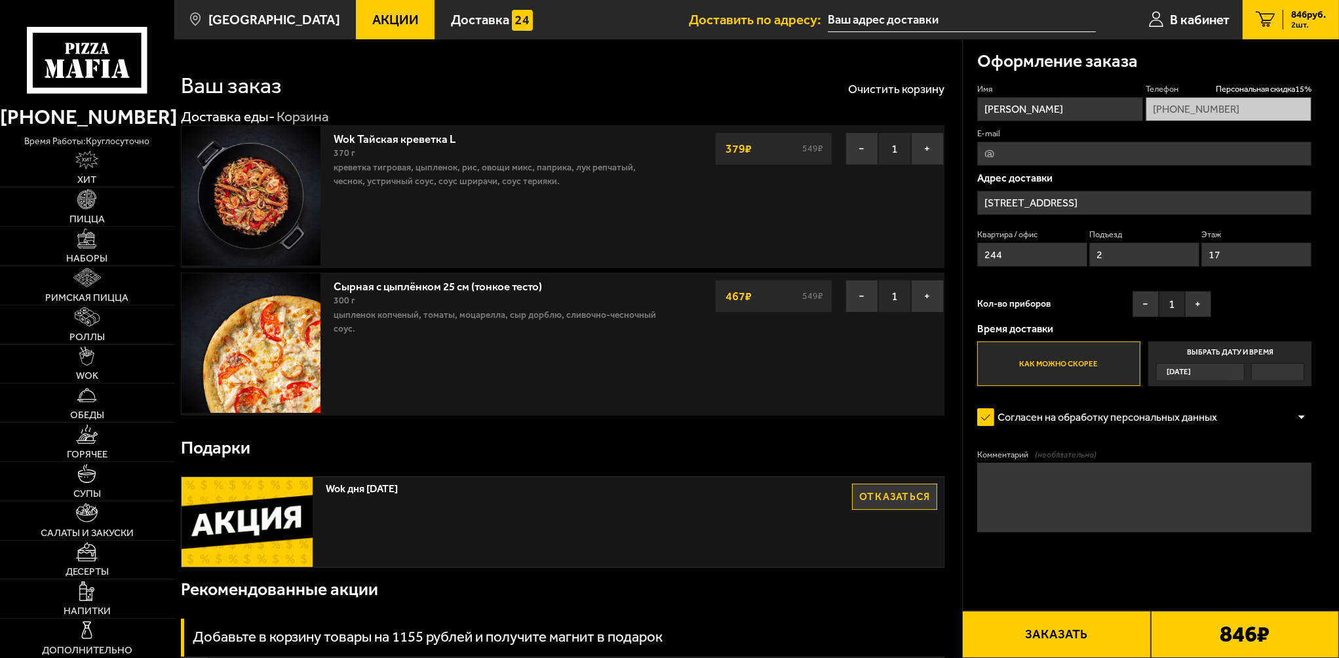
click at [1034, 157] on input "E-mail" at bounding box center [1144, 154] width 335 height 24
type input "[EMAIL_ADDRESS][DOMAIN_NAME]"
click at [1036, 473] on textarea ":)" at bounding box center [1144, 497] width 335 height 69
type textarea ":"
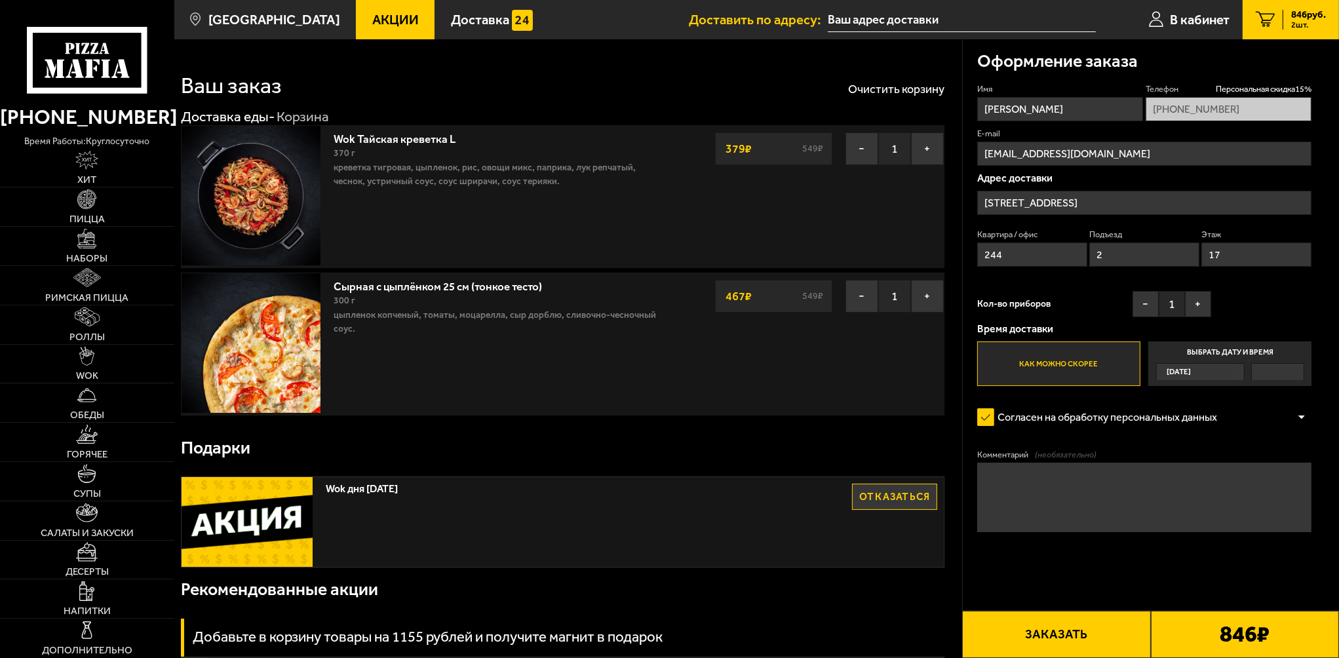
click at [1207, 557] on form "Имя [PERSON_NAME] скидка 15 % [PHONE_NUMBER] E-mail [EMAIL_ADDRESS][DOMAIN_NAME…" at bounding box center [1144, 349] width 335 height 532
click at [1102, 641] on button "Заказать" at bounding box center [1056, 634] width 188 height 47
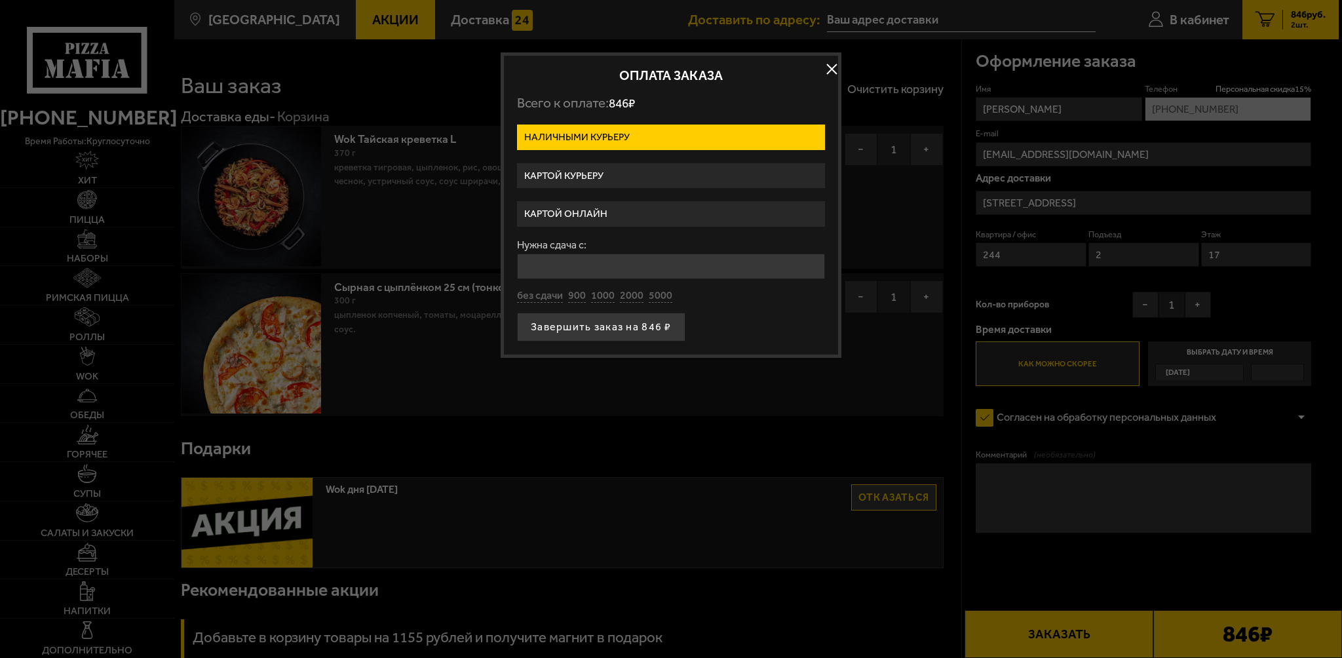
click at [712, 174] on label "Картой курьеру" at bounding box center [671, 176] width 308 height 26
click at [0, 0] on input "Картой курьеру" at bounding box center [0, 0] width 0 height 0
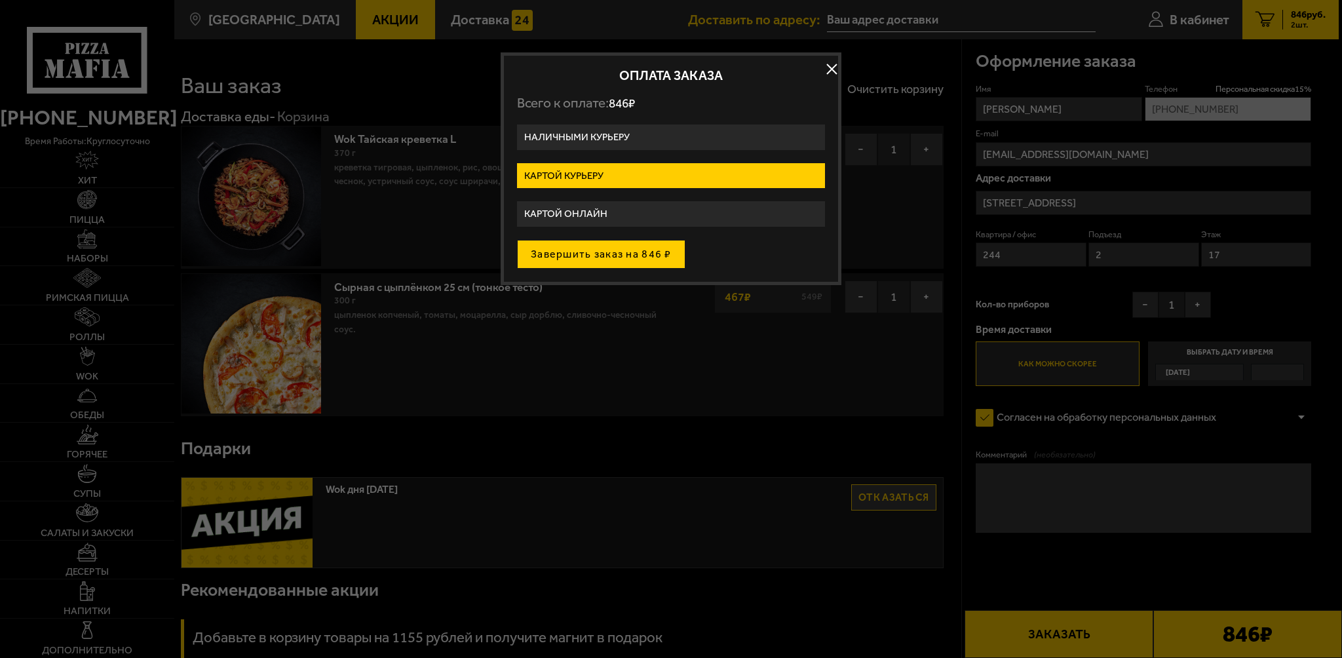
click at [642, 252] on button "Завершить заказ на 846 ₽" at bounding box center [601, 254] width 168 height 29
